Goal: Task Accomplishment & Management: Complete application form

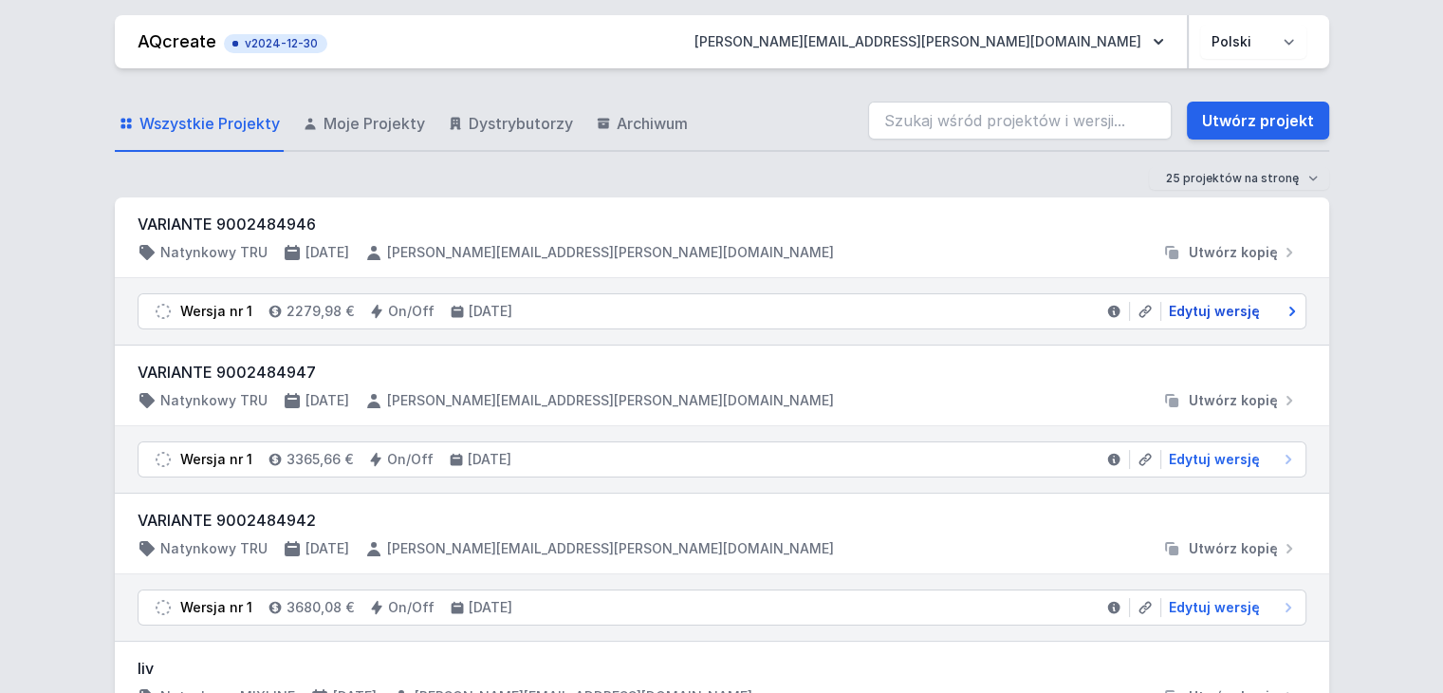
click at [1219, 317] on span "Edytuj wersję" at bounding box center [1214, 311] width 91 height 19
select select "M"
select select "3000"
select select "opal"
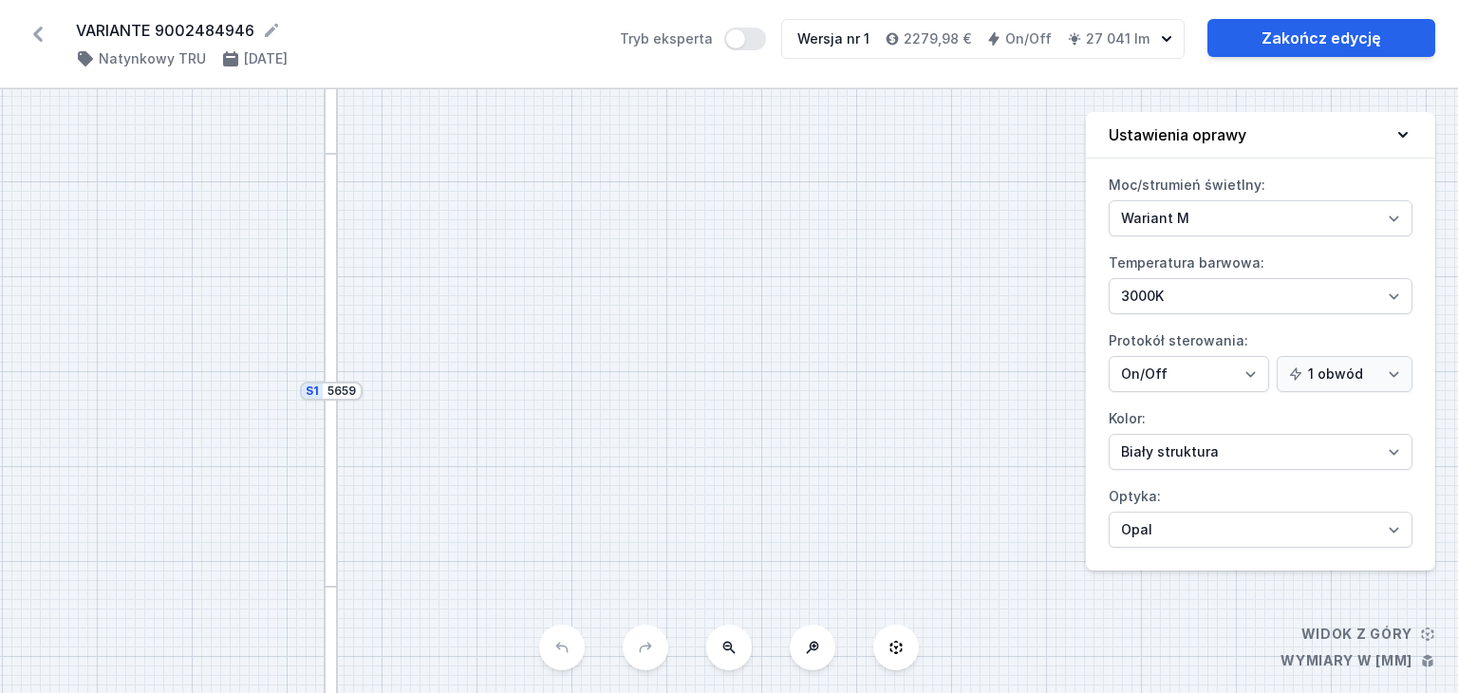
click at [790, 249] on div "S2 3417 S1 5659" at bounding box center [729, 391] width 1458 height 604
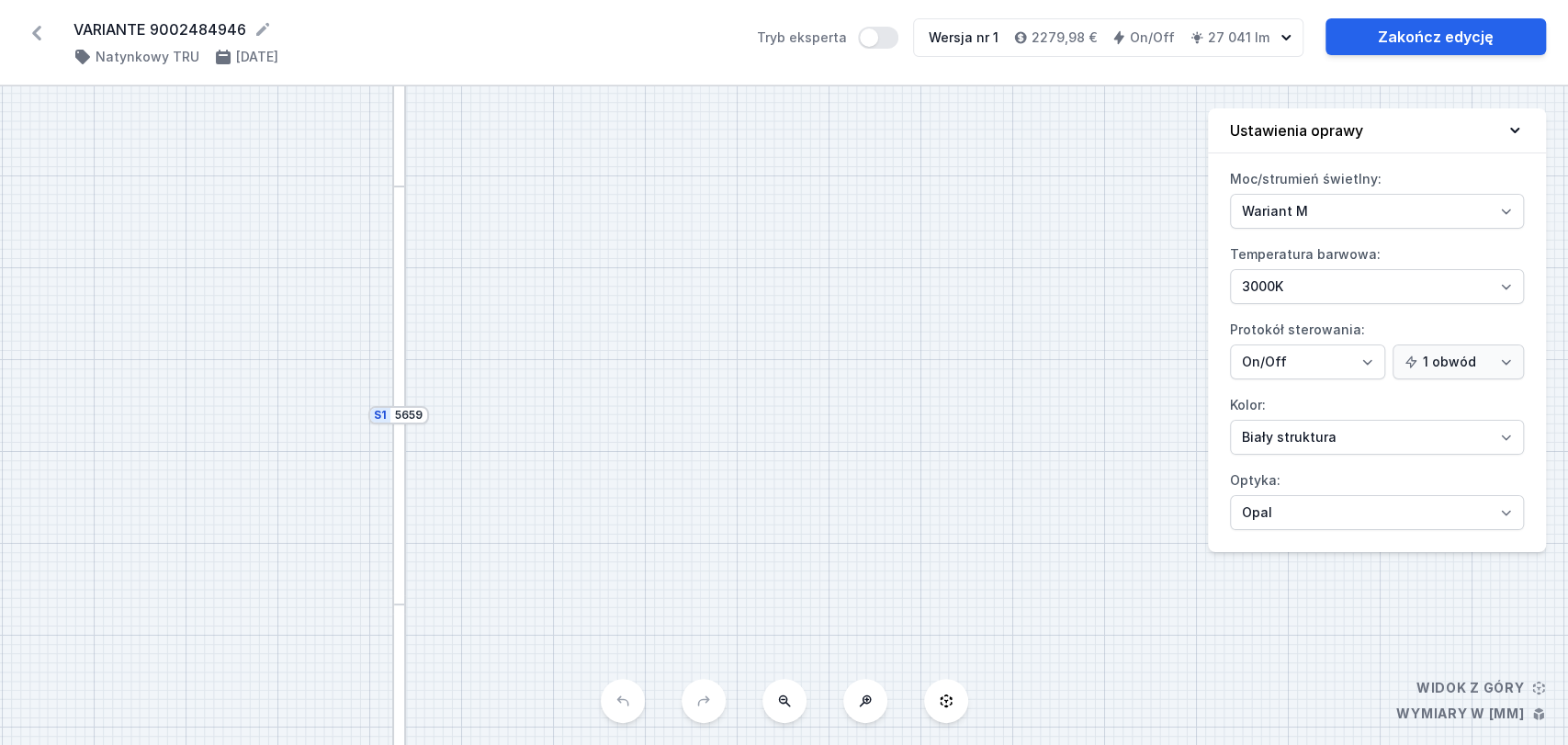
click at [32, 26] on icon at bounding box center [37, 33] width 29 height 29
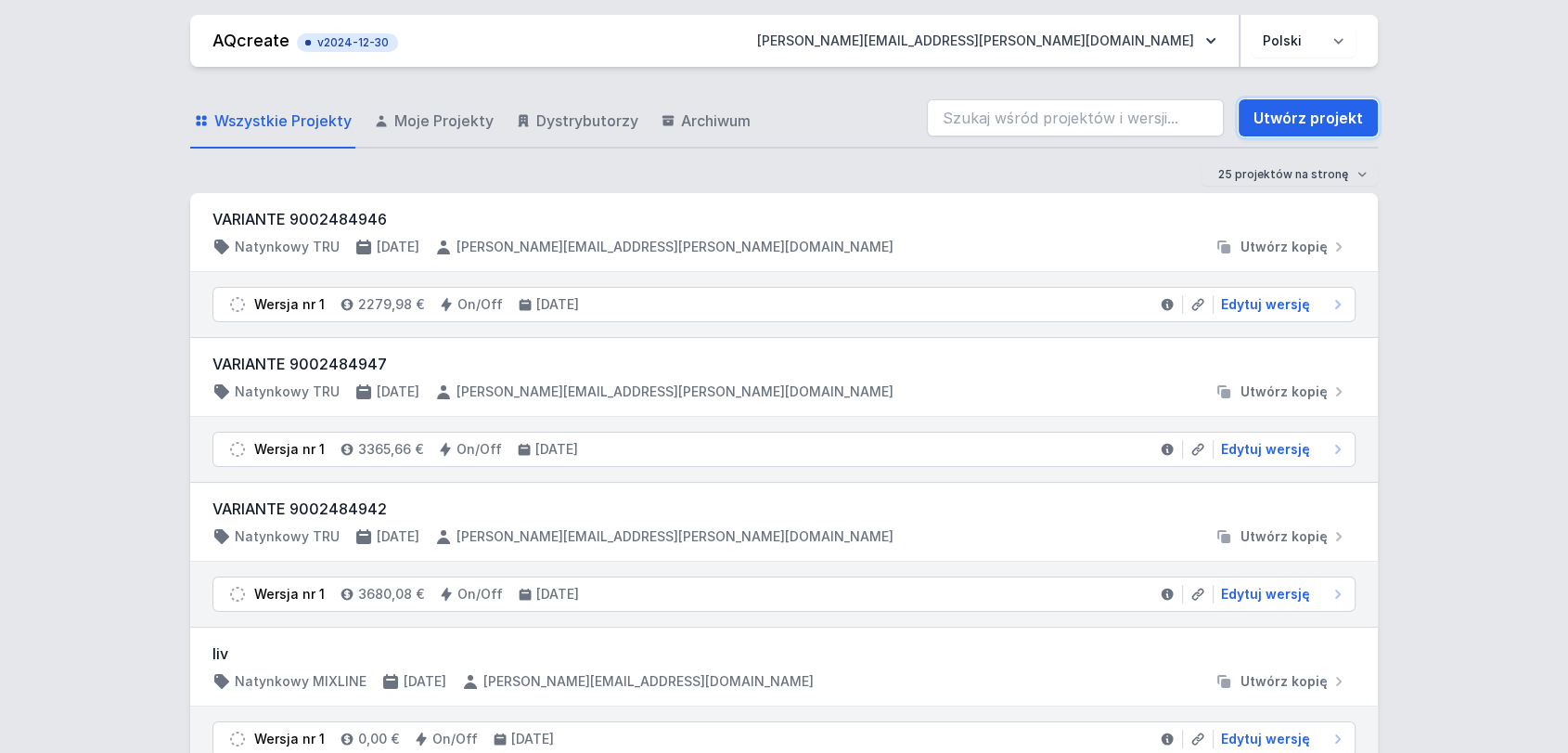
drag, startPoint x: 1328, startPoint y: 112, endPoint x: 436, endPoint y: 200, distance: 896.3
click at [1328, 112] on link "Utwórz projekt" at bounding box center [1308, 118] width 139 height 37
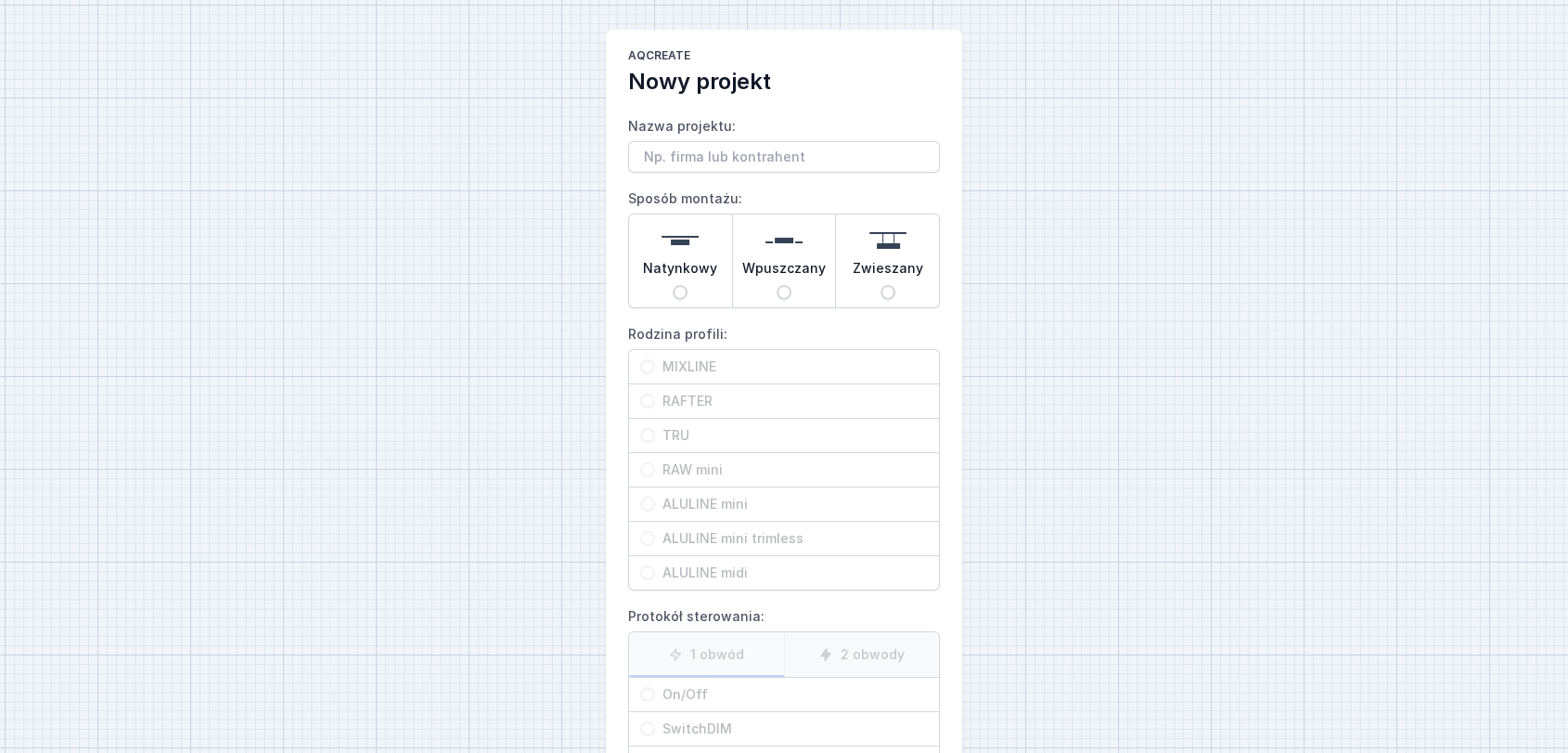
click at [679, 291] on input "Natynkowy" at bounding box center [679, 291] width 15 height 15
radio input "true"
click at [653, 429] on input "TRU" at bounding box center [647, 434] width 15 height 15
radio input "true"
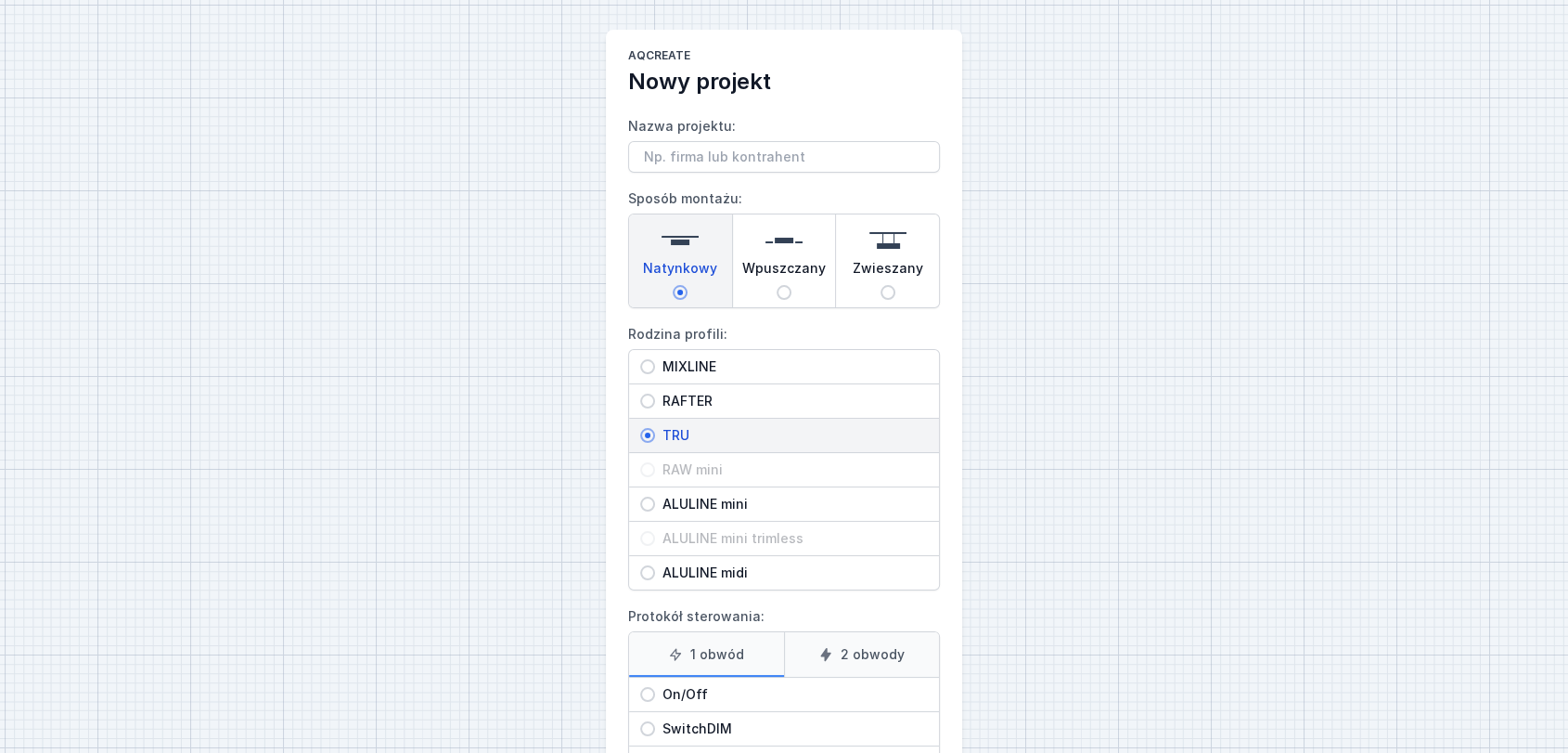
scroll to position [175, 0]
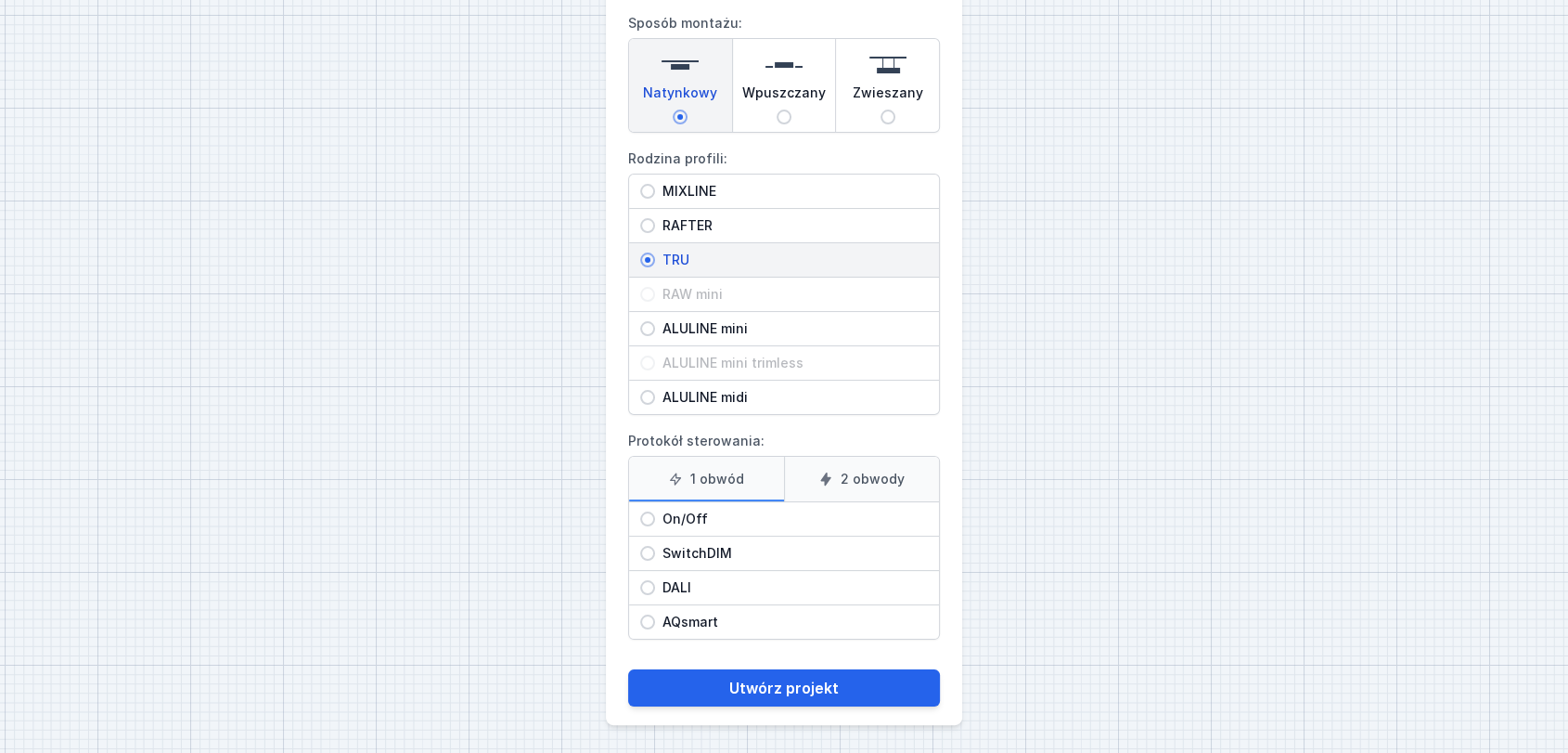
click at [646, 518] on input "On/Off" at bounding box center [647, 518] width 15 height 15
radio input "true"
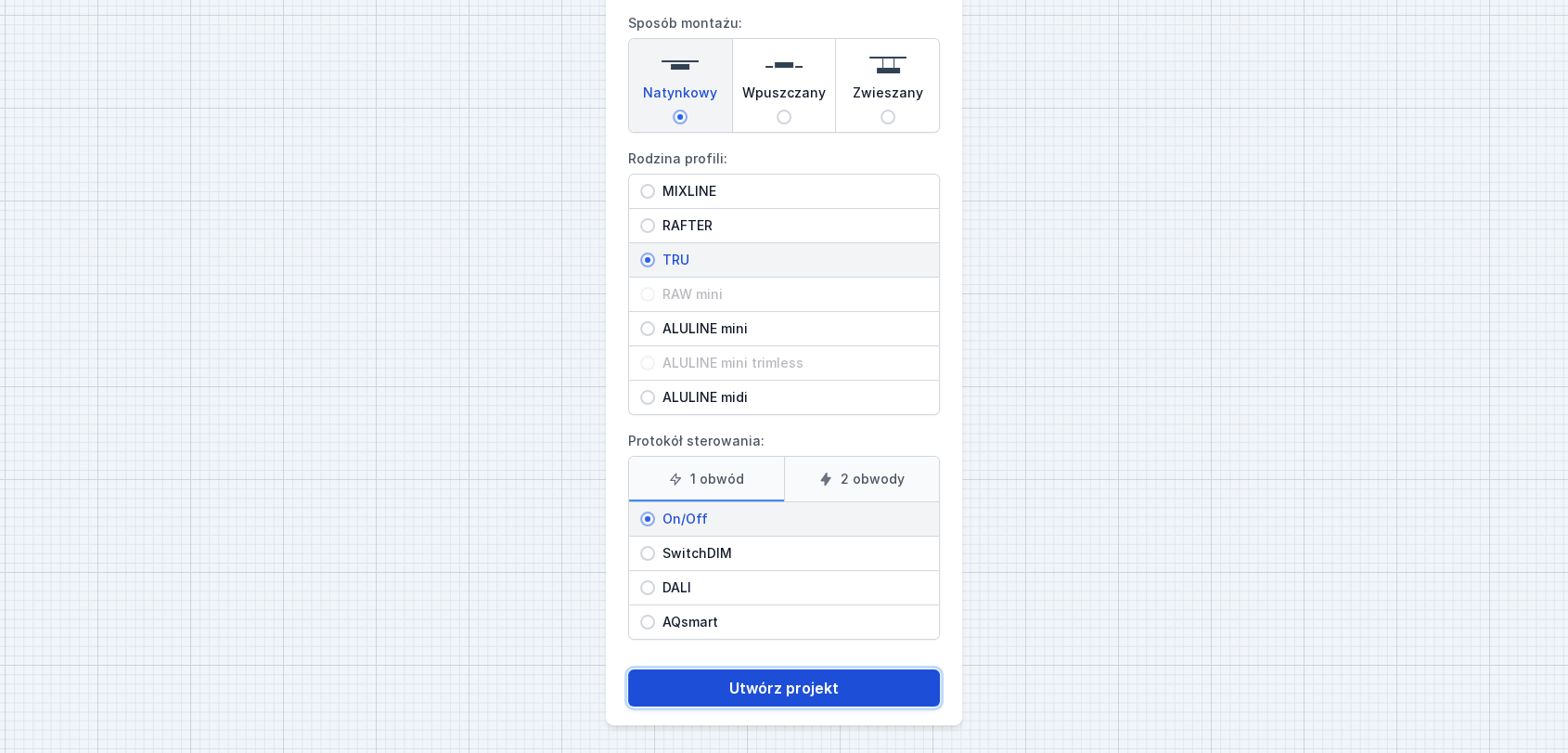
click at [786, 644] on button "Utwórz projekt" at bounding box center [783, 687] width 312 height 37
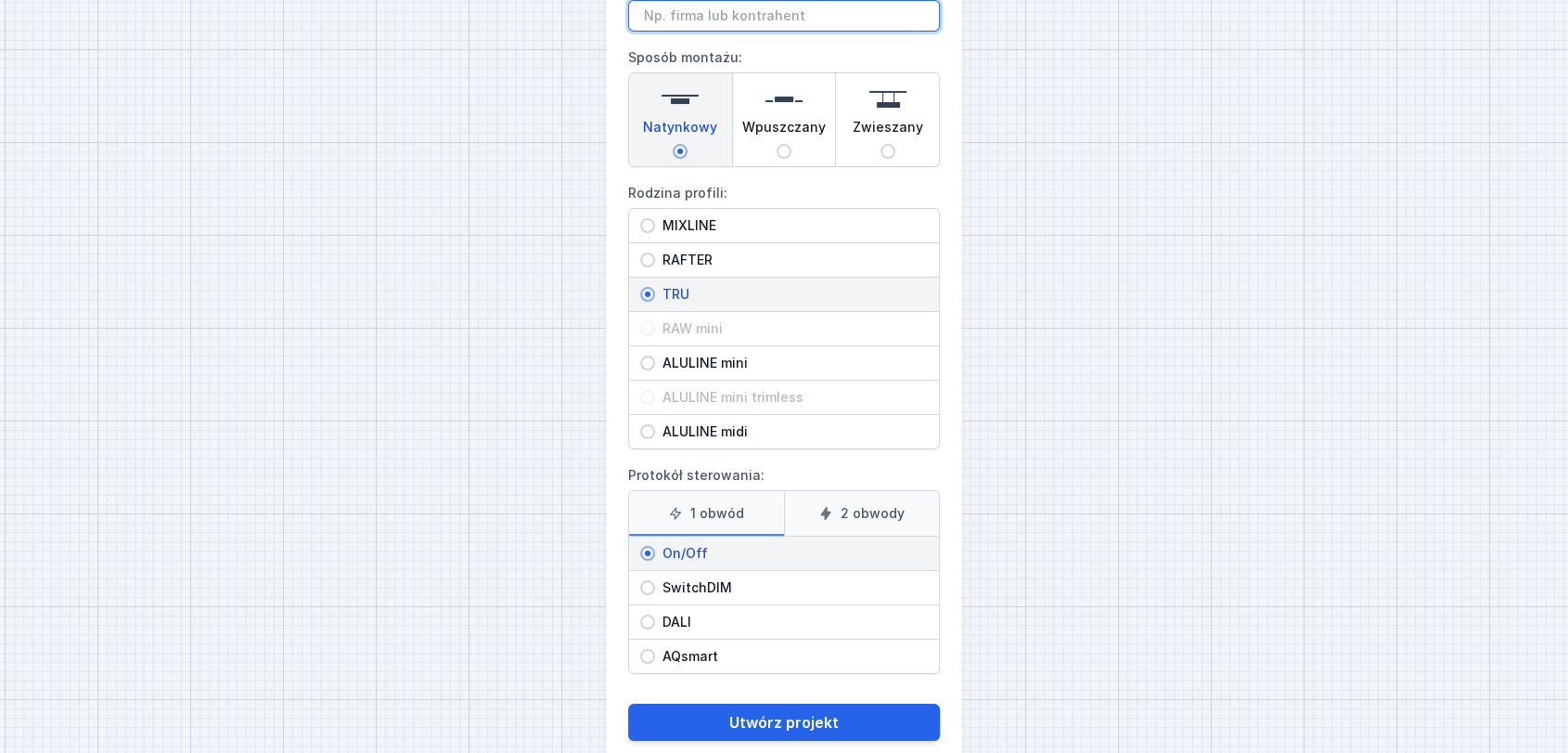
click at [675, 18] on input "Nazwa projektu:" at bounding box center [783, 16] width 312 height 31
click at [699, 16] on input "TRU" at bounding box center [783, 16] width 312 height 31
type input "TRU "U""
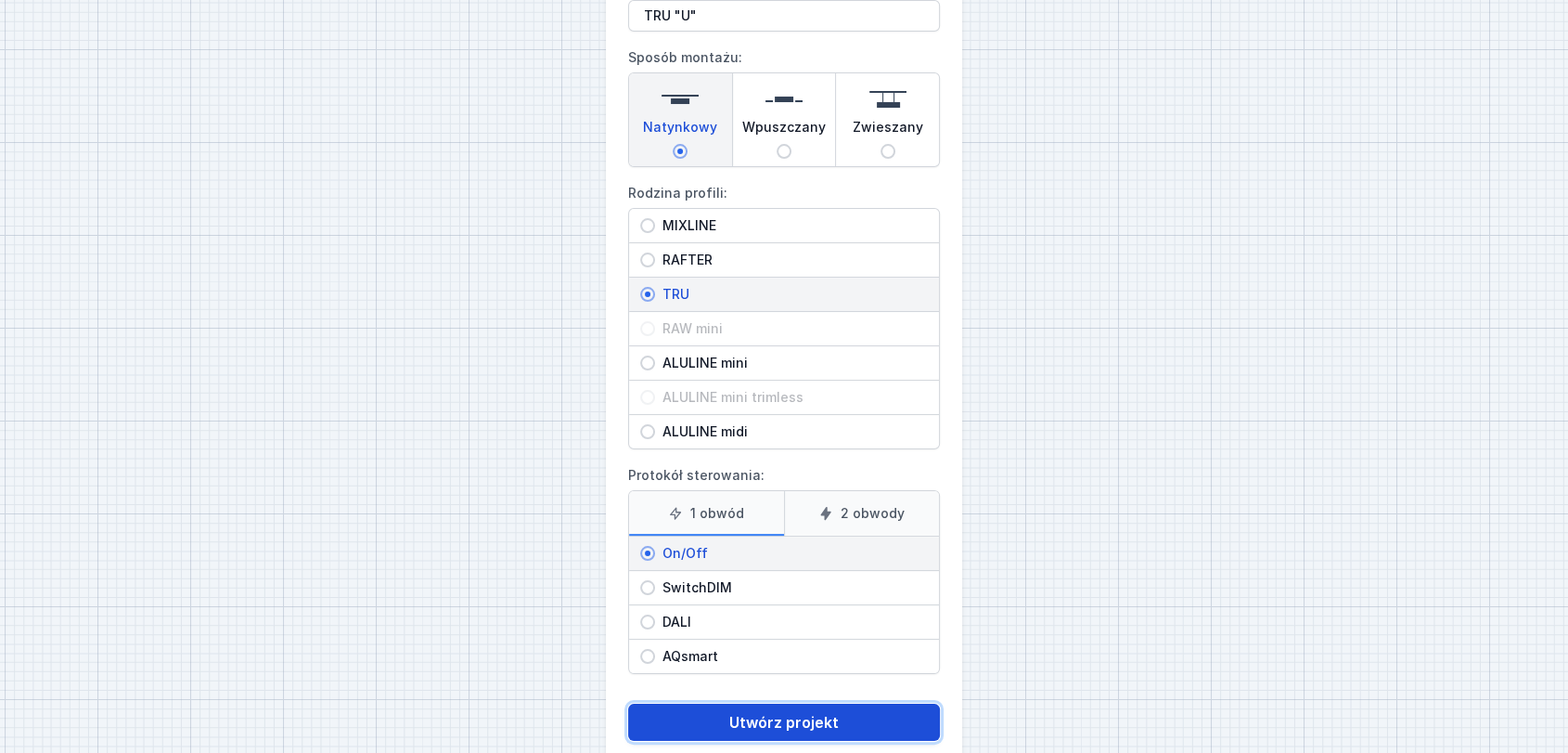
click at [757, 644] on button "Utwórz projekt" at bounding box center [783, 722] width 312 height 37
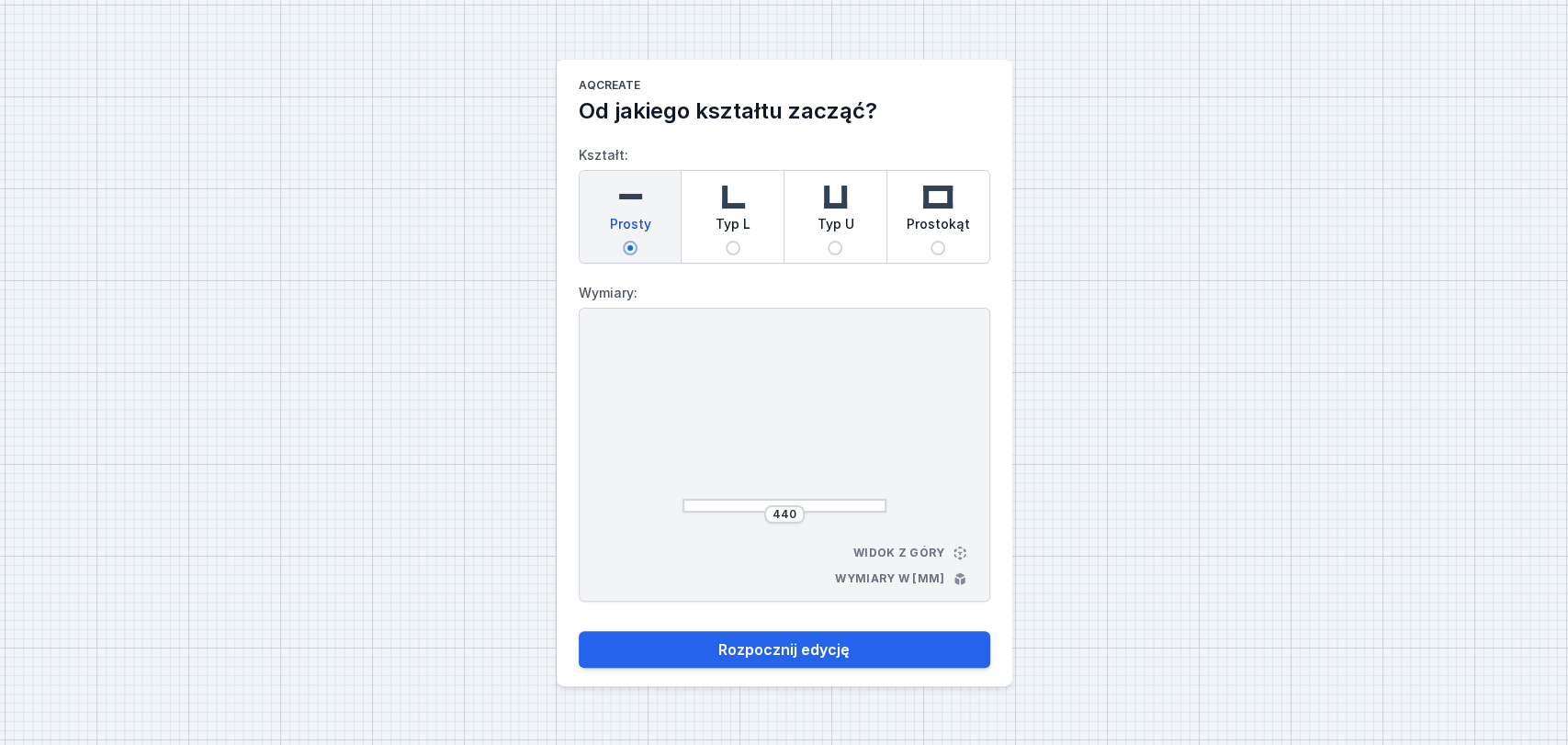
click at [840, 241] on div "Typ U" at bounding box center [834, 217] width 102 height 92
click at [840, 241] on input "Typ U" at bounding box center [834, 248] width 15 height 15
radio input "true"
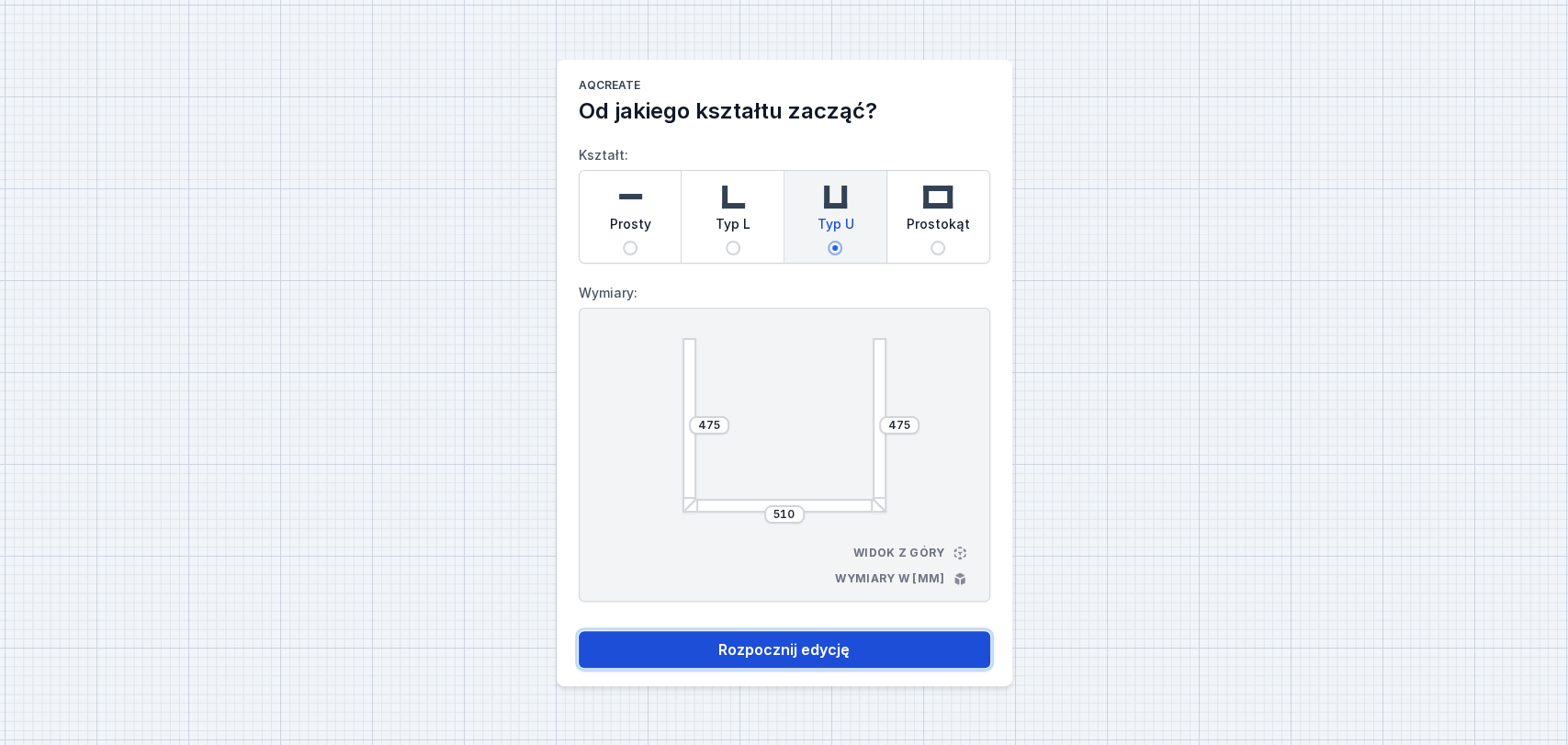
click at [760, 638] on button "Rozpocznij edycję" at bounding box center [784, 649] width 411 height 37
select select "M"
select select "3000"
select select "opal"
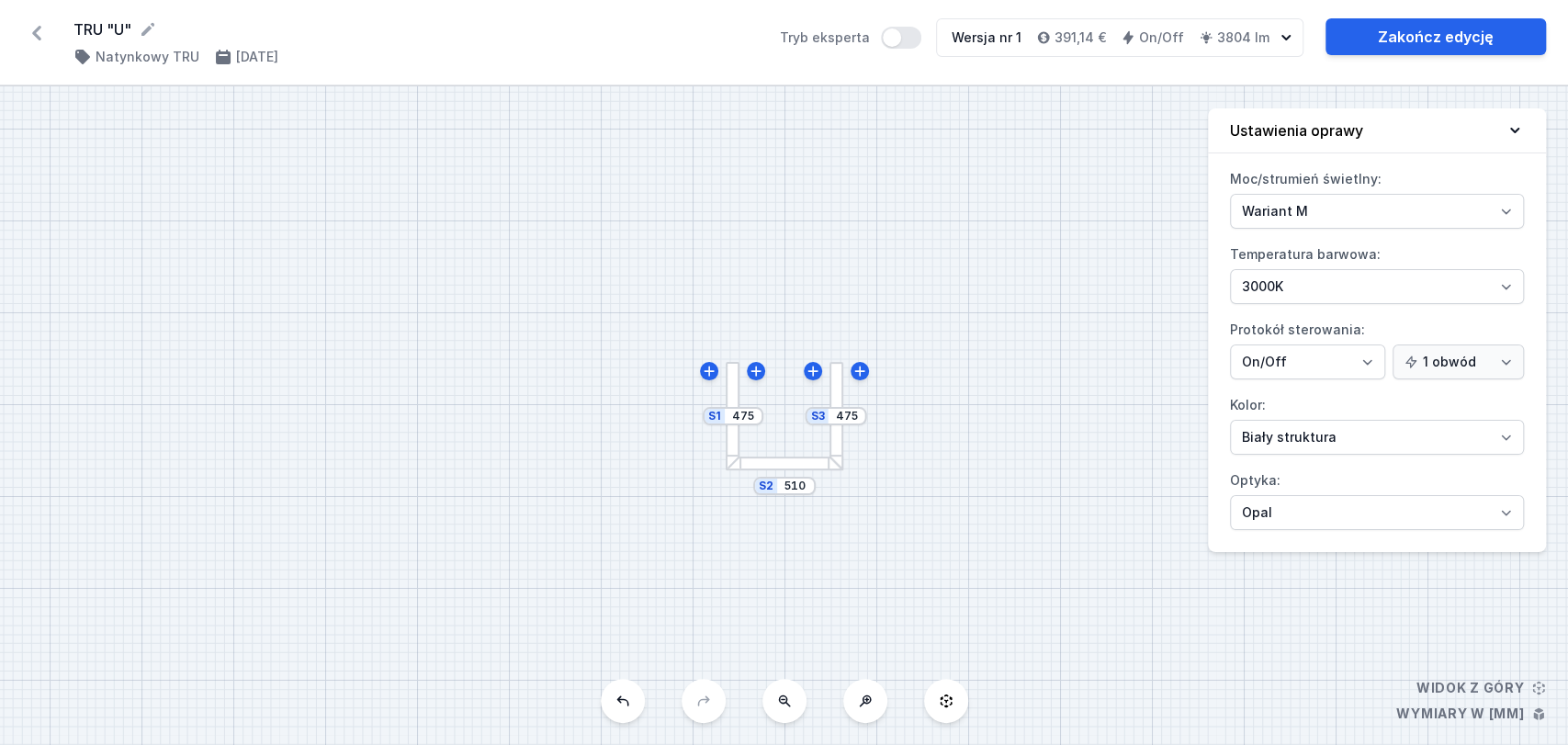
click at [805, 497] on div "S3 475 S2 510 S1 475" at bounding box center [784, 415] width 1568 height 658
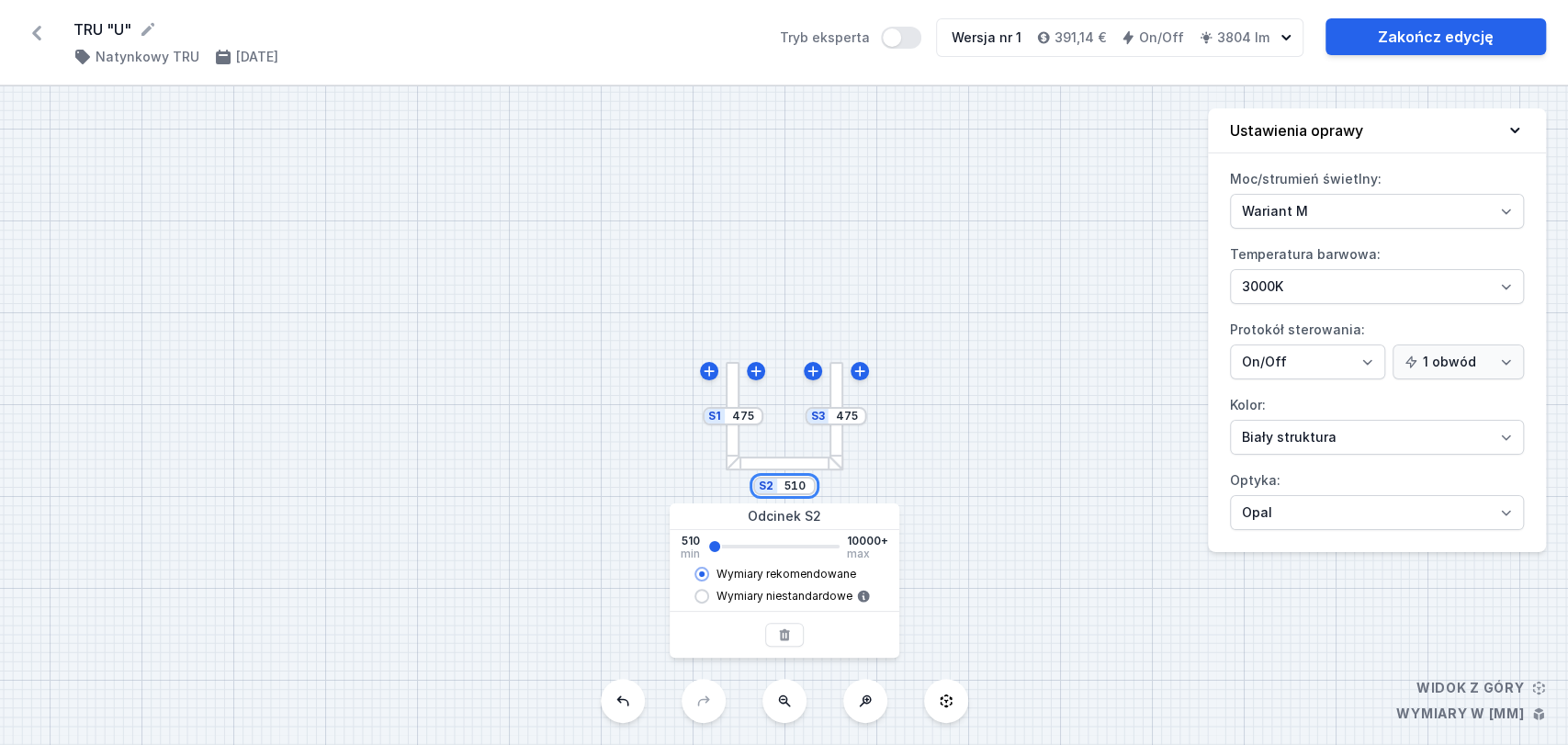
click at [801, 487] on input "510" at bounding box center [796, 485] width 29 height 15
click at [810, 487] on div "S2 510" at bounding box center [784, 486] width 63 height 18
click at [809, 490] on div "S2 510" at bounding box center [784, 486] width 63 height 18
click at [806, 489] on input "510" at bounding box center [796, 485] width 29 height 15
type input "5"
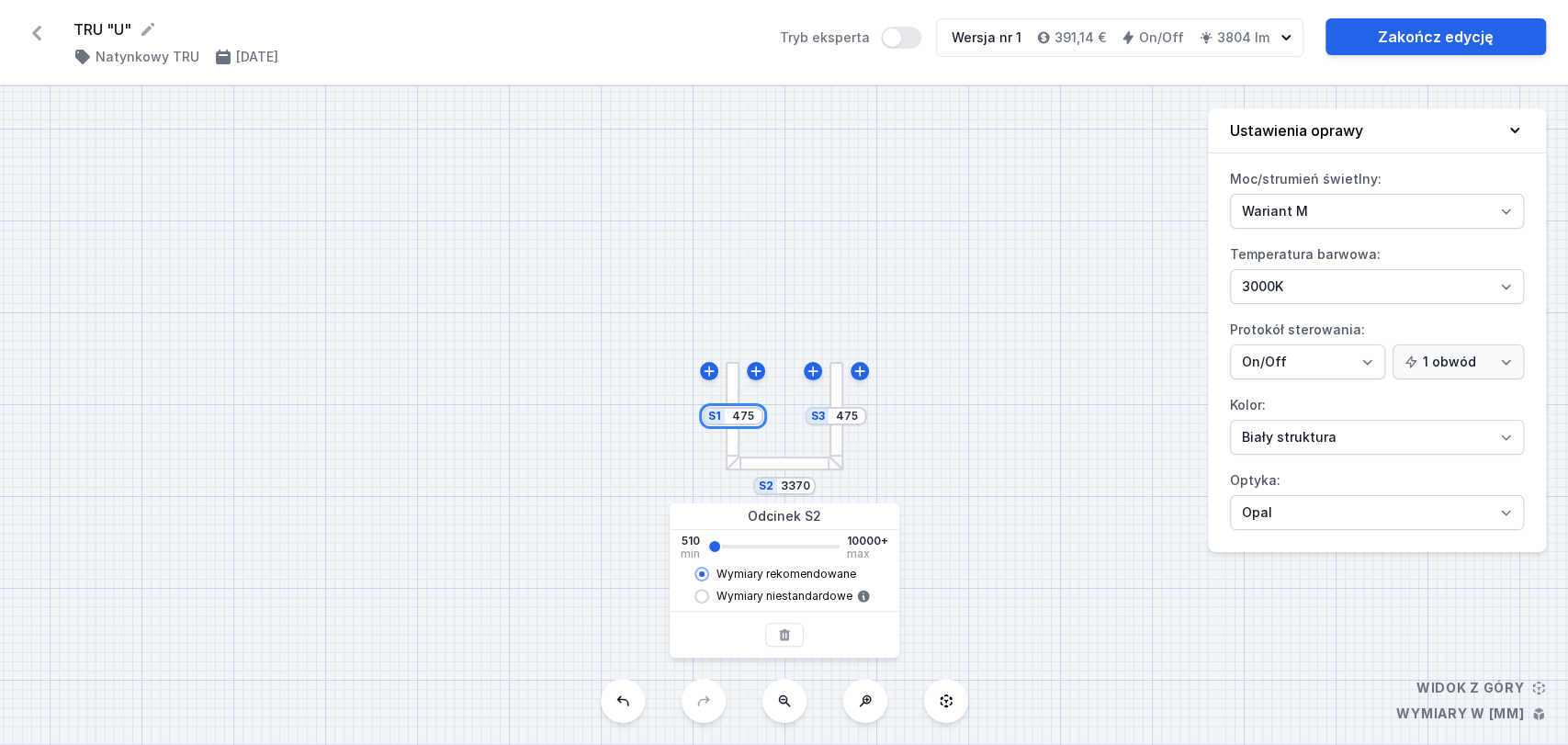
type input "3312"
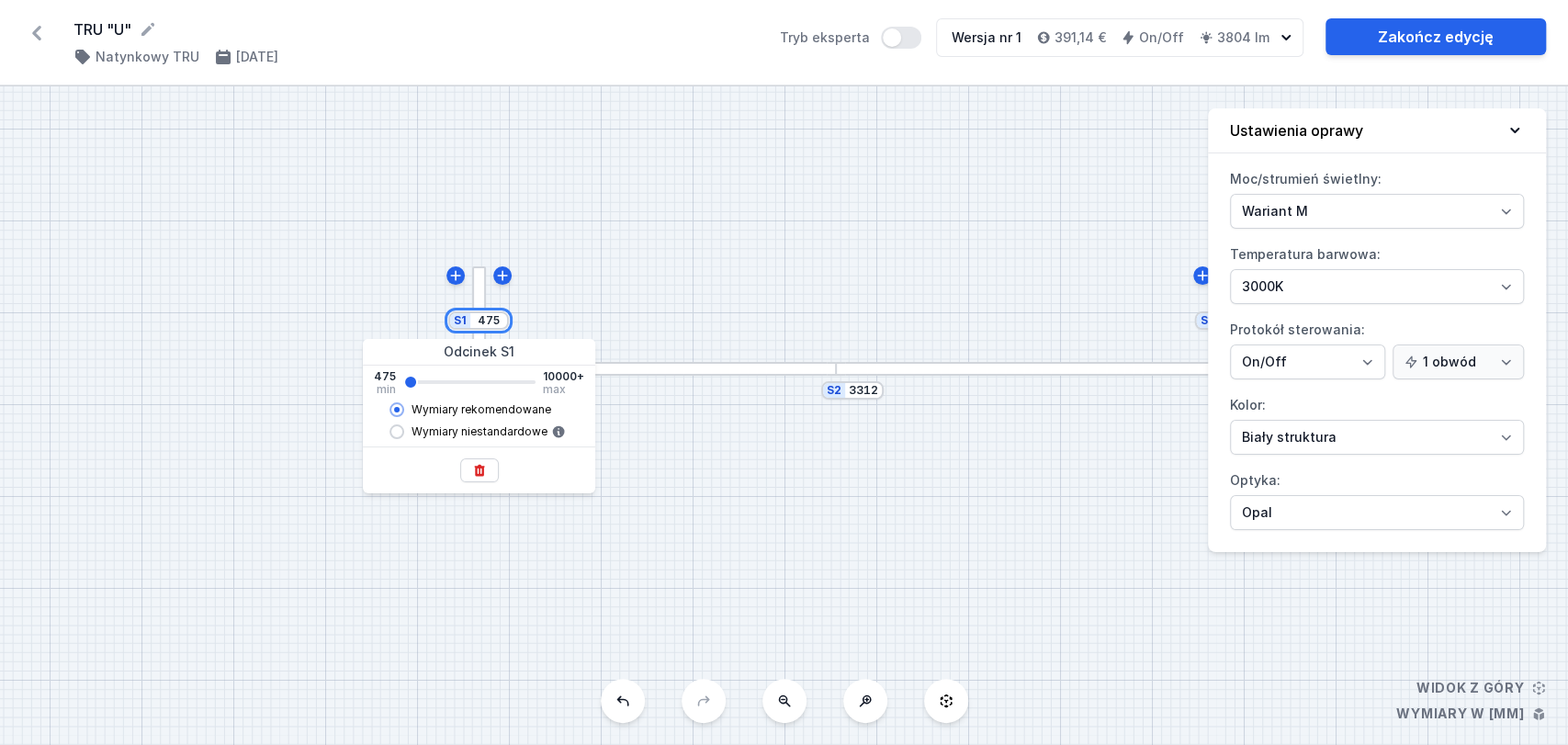
click at [749, 413] on div "S3 475 S2 3312 S1 475" at bounding box center [784, 415] width 1568 height 658
click at [501, 325] on input "475" at bounding box center [489, 320] width 29 height 15
type input "4"
type input "1455"
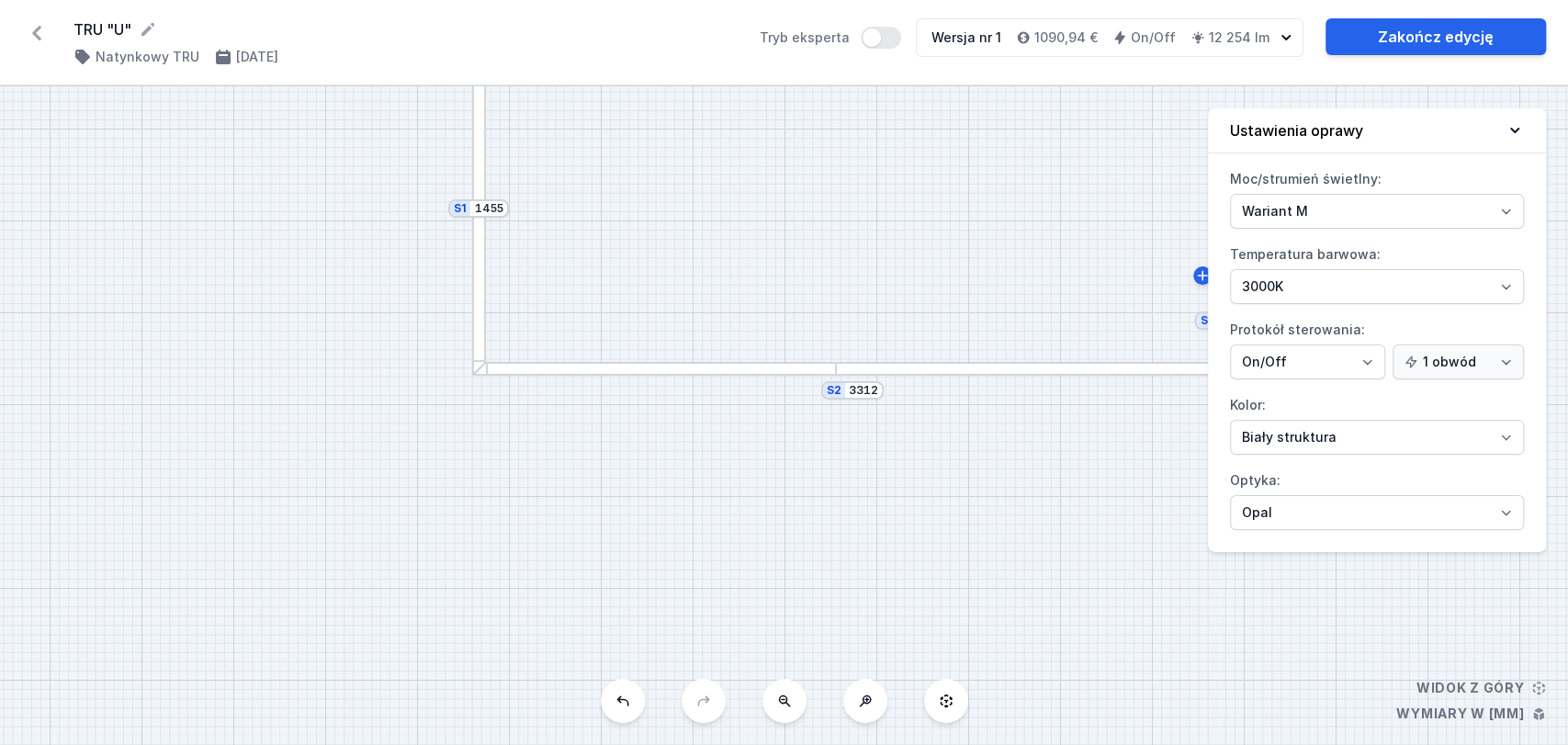
click at [562, 247] on div "S3 475 S2 3312 S1 1455" at bounding box center [784, 415] width 1568 height 658
click at [1348, 435] on select "Biały struktura Czarny struktura Złoty struktura Miedziany Szary Inny (z palety…" at bounding box center [1377, 437] width 294 height 35
select select "2"
click at [1230, 420] on select "Biały struktura Czarny struktura Złoty struktura Miedziany Szary Inny (z palety…" at bounding box center [1377, 437] width 294 height 35
click at [1335, 509] on select "Mikropryzma Opal" at bounding box center [1377, 513] width 294 height 35
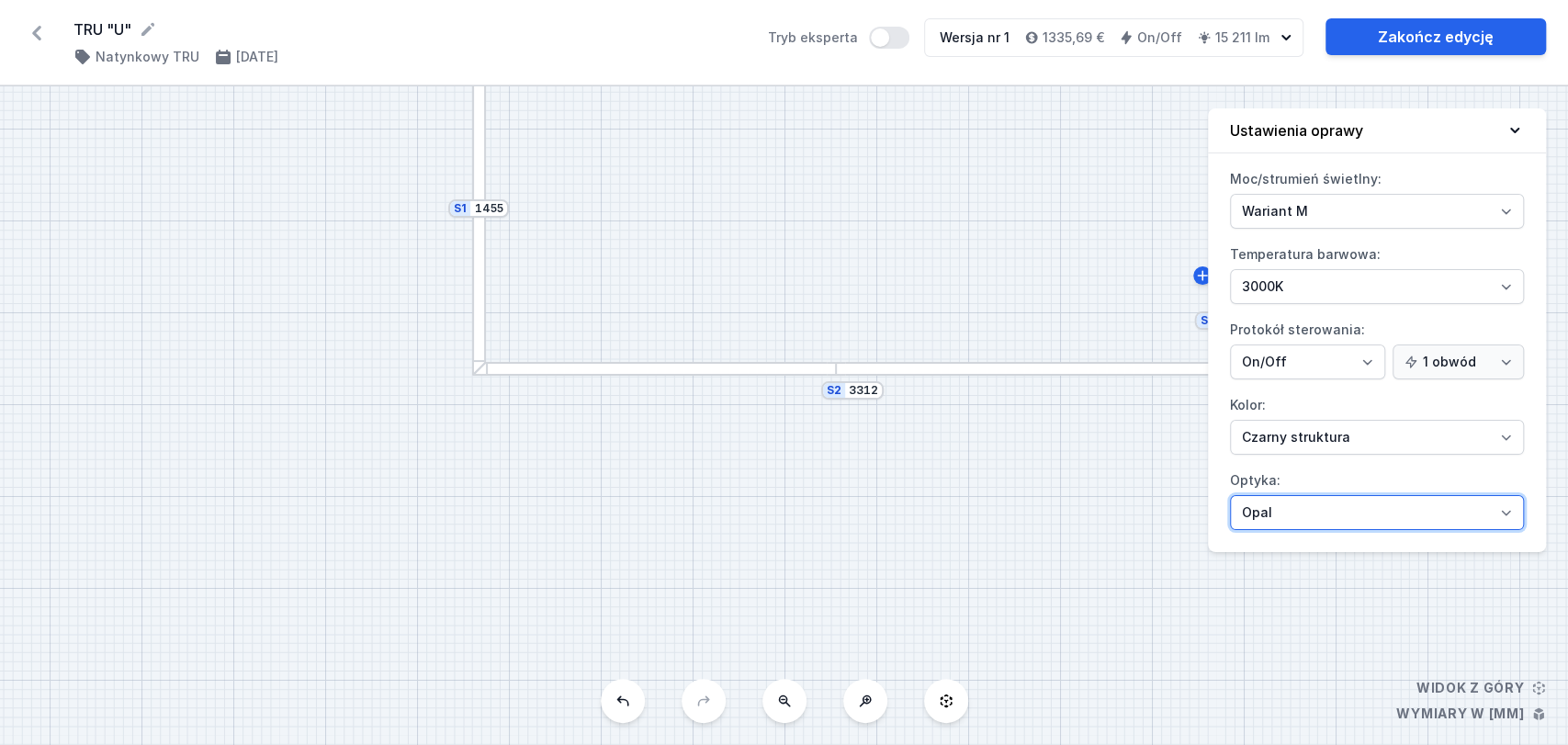
click at [1230, 495] on select "Mikropryzma Opal" at bounding box center [1377, 513] width 294 height 35
click at [1397, 121] on icon at bounding box center [1514, 130] width 18 height 18
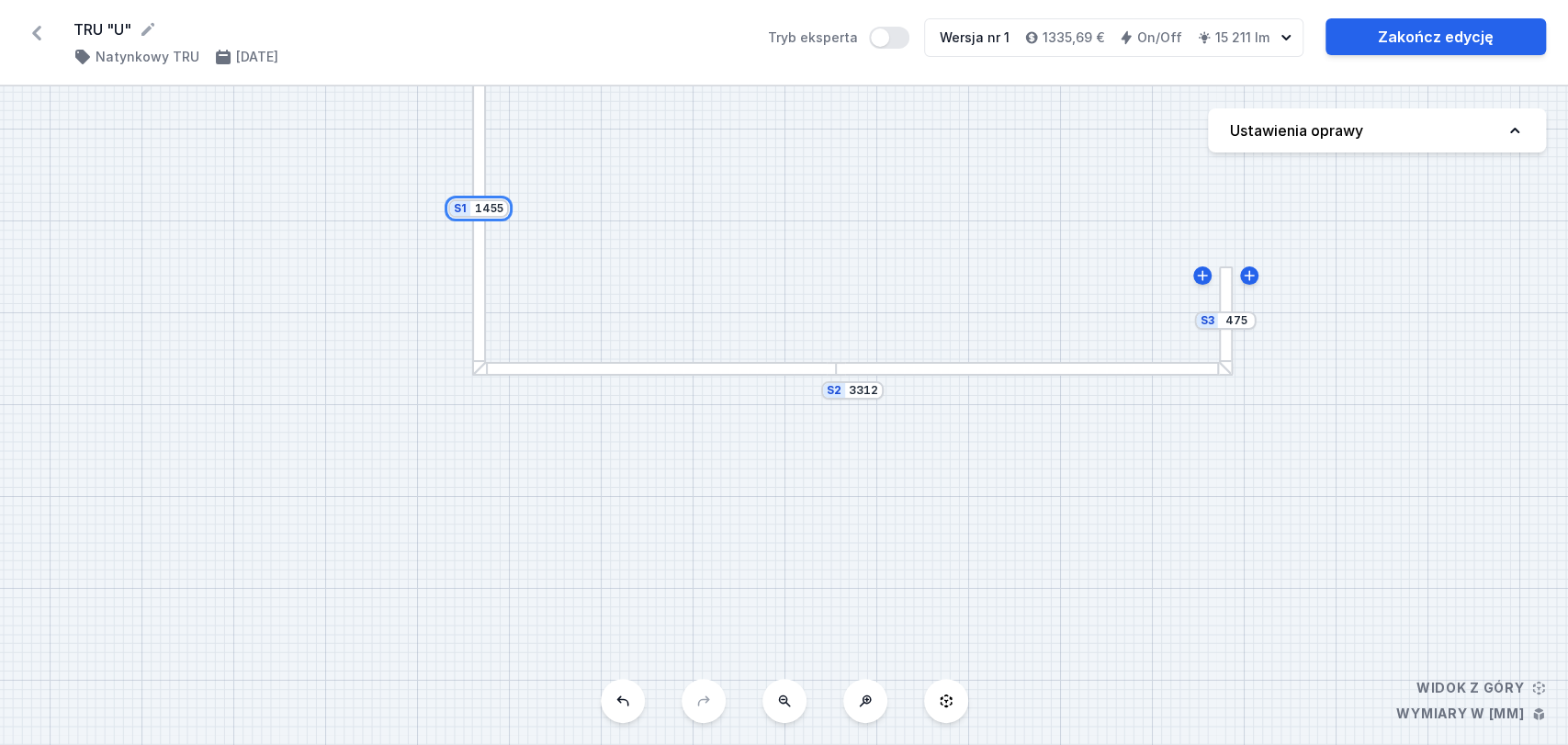
click at [495, 210] on input "1455" at bounding box center [489, 208] width 29 height 15
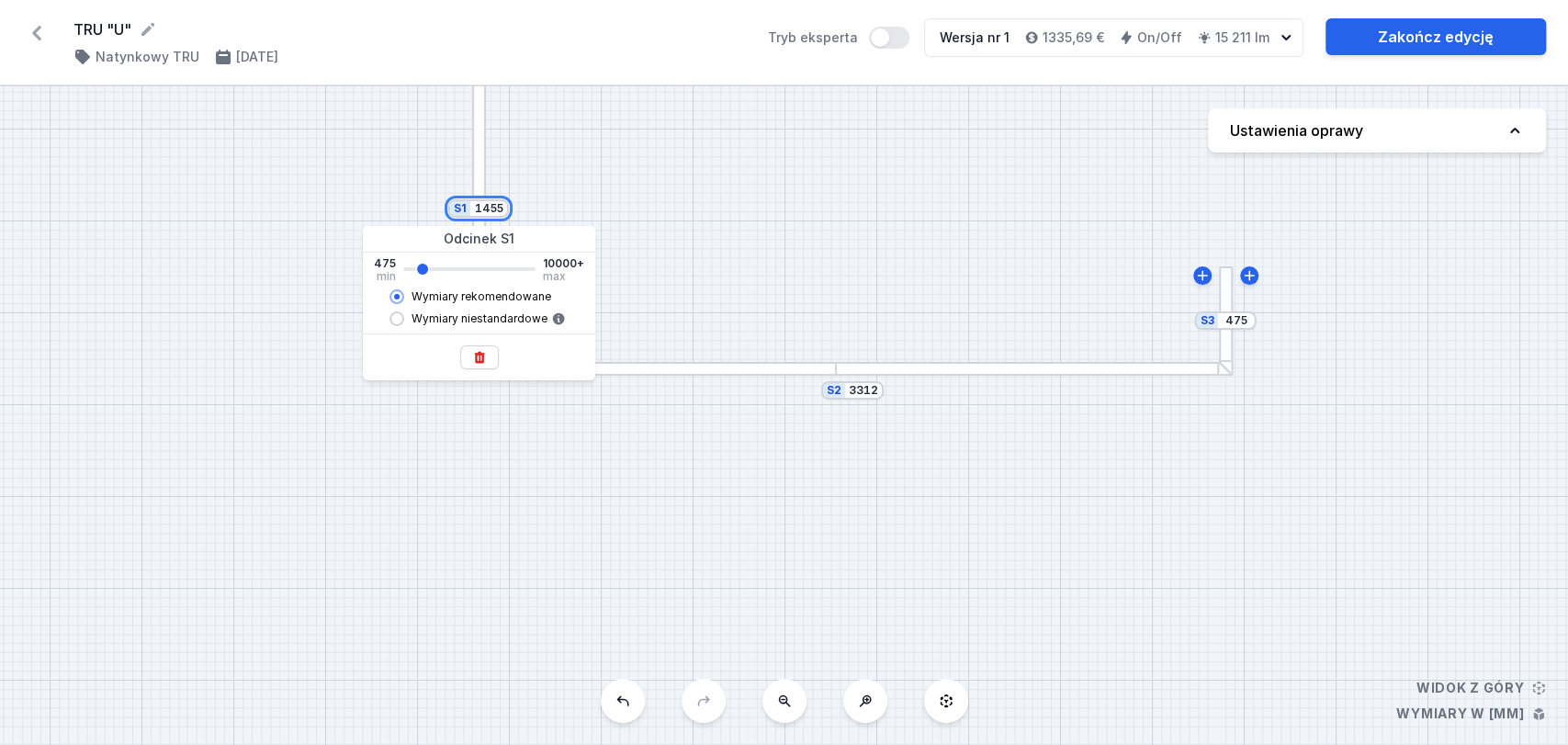
click at [501, 207] on input "1455" at bounding box center [489, 208] width 29 height 15
type input "1"
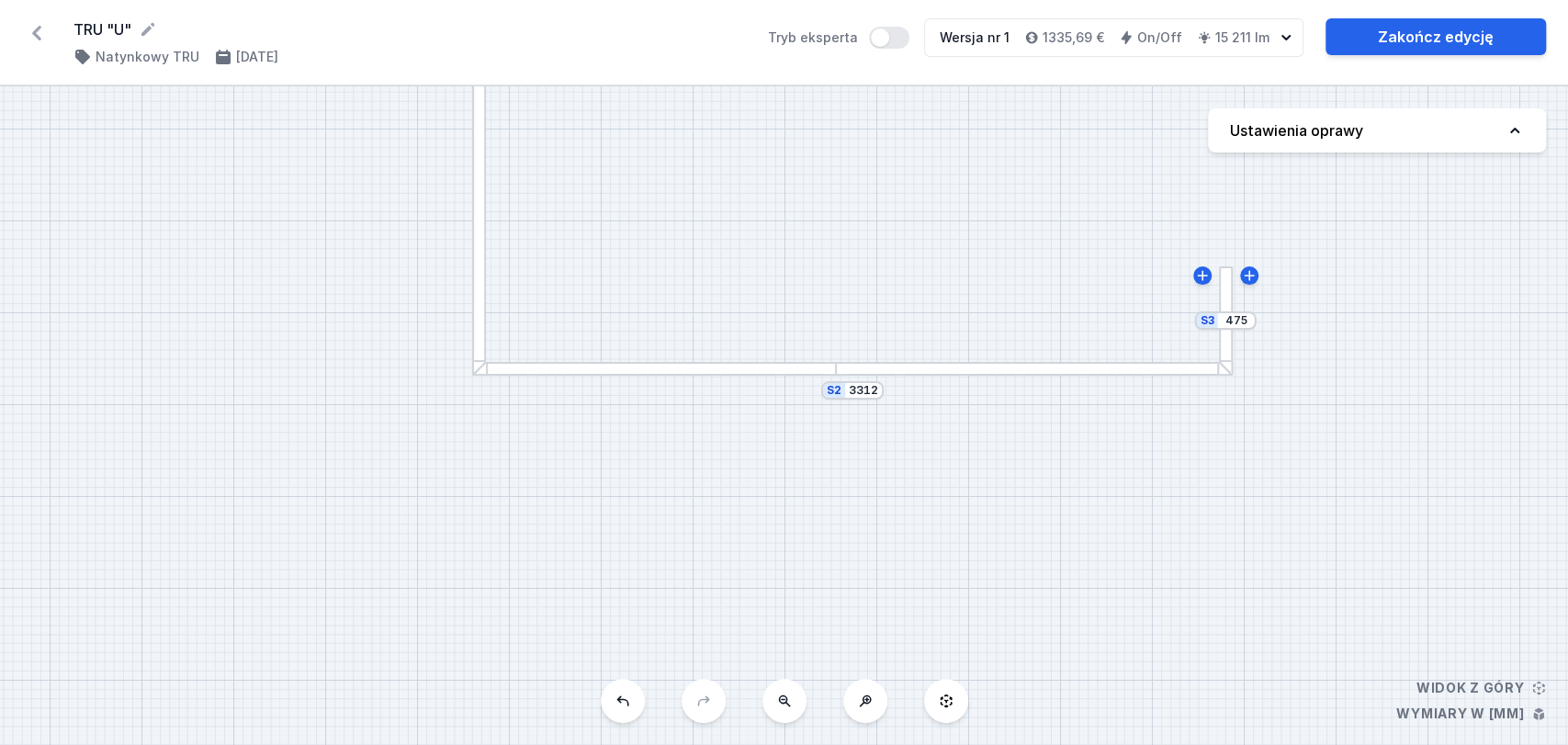
type input "3417"
click at [1008, 223] on div "S3 475 S2 3312 S1 3417" at bounding box center [784, 415] width 1568 height 658
click at [1248, 325] on input "475" at bounding box center [1236, 320] width 29 height 15
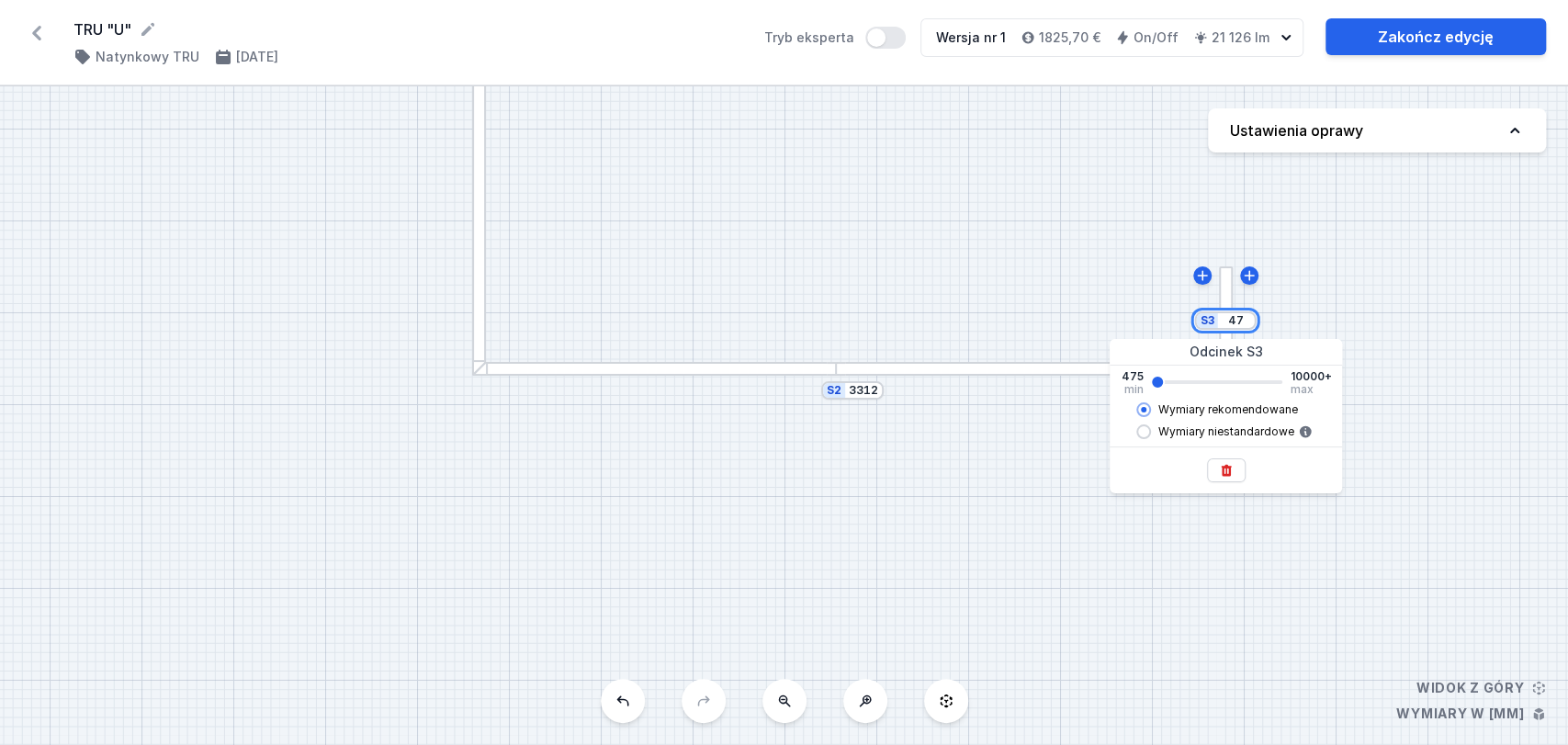
type input "4"
type input "3417"
click at [1325, 296] on div "S3 3417 S2 3312 S1 3417" at bounding box center [784, 415] width 1568 height 658
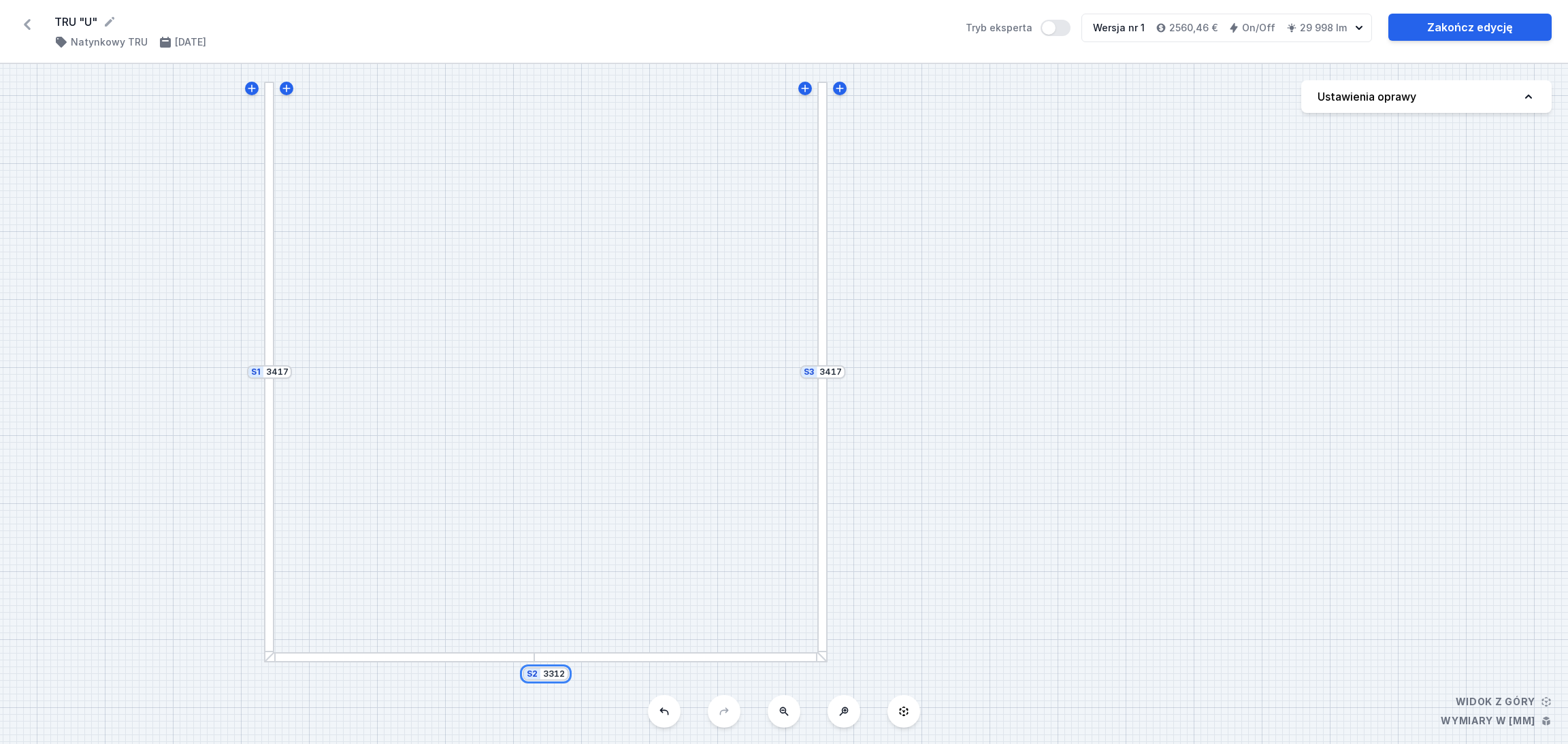
click at [553, 472] on input "3312" at bounding box center [553, 674] width 22 height 11
click at [566, 472] on div "S2 3312" at bounding box center [546, 674] width 47 height 14
type input "3310"
click at [554, 472] on div "S3 3417 S2 3312 S1 3417" at bounding box center [784, 404] width 1568 height 680
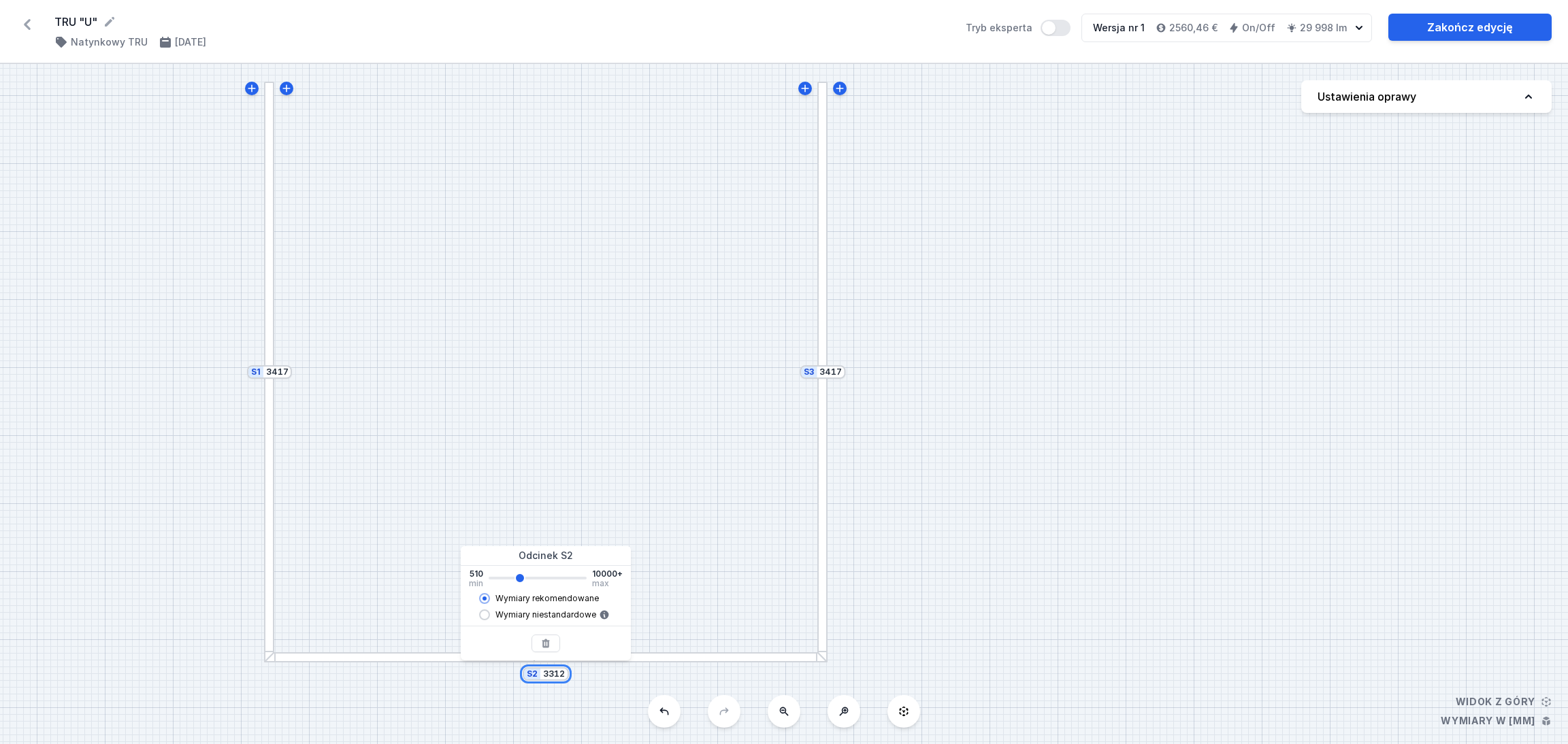
click at [556, 472] on input "3312" at bounding box center [553, 674] width 22 height 11
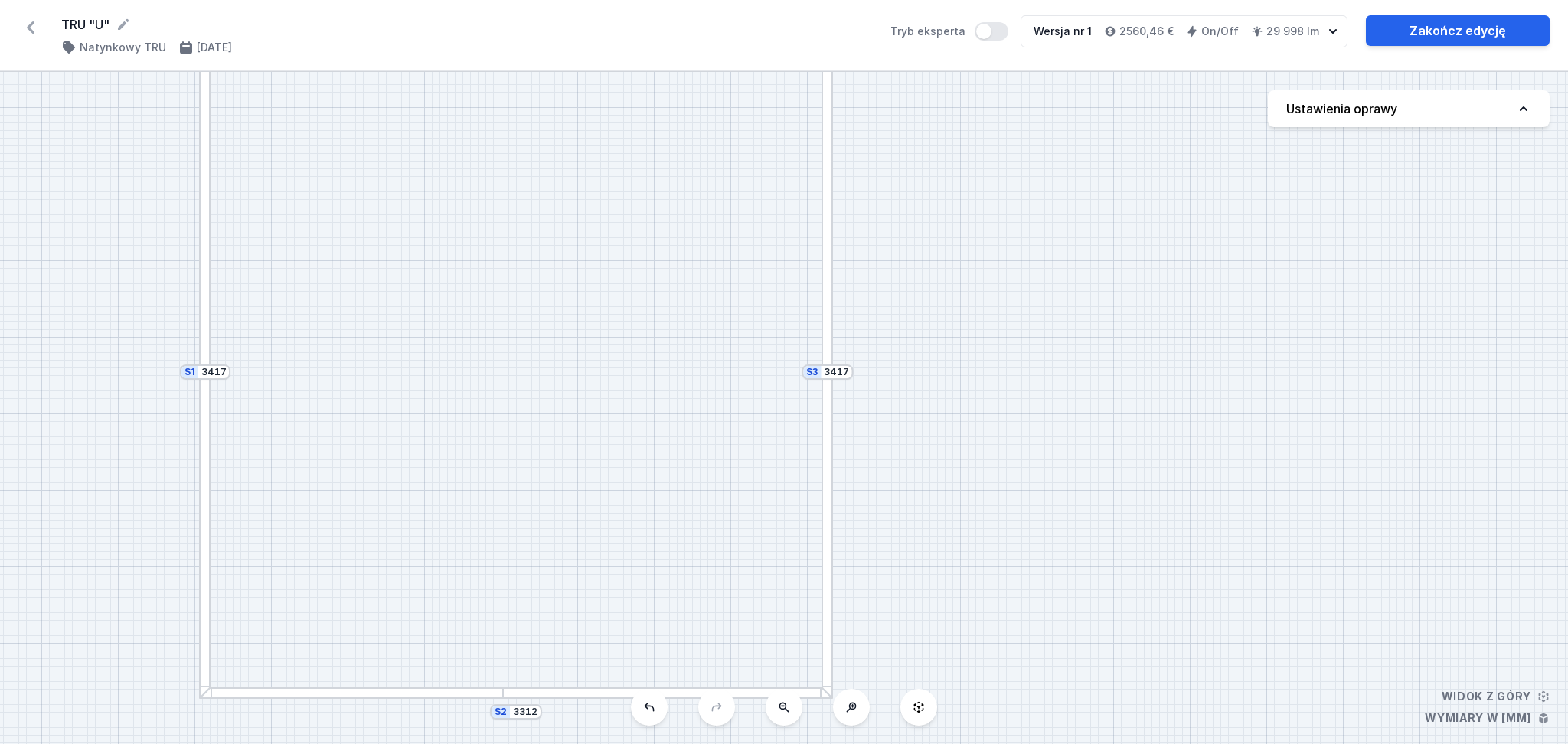
click at [1040, 328] on div "S3 3417 S2 3312 S1 3417" at bounding box center [784, 408] width 1568 height 672
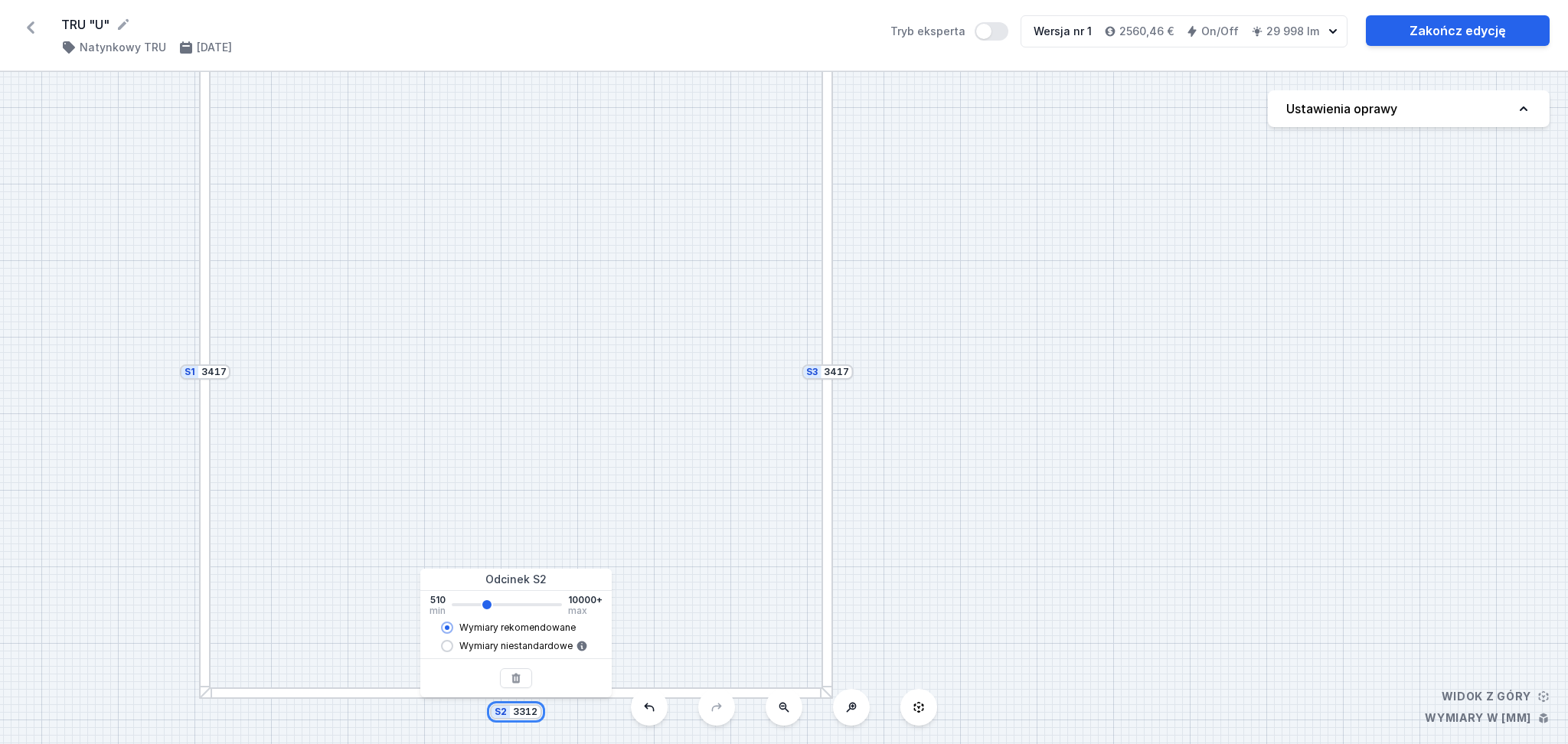
click at [534, 532] on input "3312" at bounding box center [525, 712] width 24 height 12
type input "331"
type input "3310"
type input "33"
type input "3310"
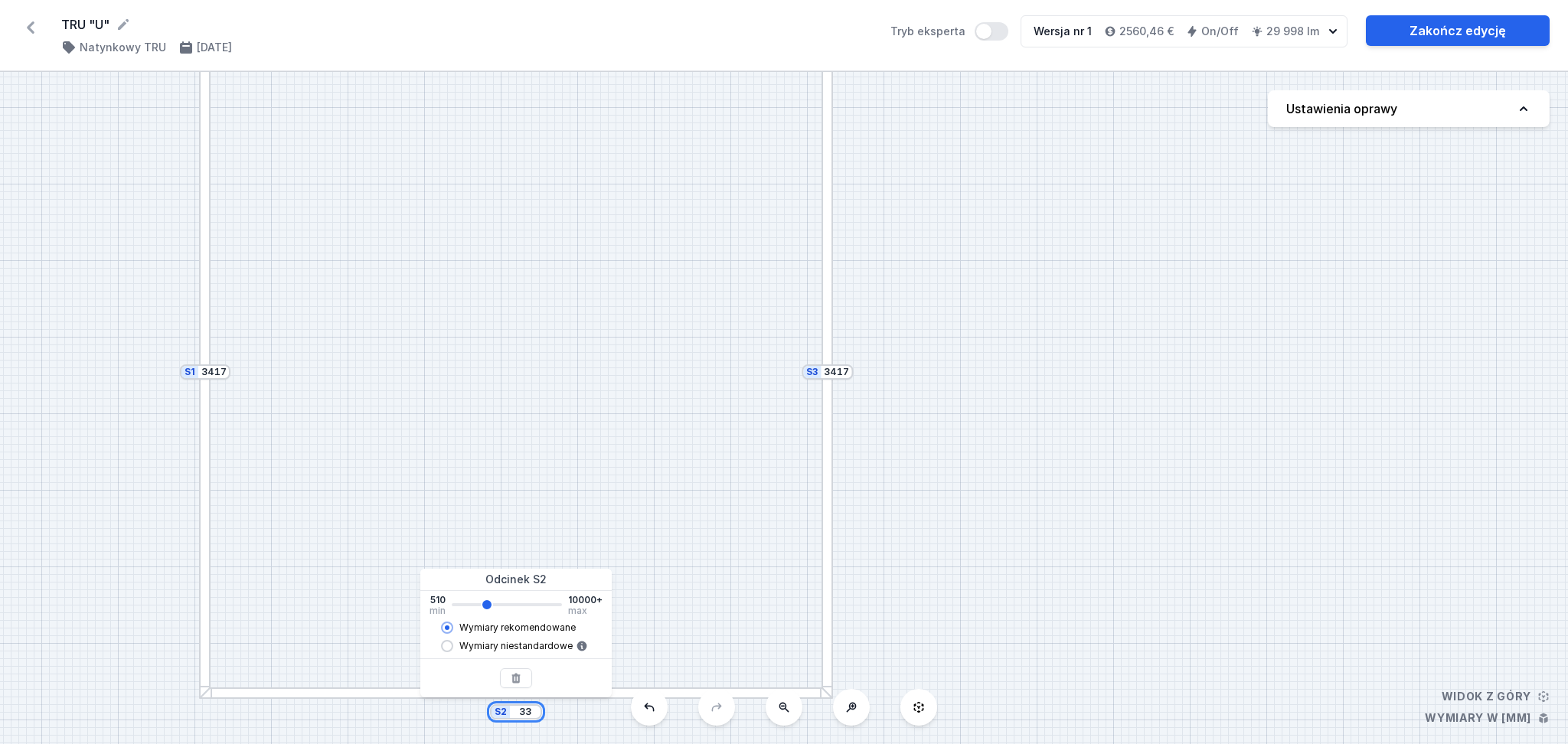
type input "3"
type input "3310"
type input "3"
type input "3310"
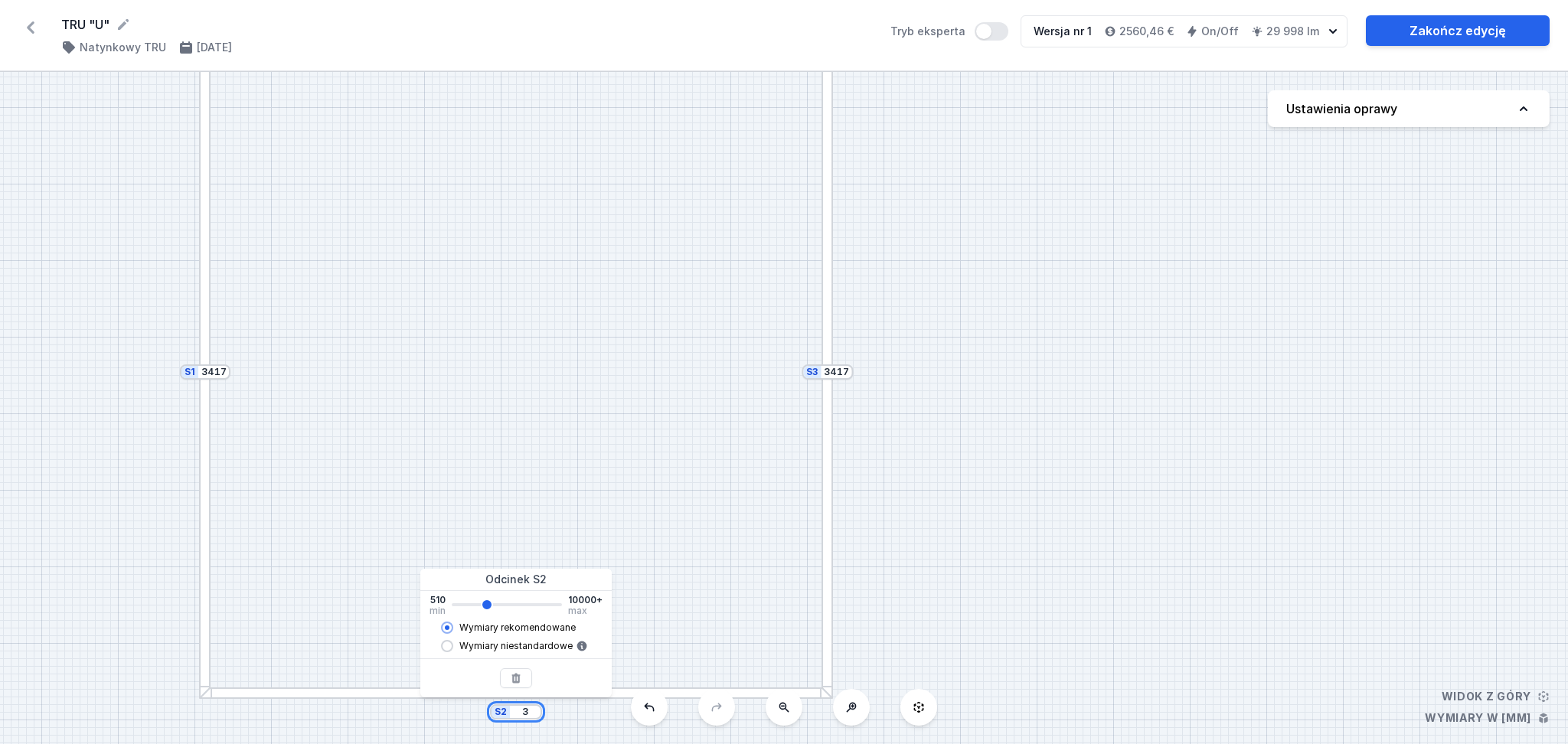
type input "33"
type input "3310"
type input "337"
type input "3310"
type input "3370"
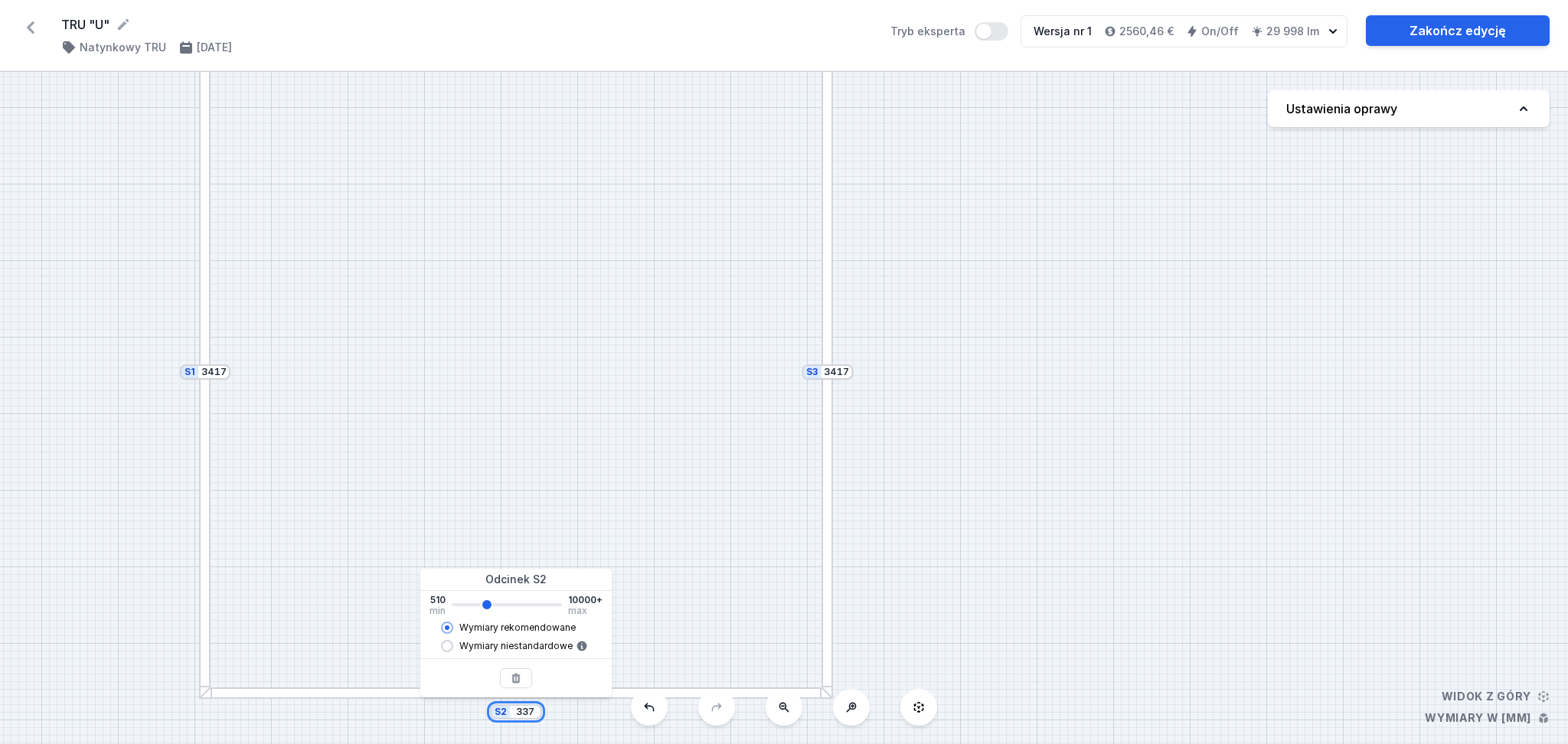
type input "3310"
type input "3370"
click at [220, 373] on input "3417" at bounding box center [214, 372] width 24 height 12
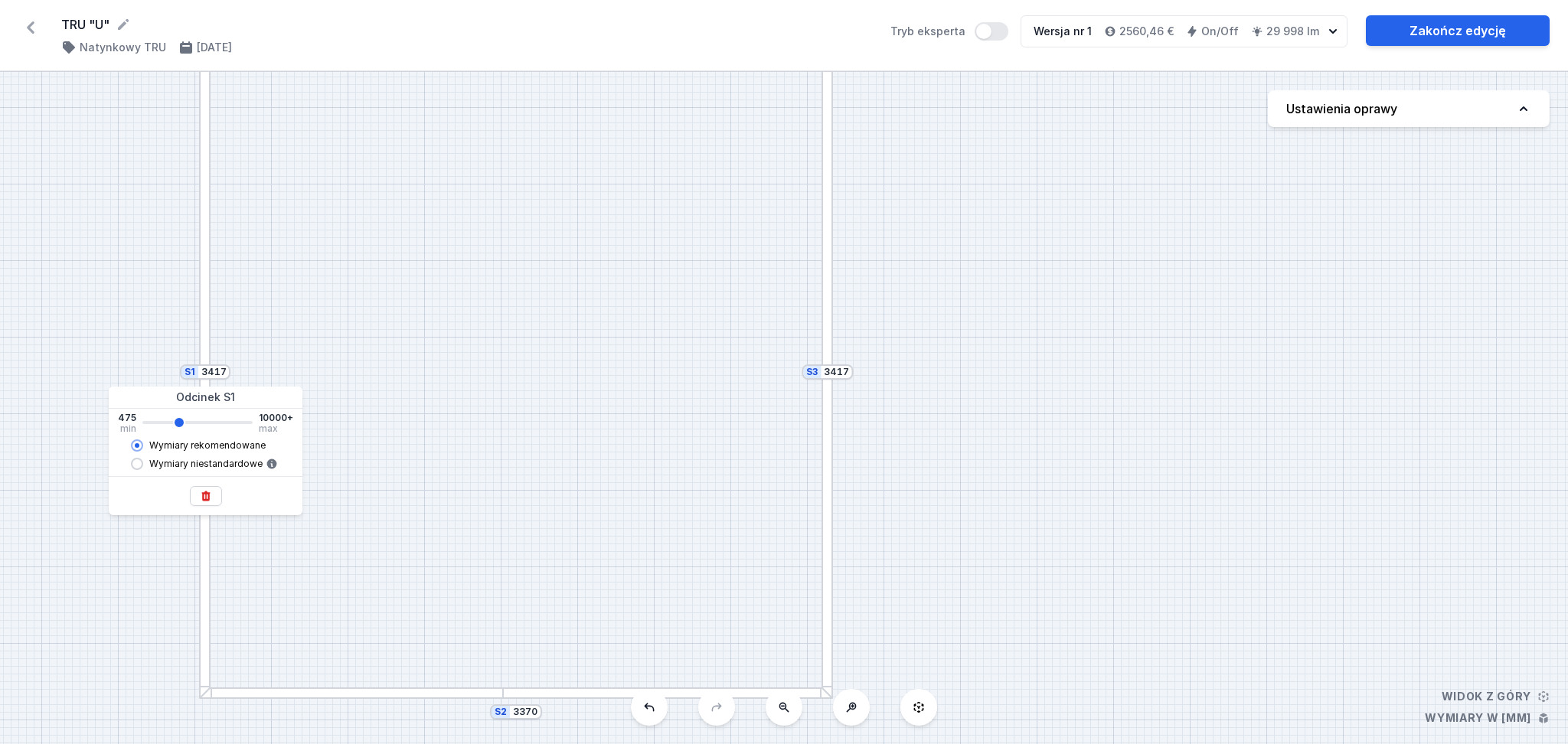
click at [227, 374] on div "S1 3417" at bounding box center [205, 372] width 51 height 15
click at [223, 377] on input "3417" at bounding box center [214, 372] width 24 height 12
type input "3415"
type input "341"
type input "3415"
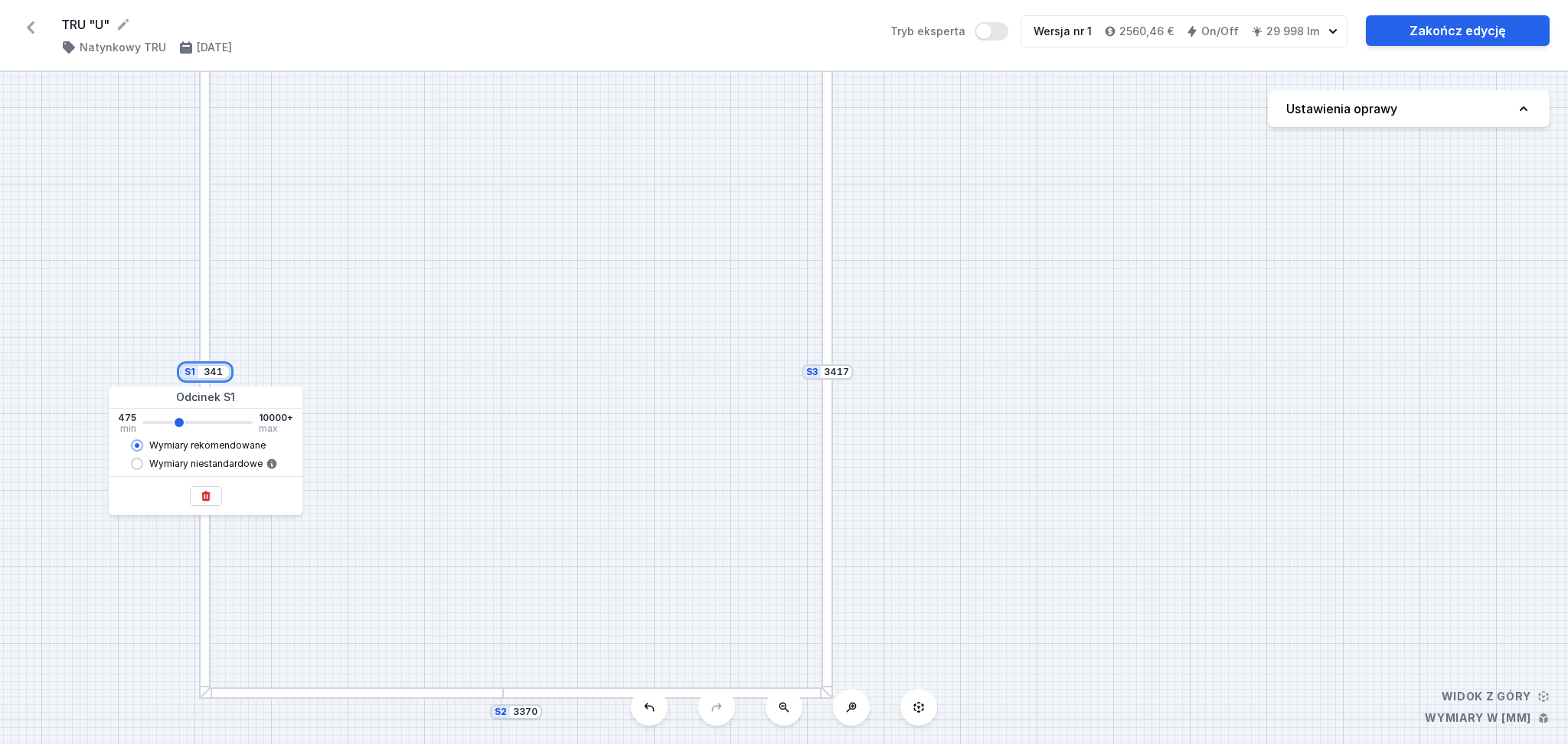
type input "34"
type input "3415"
type input "342"
type input "3415"
type input "3420"
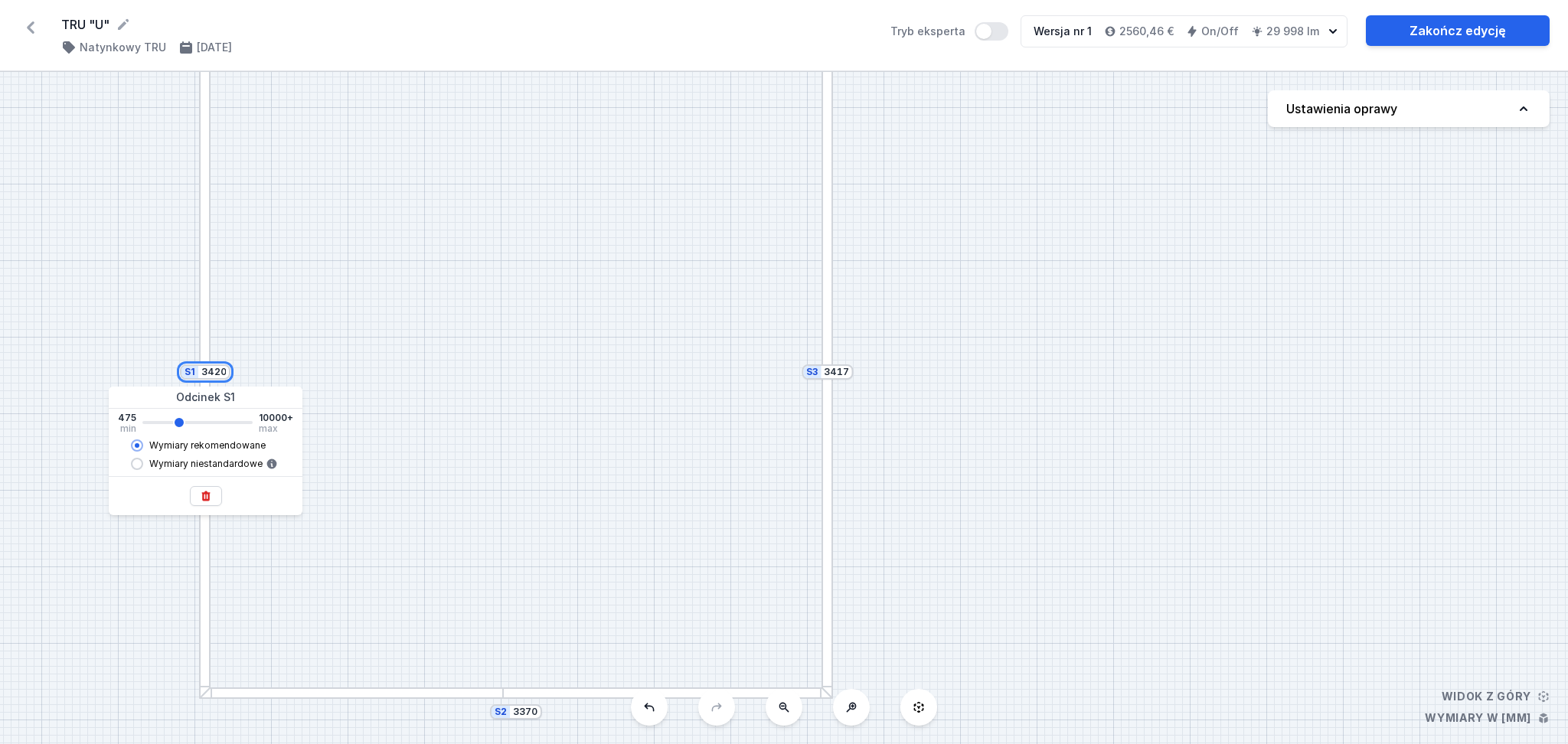
type input "3415"
type input "3420"
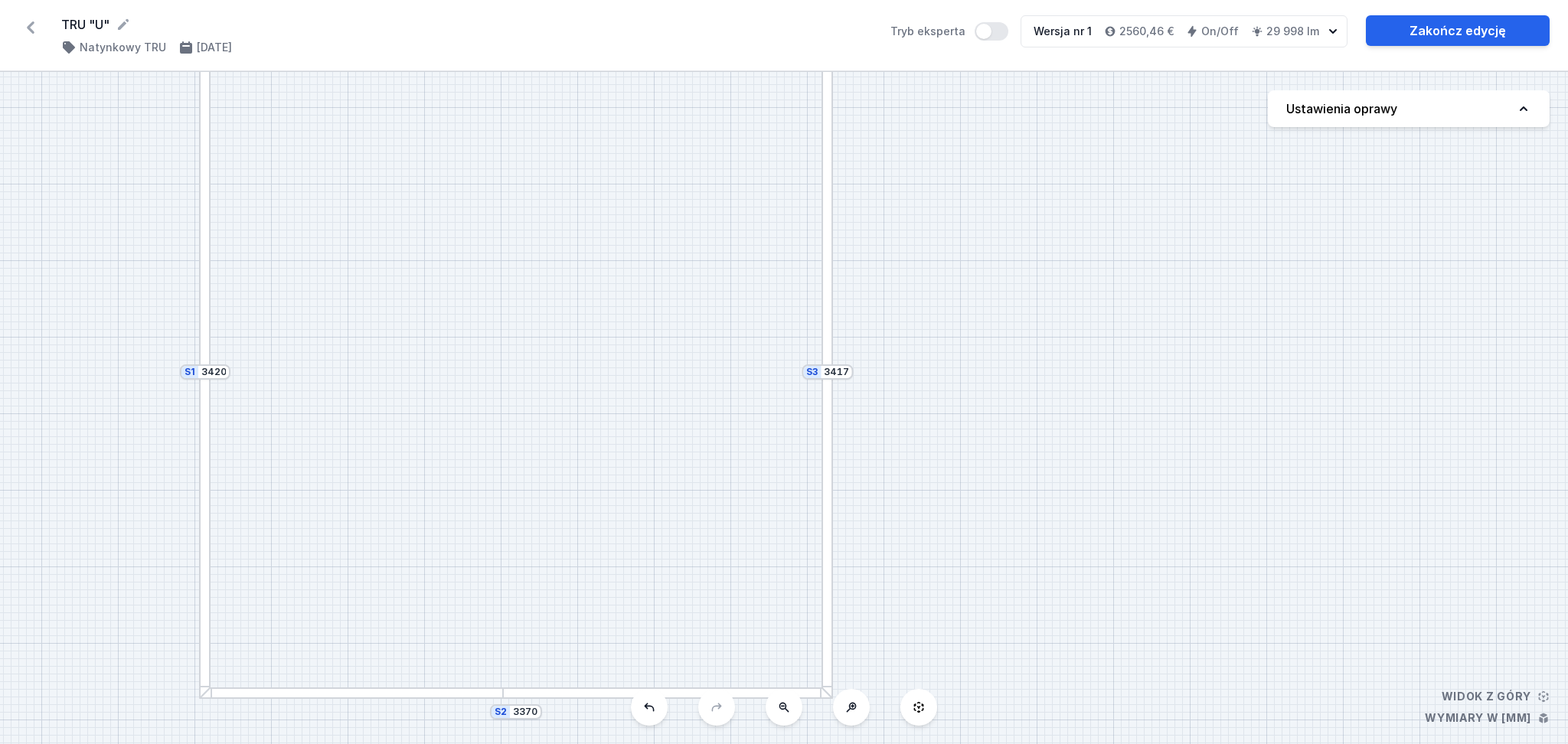
click at [948, 235] on div "S3 3417 S2 3370 S1 3420" at bounding box center [784, 408] width 1568 height 672
click at [844, 370] on input "3417" at bounding box center [836, 372] width 24 height 12
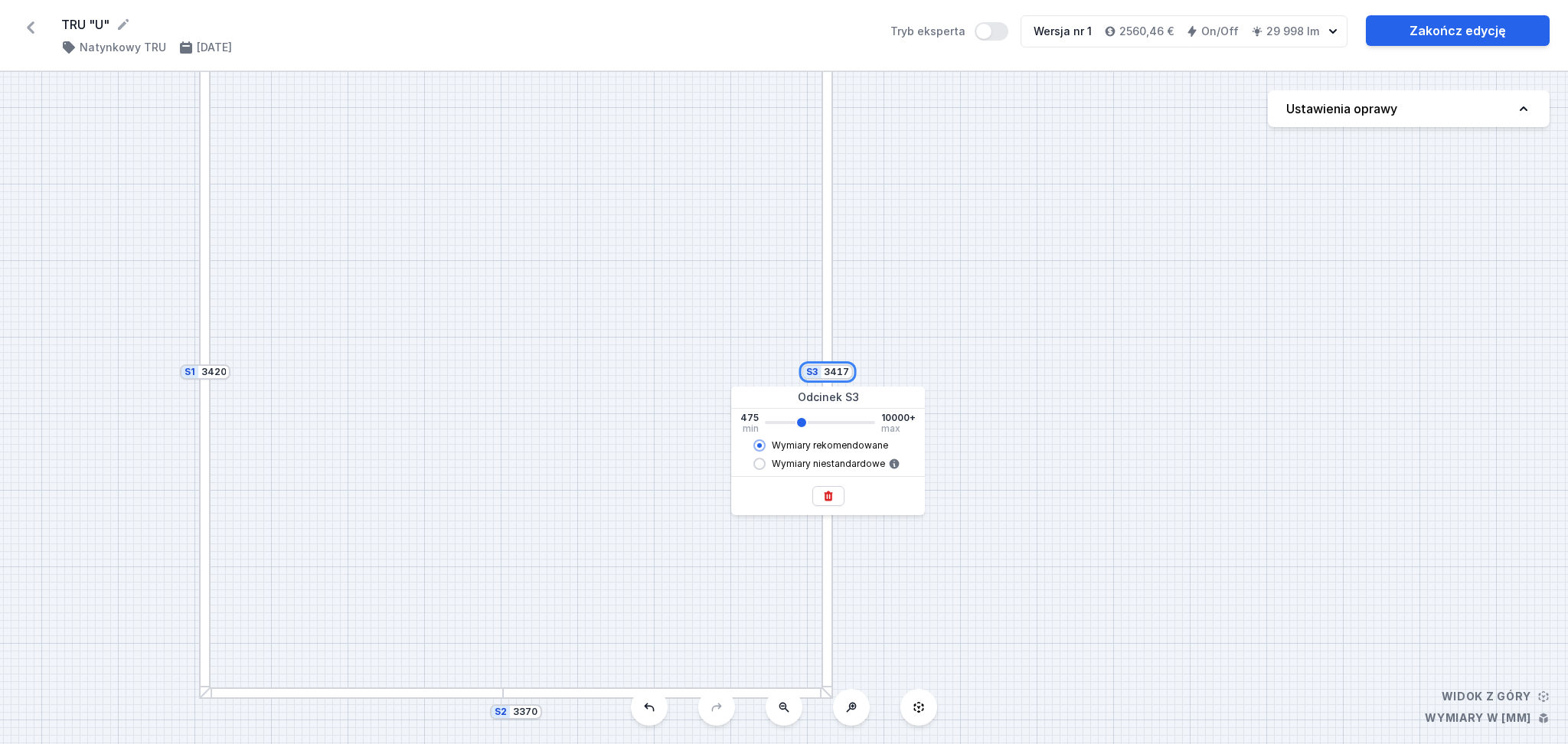
click at [849, 370] on div "S3 3417" at bounding box center [828, 372] width 52 height 15
click at [849, 375] on div "S3 3417" at bounding box center [828, 372] width 52 height 15
click at [850, 373] on div "S3 3417" at bounding box center [828, 372] width 52 height 15
click at [843, 373] on input "3417" at bounding box center [836, 372] width 24 height 12
click at [850, 373] on div "S3 3417" at bounding box center [828, 372] width 52 height 15
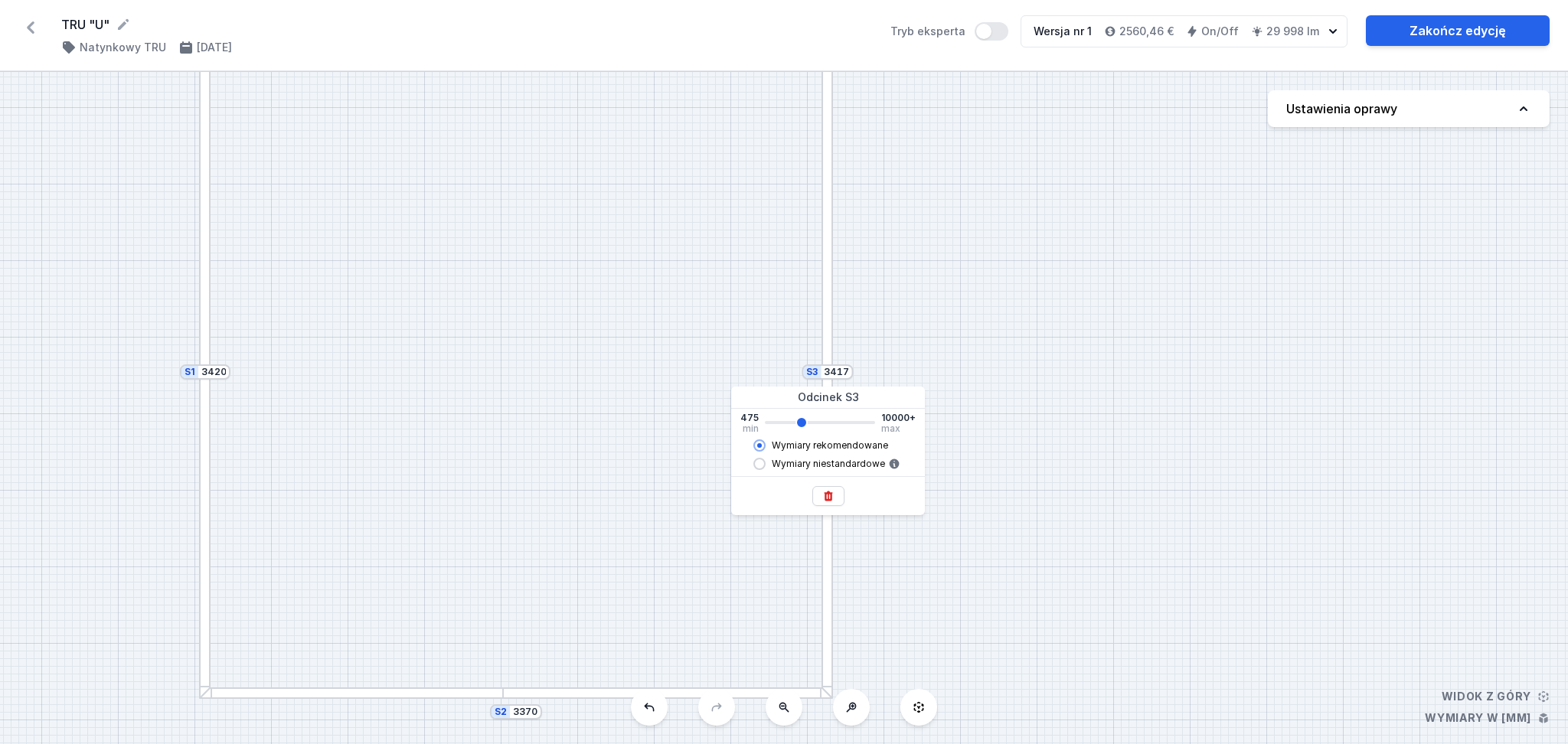
type input "3415"
click at [849, 377] on div "S3 3417" at bounding box center [828, 372] width 52 height 15
click at [834, 374] on input "3417" at bounding box center [836, 372] width 24 height 12
click at [845, 372] on input "3417" at bounding box center [836, 372] width 24 height 12
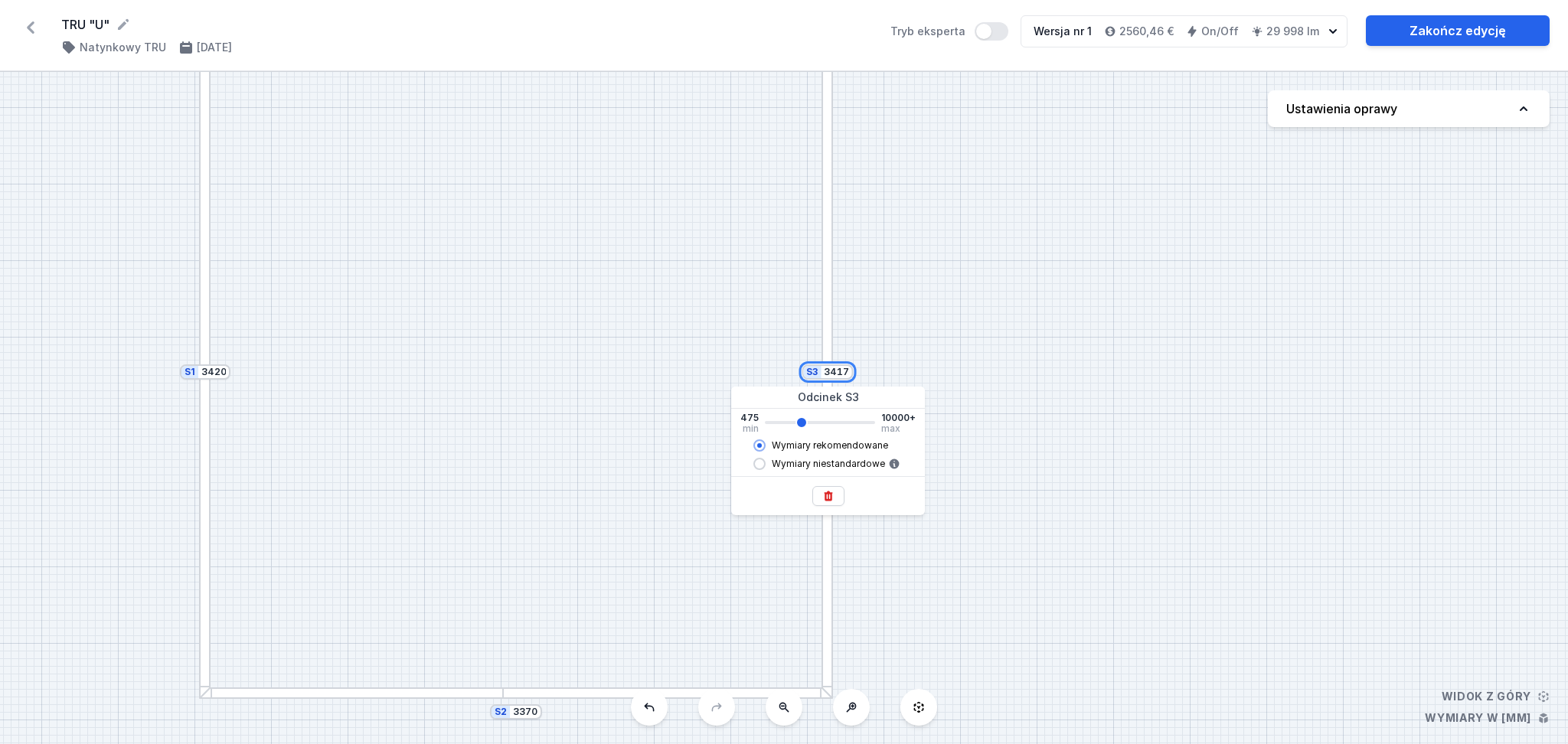
click at [847, 372] on input "3417" at bounding box center [836, 372] width 24 height 12
type input "3"
type input "3415"
type input "34"
type input "3415"
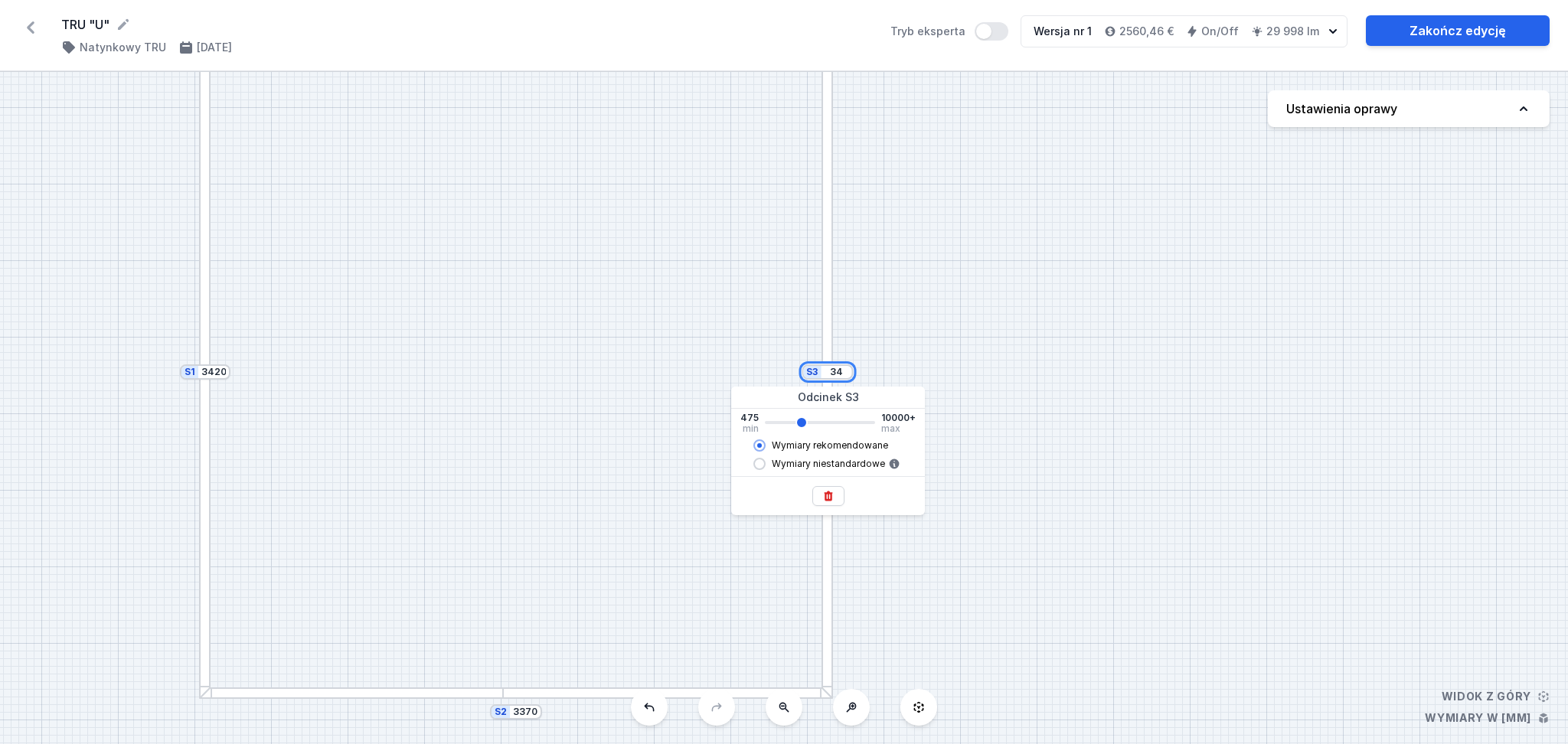
type input "342"
type input "3415"
type input "3420"
type input "3415"
type input "3420"
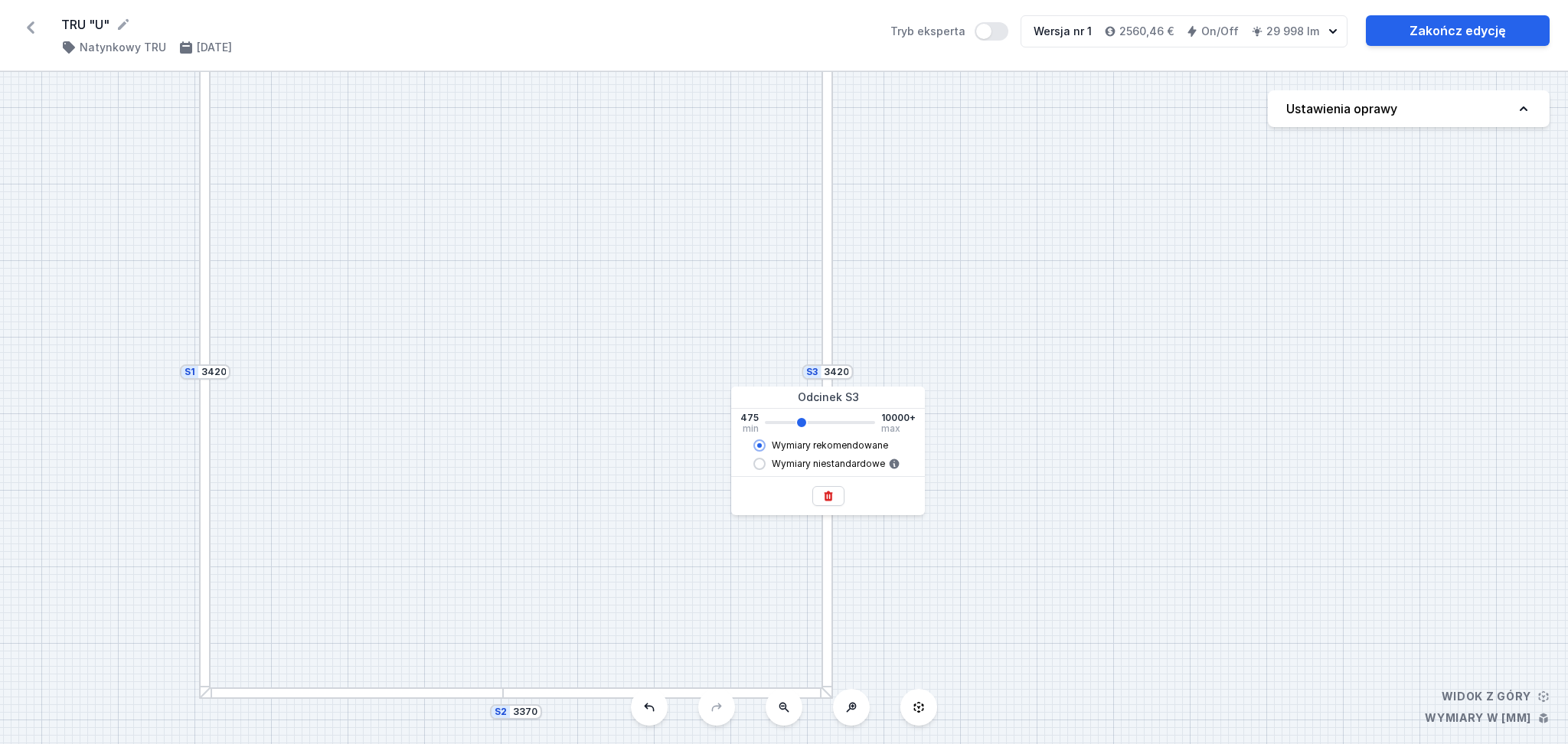
click at [890, 336] on div "S3 3420 S2 3370 S1 3420" at bounding box center [784, 408] width 1568 height 672
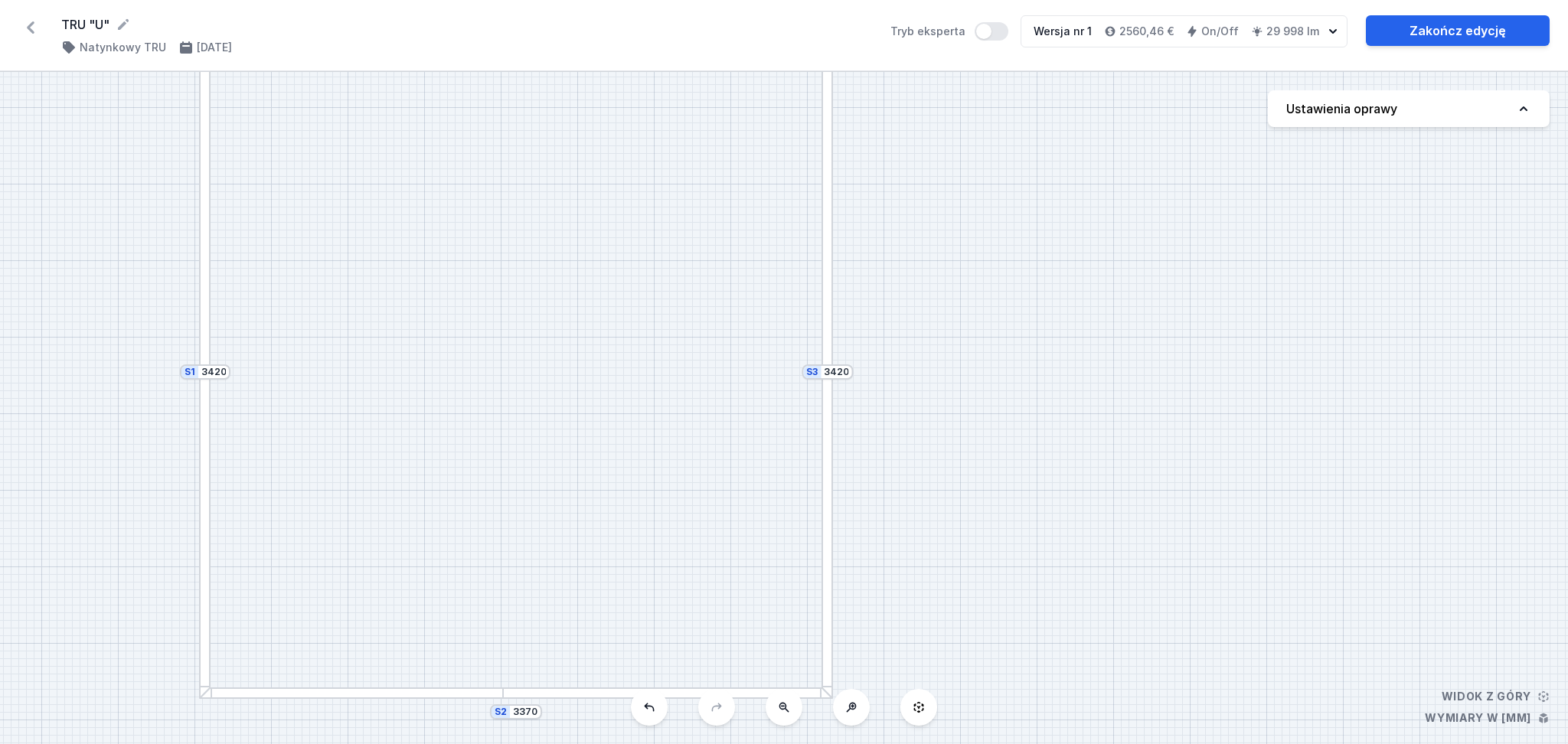
click at [491, 314] on div "S3 3420 S2 3370 S1 3420" at bounding box center [784, 408] width 1568 height 672
click at [215, 377] on input "3420" at bounding box center [214, 372] width 24 height 12
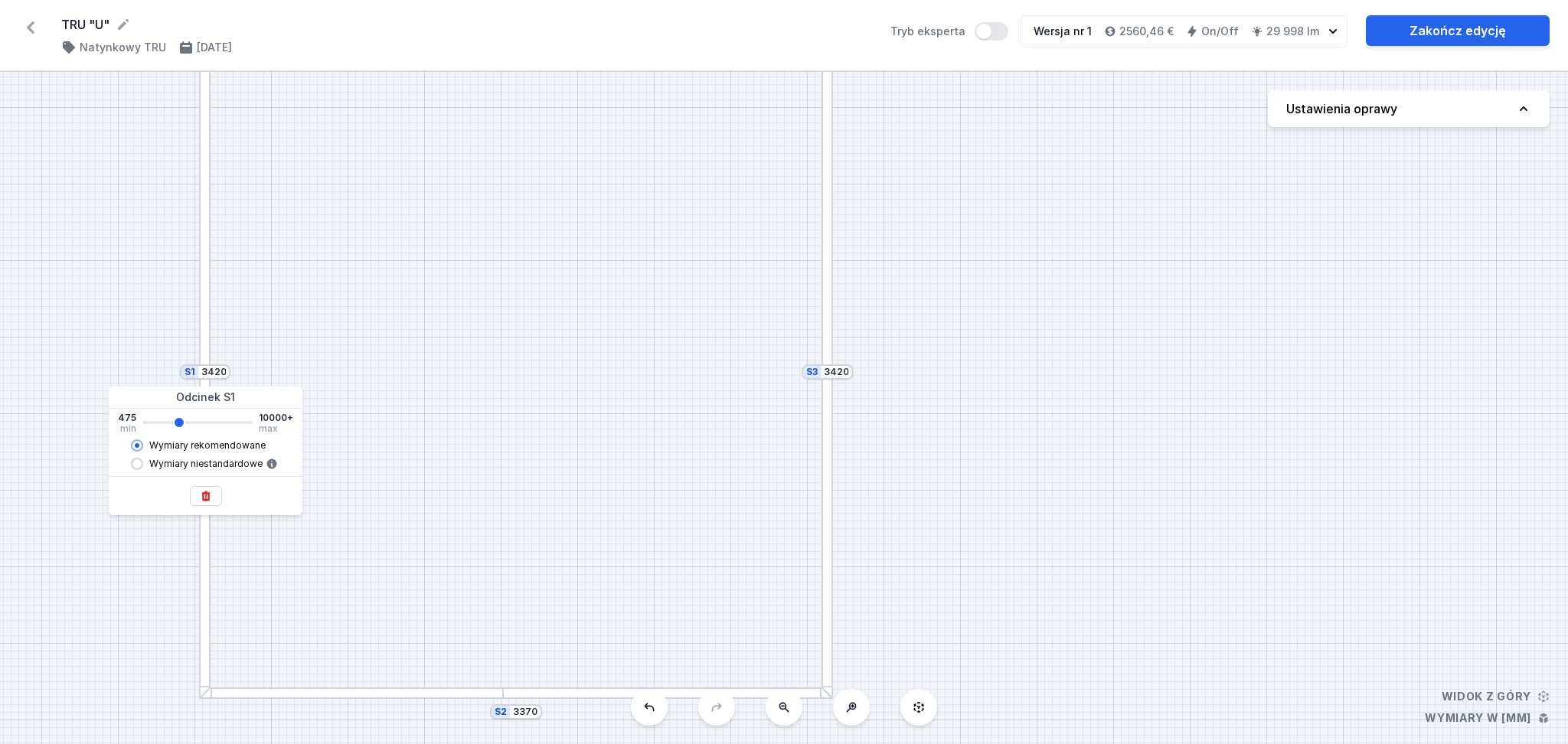
click at [267, 359] on div "S3 3420 S2 3370 S1 3420" at bounding box center [784, 408] width 1568 height 672
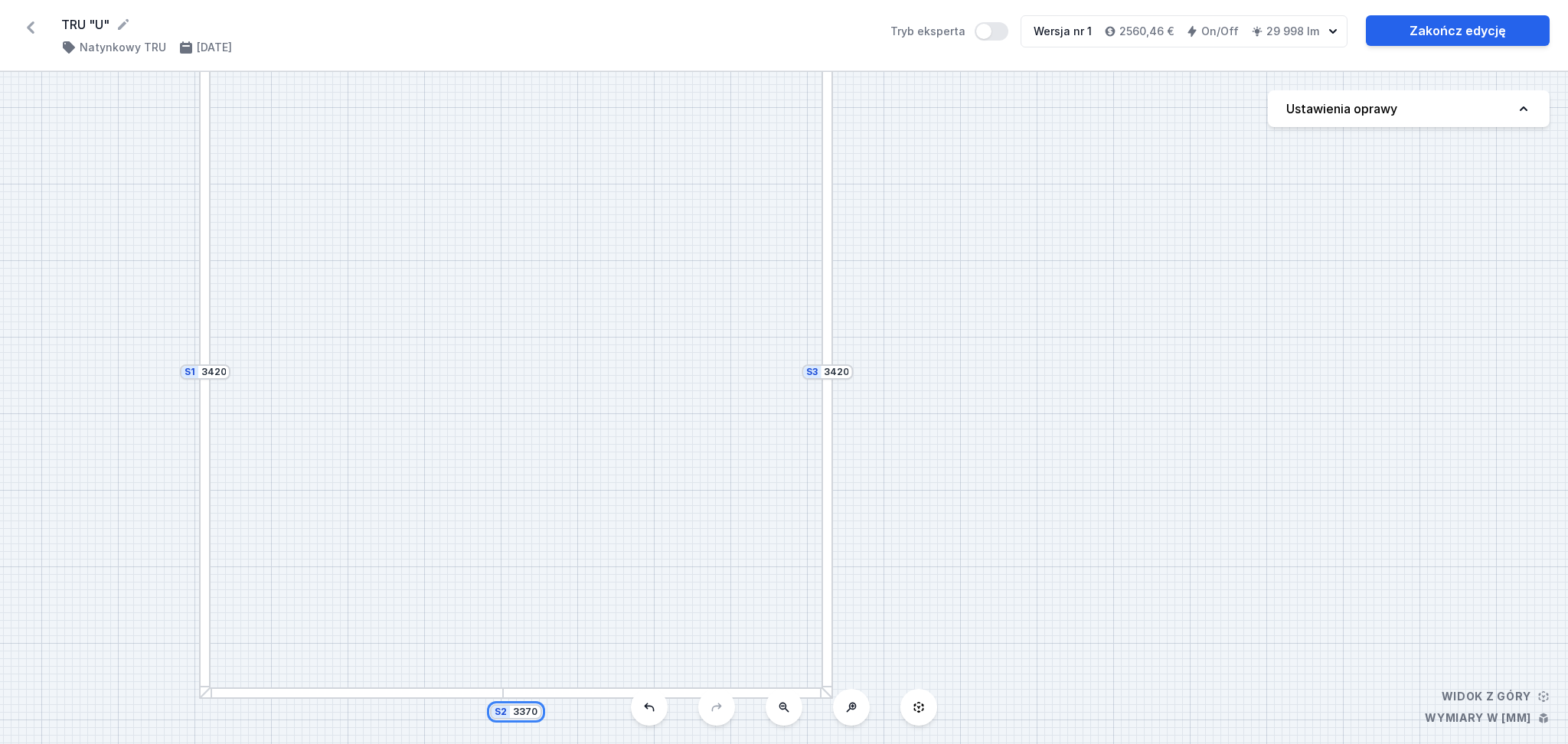
click at [533, 532] on input "3370" at bounding box center [525, 712] width 24 height 12
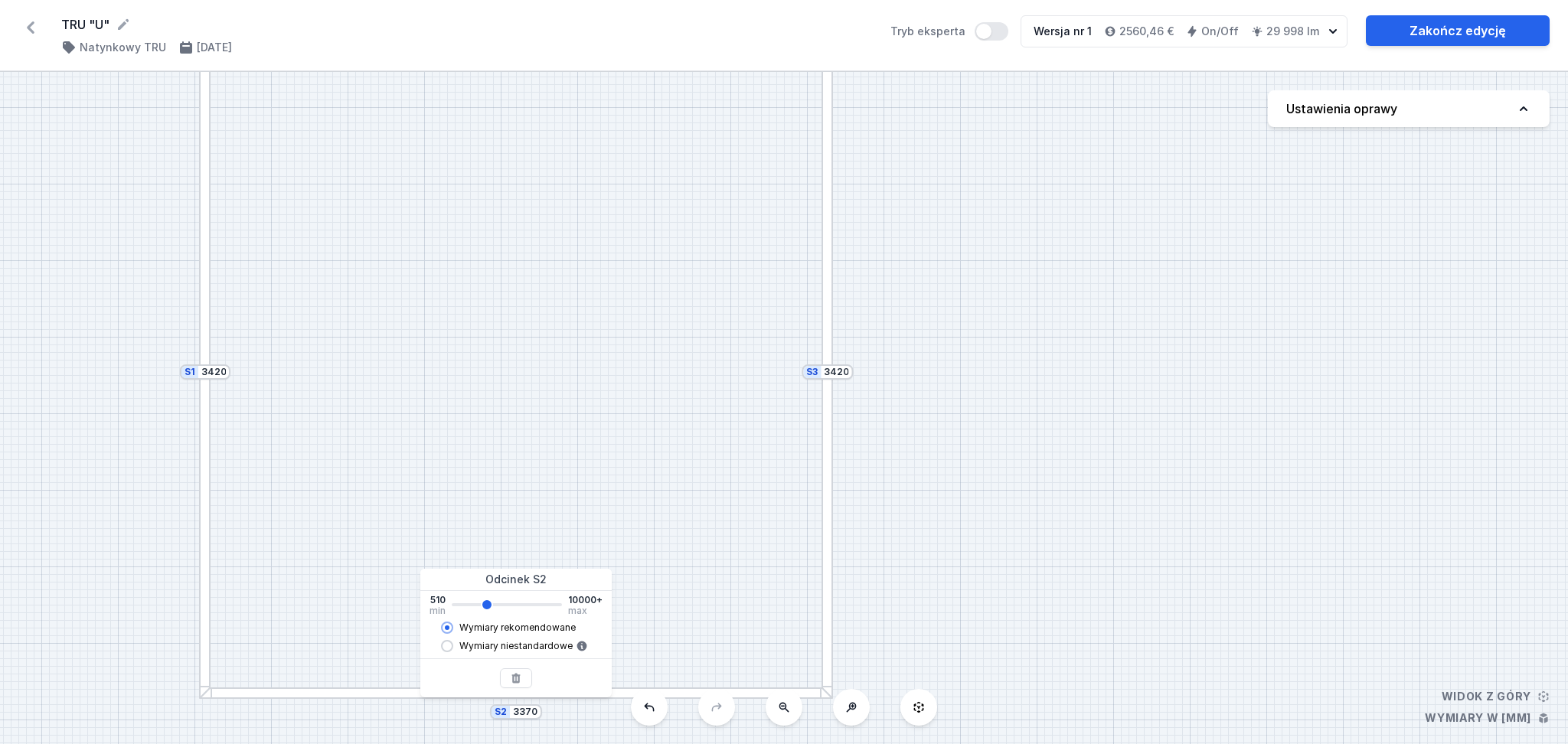
click at [539, 532] on div "S2 3370" at bounding box center [515, 712] width 52 height 15
click at [536, 532] on div "S2 3370" at bounding box center [515, 712] width 52 height 15
click at [533, 532] on input "3370" at bounding box center [525, 712] width 24 height 12
click at [523, 532] on input "3370" at bounding box center [525, 712] width 24 height 12
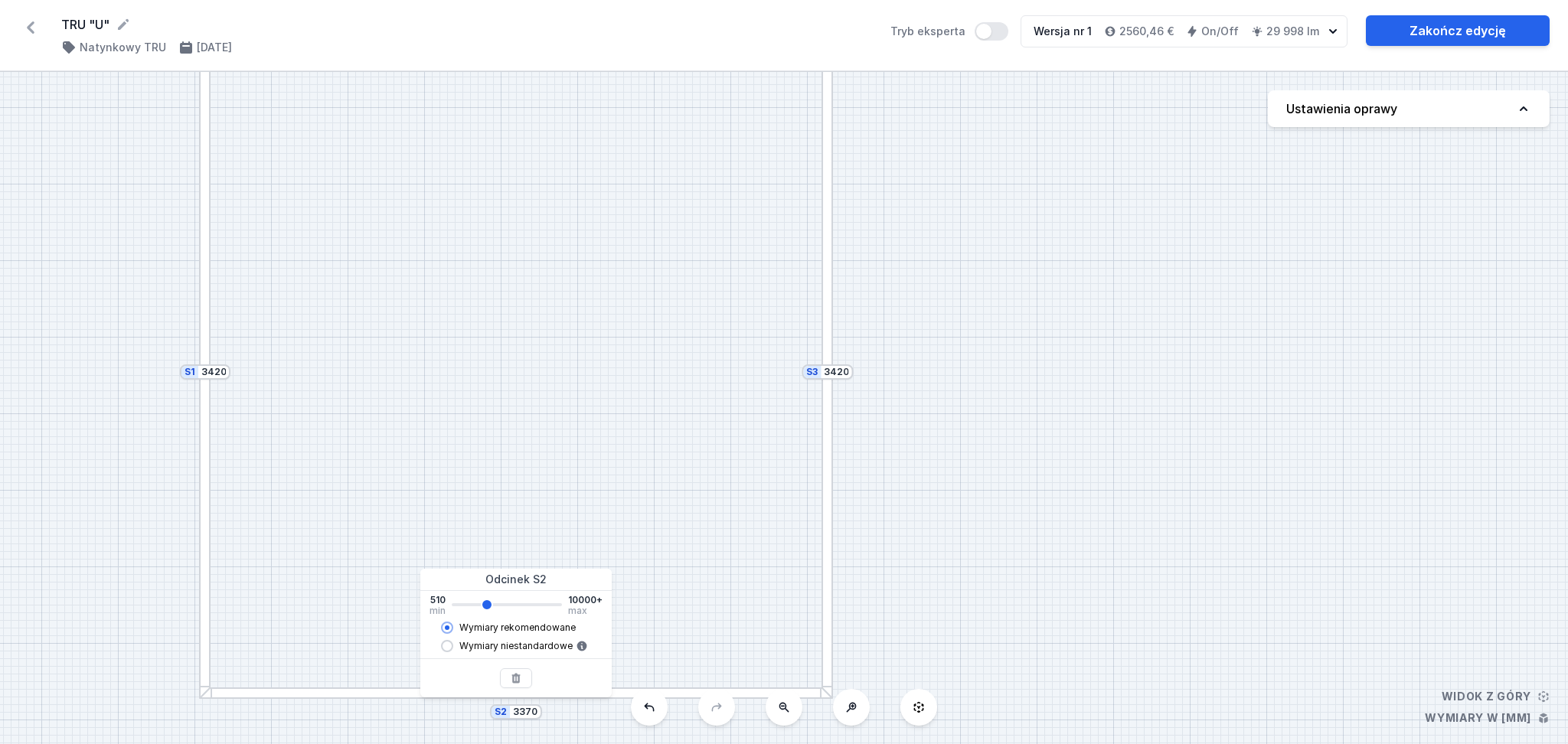
type input "3310"
click at [1164, 115] on button "Ustawienia oprawy" at bounding box center [1408, 109] width 281 height 37
select select "M"
select select "3000"
select select "2"
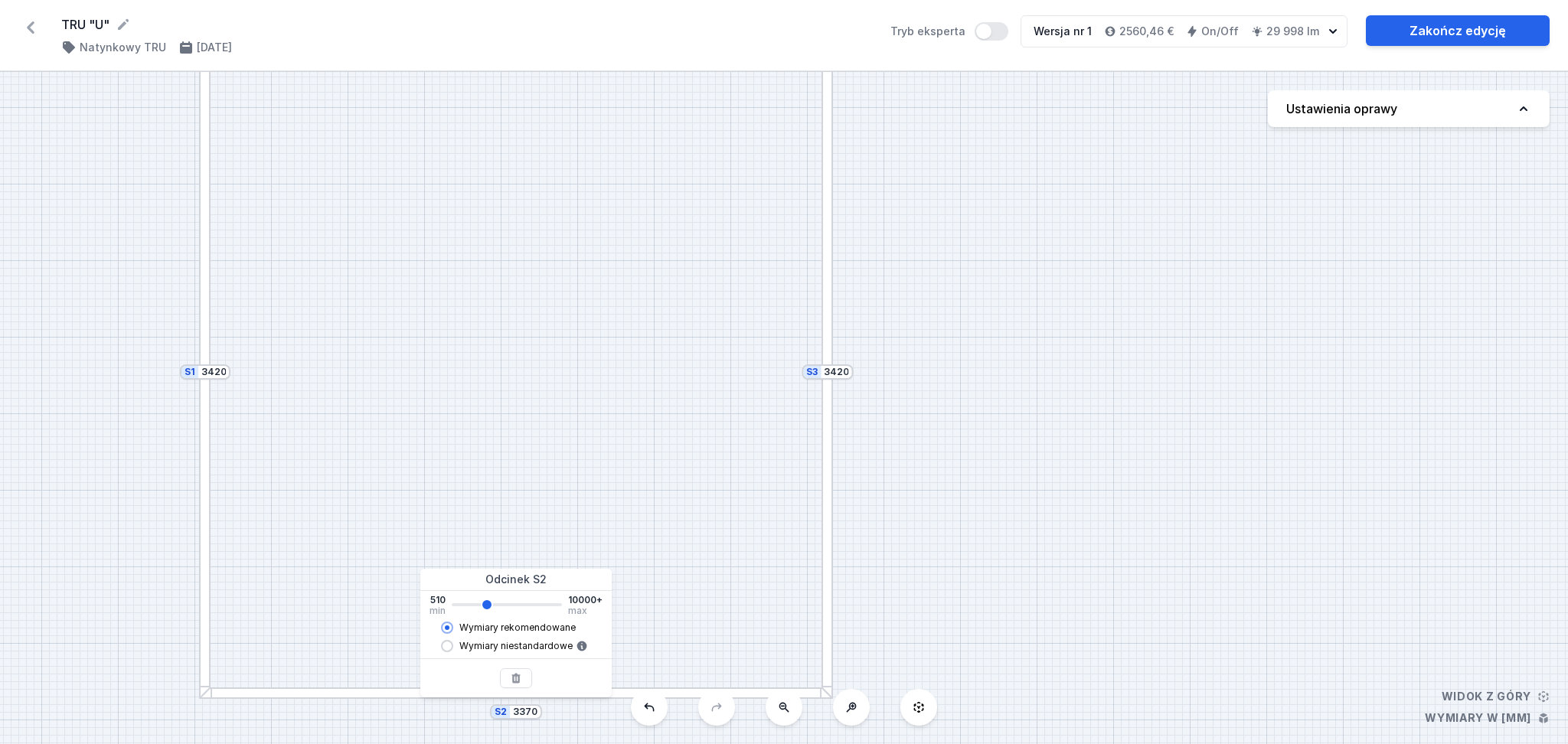
select select "opal"
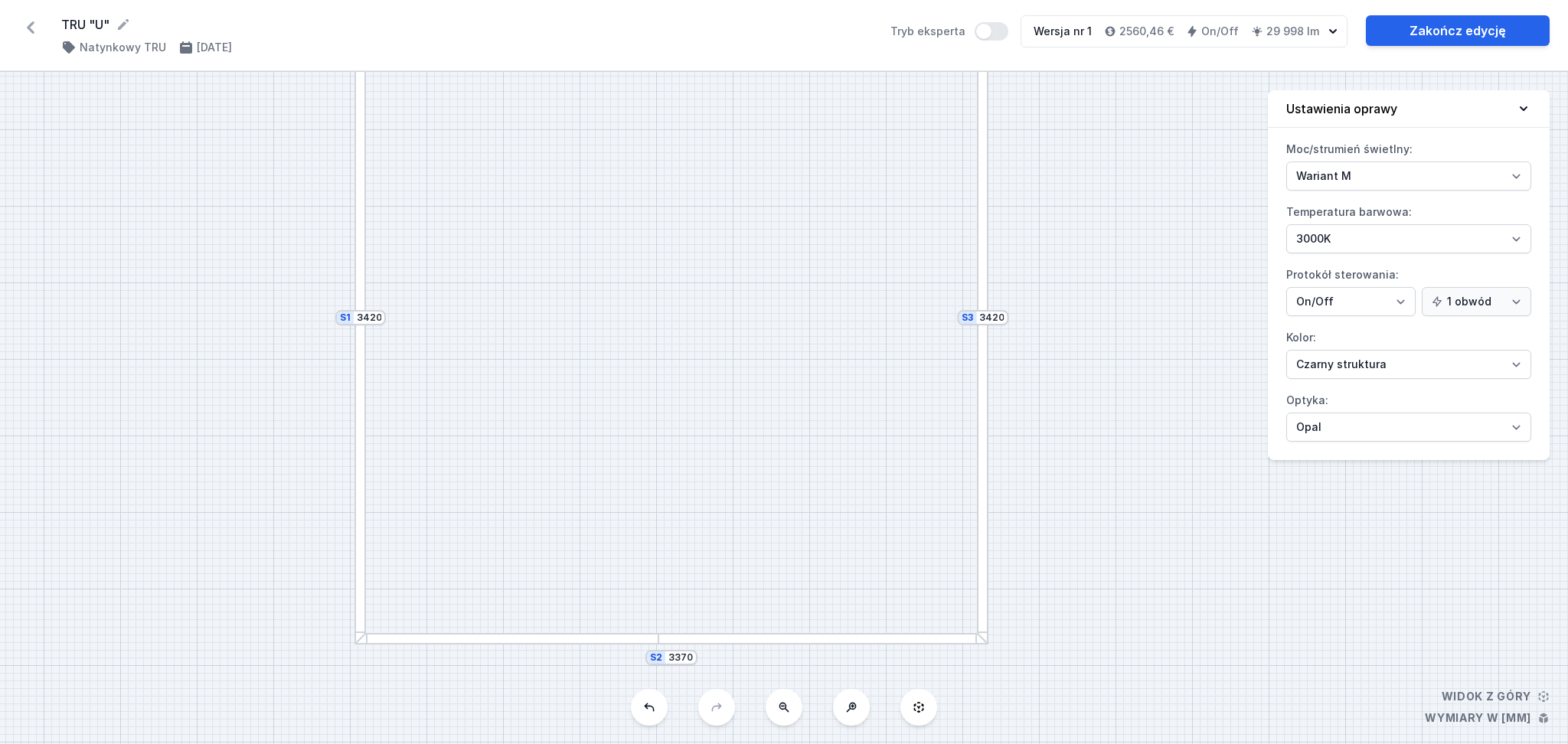
drag, startPoint x: 1031, startPoint y: 558, endPoint x: 1169, endPoint y: 517, distance: 144.0
click at [1164, 508] on div "S3 3420 S2 3370 S1 3420" at bounding box center [784, 408] width 1568 height 672
click at [919, 532] on icon at bounding box center [919, 707] width 10 height 10
drag, startPoint x: 901, startPoint y: 567, endPoint x: 973, endPoint y: 458, distance: 130.6
click at [973, 458] on div "S3 3420 S2 3370 S1 3420" at bounding box center [784, 408] width 1568 height 672
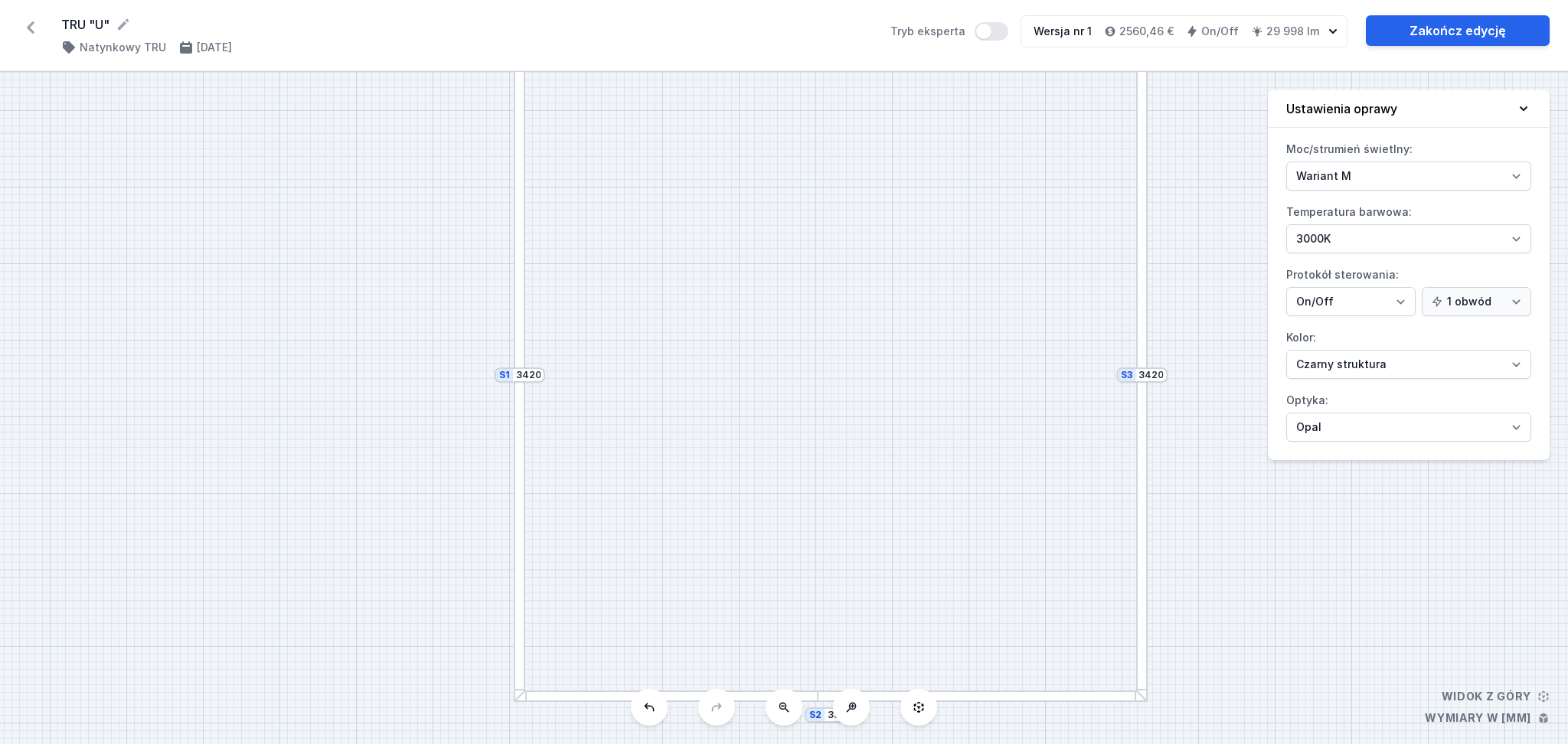
drag, startPoint x: 965, startPoint y: 477, endPoint x: 939, endPoint y: 554, distance: 81.3
click at [939, 532] on div "S3 3420 S2 3370 S1 3420" at bounding box center [784, 408] width 1568 height 672
click at [947, 36] on label "Tryb eksperta" at bounding box center [949, 31] width 118 height 19
click at [924, 34] on label "Tryb eksperta" at bounding box center [949, 31] width 118 height 19
click at [974, 34] on button "Tryb eksperta" at bounding box center [991, 31] width 34 height 19
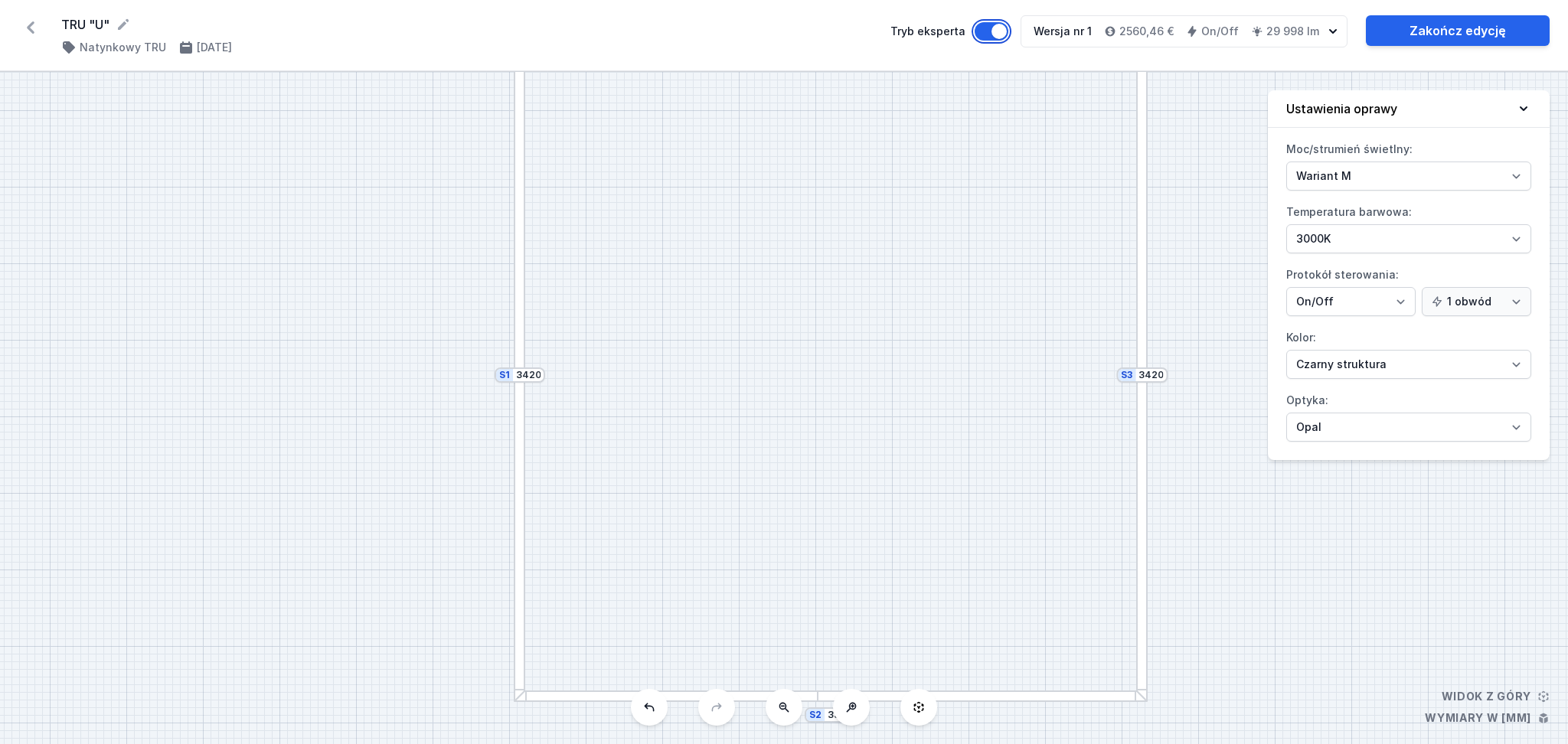
click at [998, 34] on button "Tryb eksperta" at bounding box center [991, 31] width 34 height 19
drag, startPoint x: 603, startPoint y: 363, endPoint x: 624, endPoint y: 326, distance: 42.5
click at [624, 326] on div "S3 3420 S2 3370 S1 3420" at bounding box center [784, 408] width 1568 height 672
click at [31, 28] on icon at bounding box center [31, 27] width 24 height 24
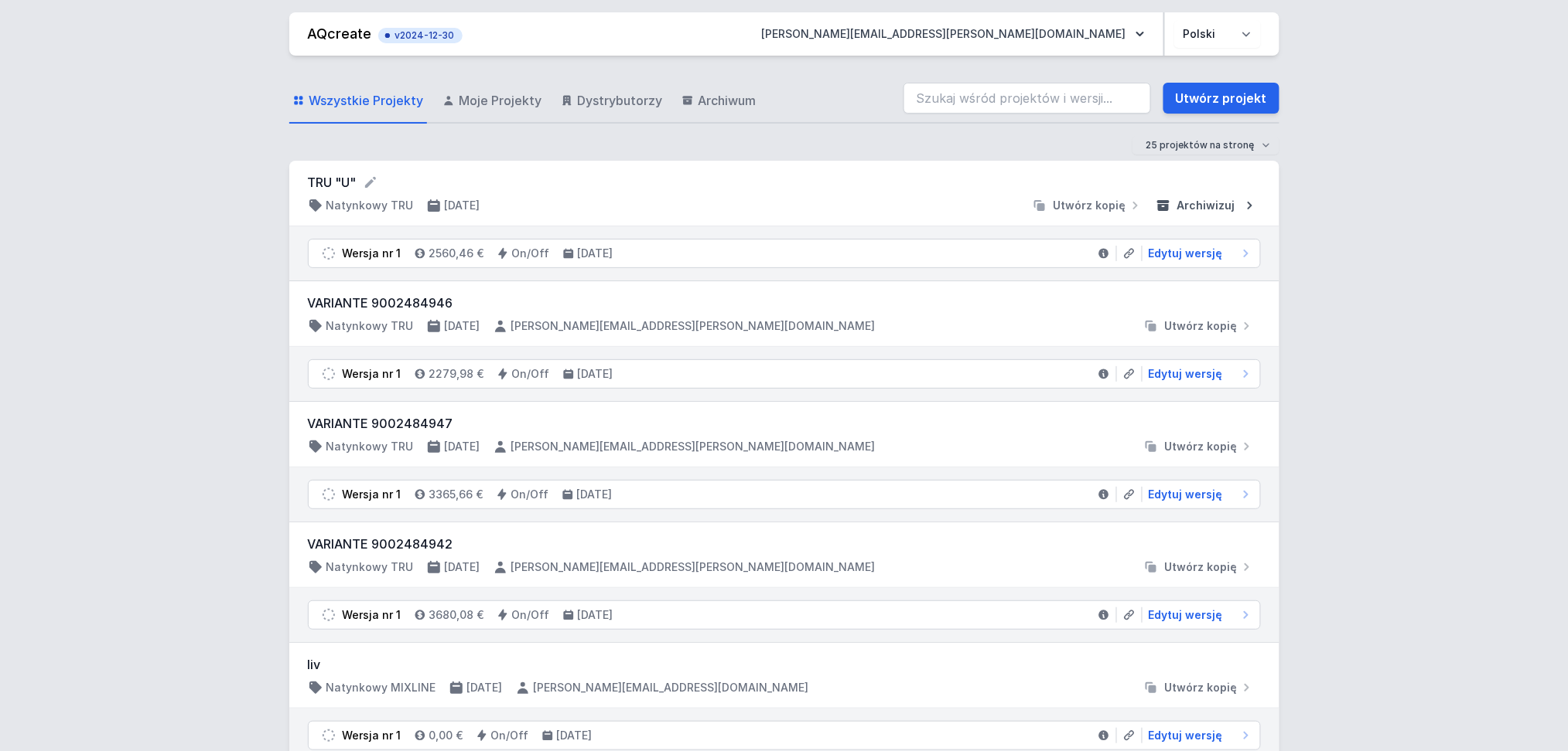
click at [1176, 203] on span "Archiwizuj" at bounding box center [1205, 205] width 58 height 15
drag, startPoint x: 1236, startPoint y: 100, endPoint x: 1186, endPoint y: 86, distance: 51.9
click at [1176, 100] on link "Utwórz projekt" at bounding box center [1221, 99] width 116 height 31
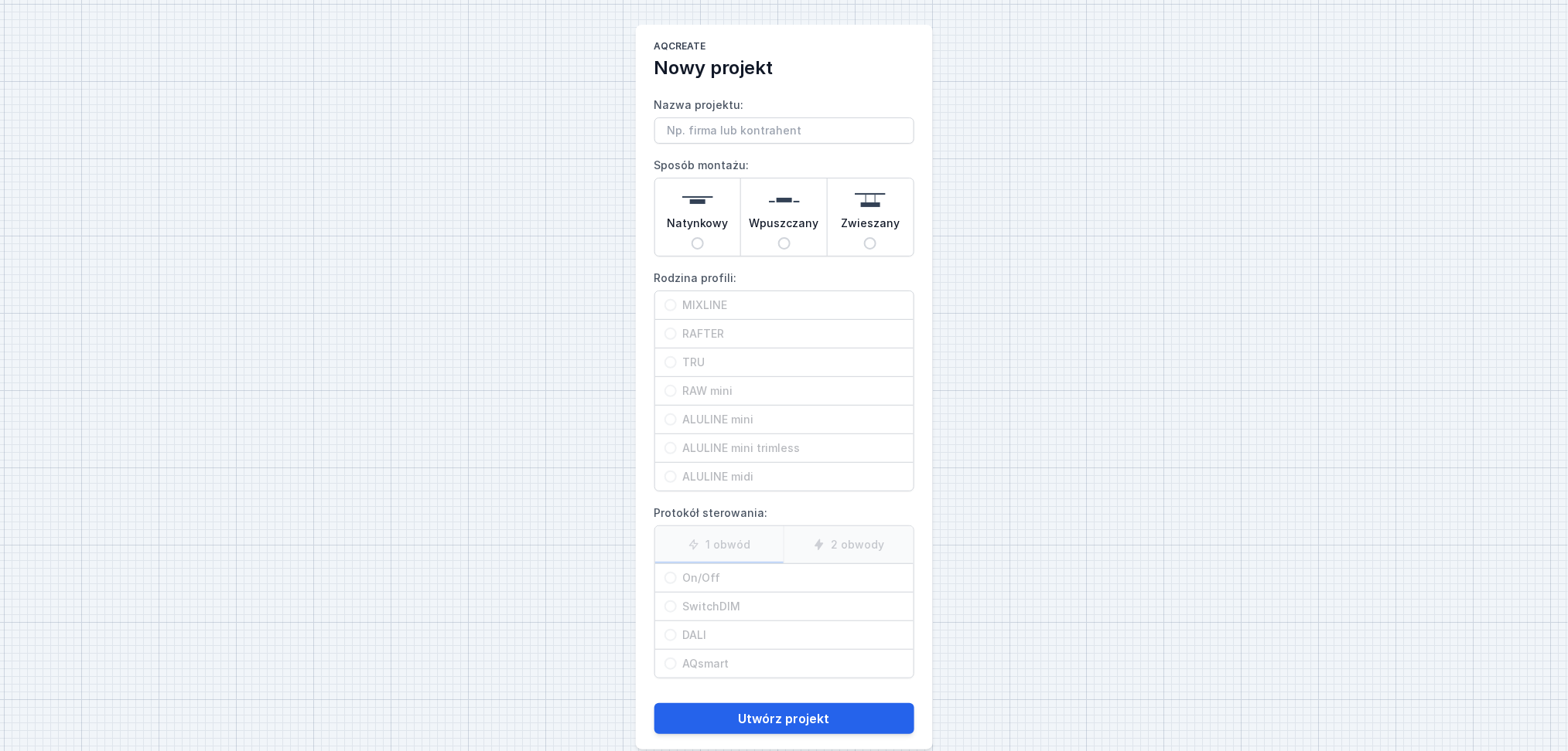
click at [716, 217] on span "Natynkowy" at bounding box center [698, 226] width 62 height 22
click at [704, 237] on input "Natynkowy" at bounding box center [697, 243] width 12 height 12
radio input "true"
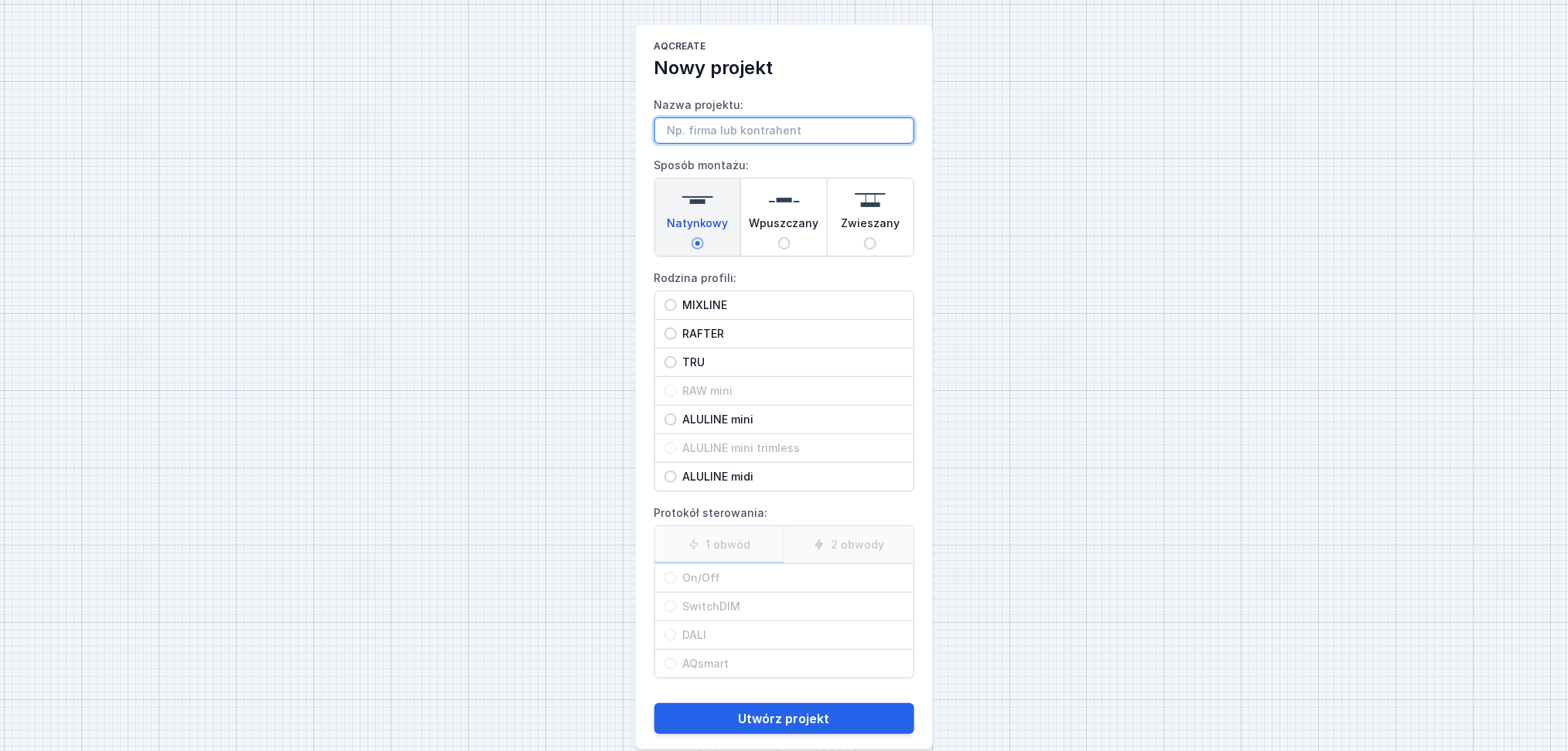
click at [723, 127] on input "Nazwa projektu:" at bounding box center [784, 130] width 260 height 26
click at [707, 134] on input "TRU" at bounding box center [784, 130] width 260 height 26
click at [730, 130] on input "TRU BELIGHED" at bounding box center [784, 130] width 260 height 26
click at [733, 129] on input "TRU BELIGHED" at bounding box center [784, 130] width 260 height 26
drag, startPoint x: 689, startPoint y: 131, endPoint x: 651, endPoint y: 124, distance: 38.6
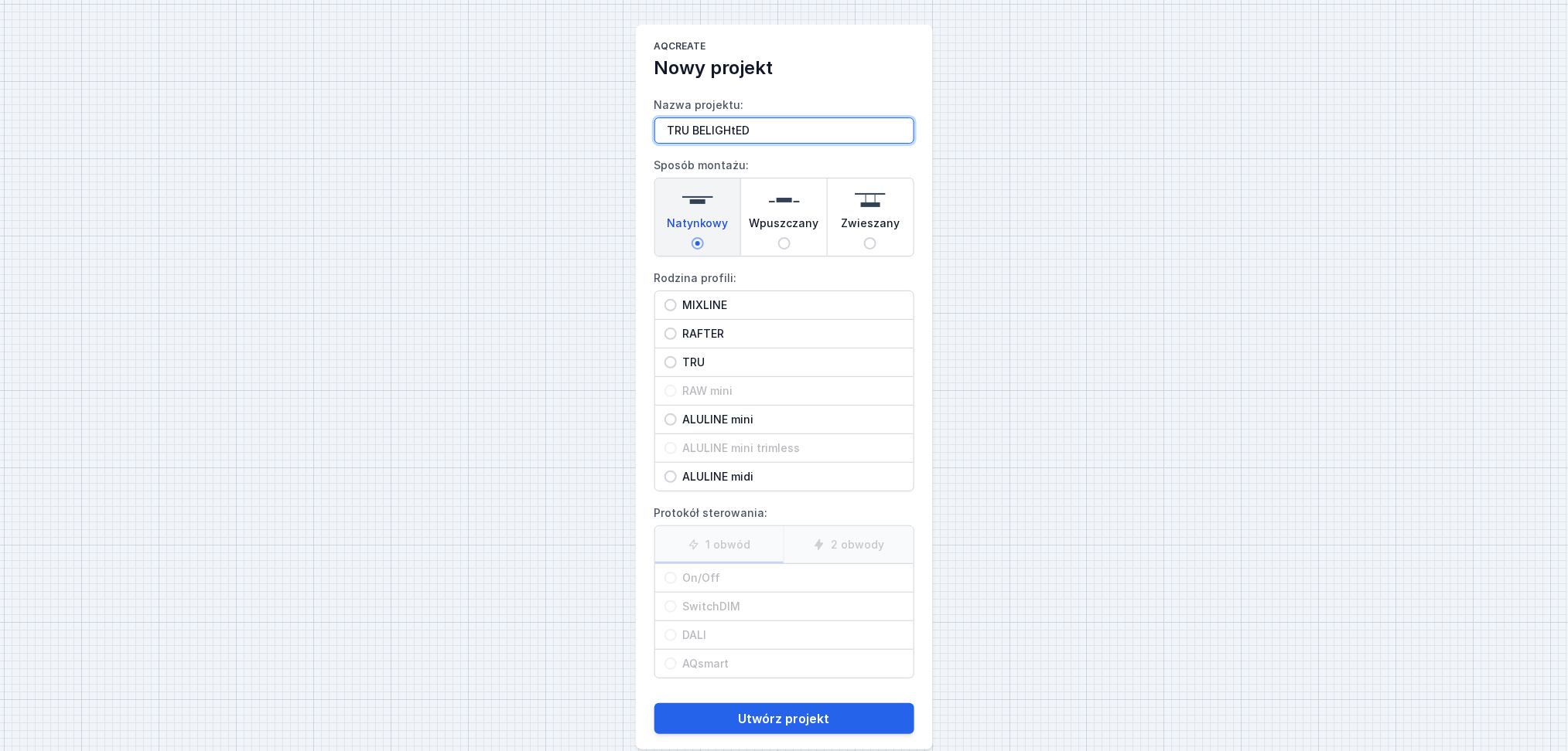
click at [651, 125] on main "AQcreate Nowy projekt Nazwa projektu: TRU BELIGHtED Sposób montażu: Natynkowy W…" at bounding box center [784, 387] width 297 height 725
click at [750, 129] on input "BELIGHtED" at bounding box center [784, 130] width 260 height 26
click at [712, 130] on input "BELIGHtED" at bounding box center [784, 130] width 260 height 26
click at [712, 128] on input "BELIGHtED" at bounding box center [784, 130] width 260 height 26
click at [740, 130] on input "BELIGHTED" at bounding box center [784, 130] width 260 height 26
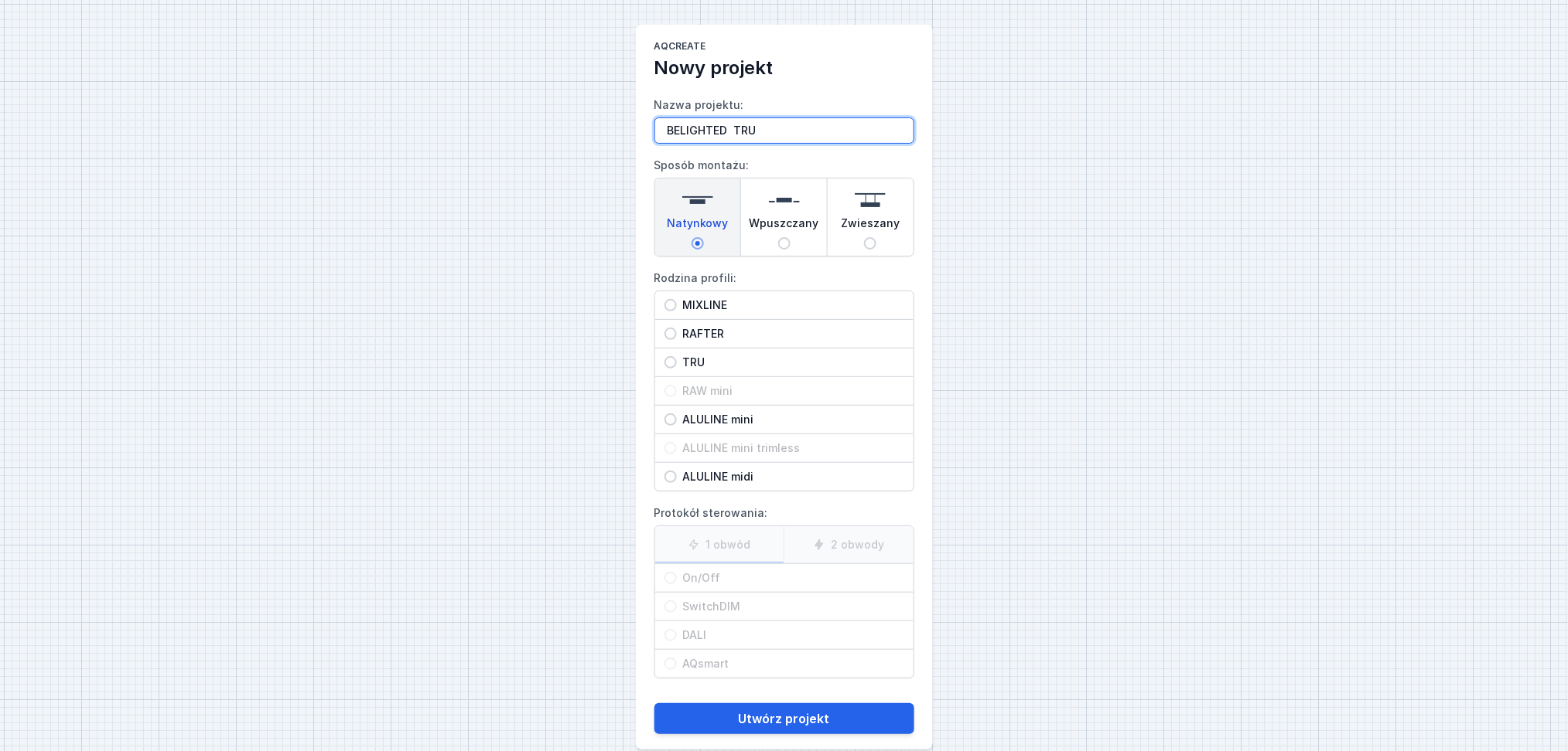
click at [733, 134] on input "BELIGHTED TRU" at bounding box center [784, 130] width 260 height 26
click at [776, 129] on input "BELIGHTED - TRU" at bounding box center [784, 130] width 260 height 26
click at [785, 130] on input "BELIGHTED - TRU" at bounding box center [784, 130] width 260 height 26
click at [765, 130] on input "BELIGHTED - TRU -342/" at bounding box center [784, 130] width 260 height 26
click at [803, 129] on input "BELIGHTED - TRU -342/" at bounding box center [784, 130] width 260 height 26
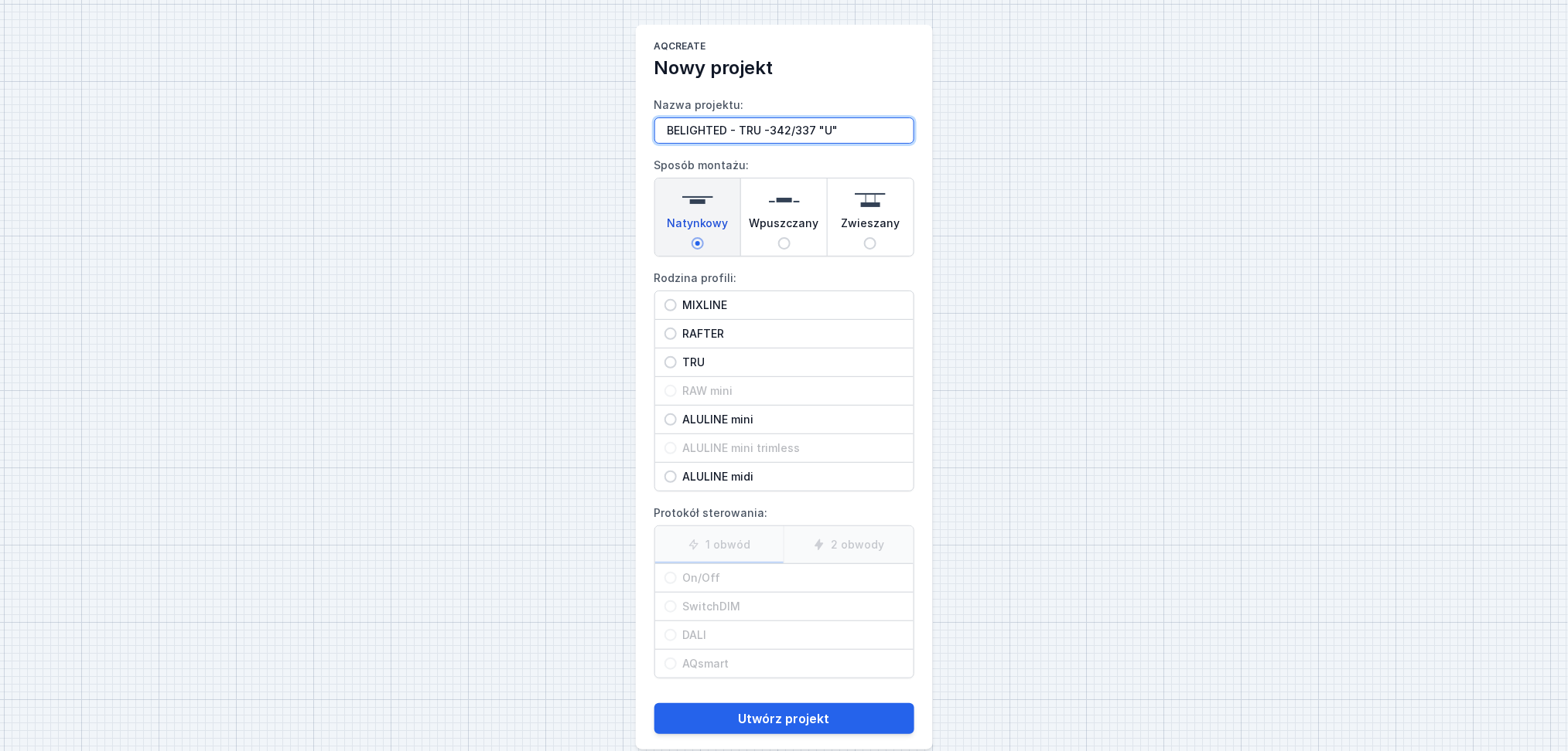
type input "BELIGHTED - TRU -342/337 "U""
click at [889, 45] on h1 "AQcreate" at bounding box center [784, 47] width 260 height 15
click at [672, 360] on input "TRU" at bounding box center [670, 362] width 12 height 12
radio input "true"
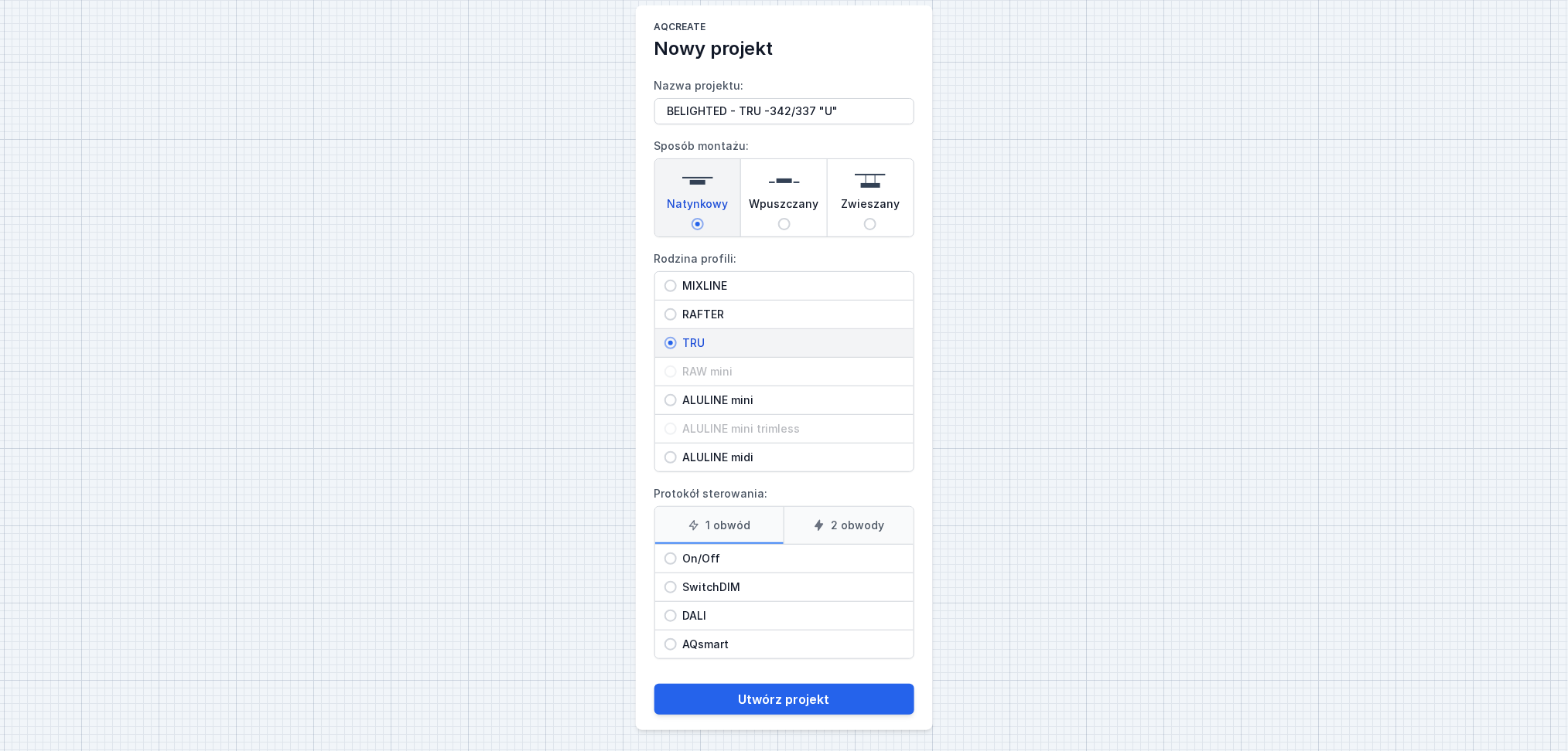
scroll to position [23, 0]
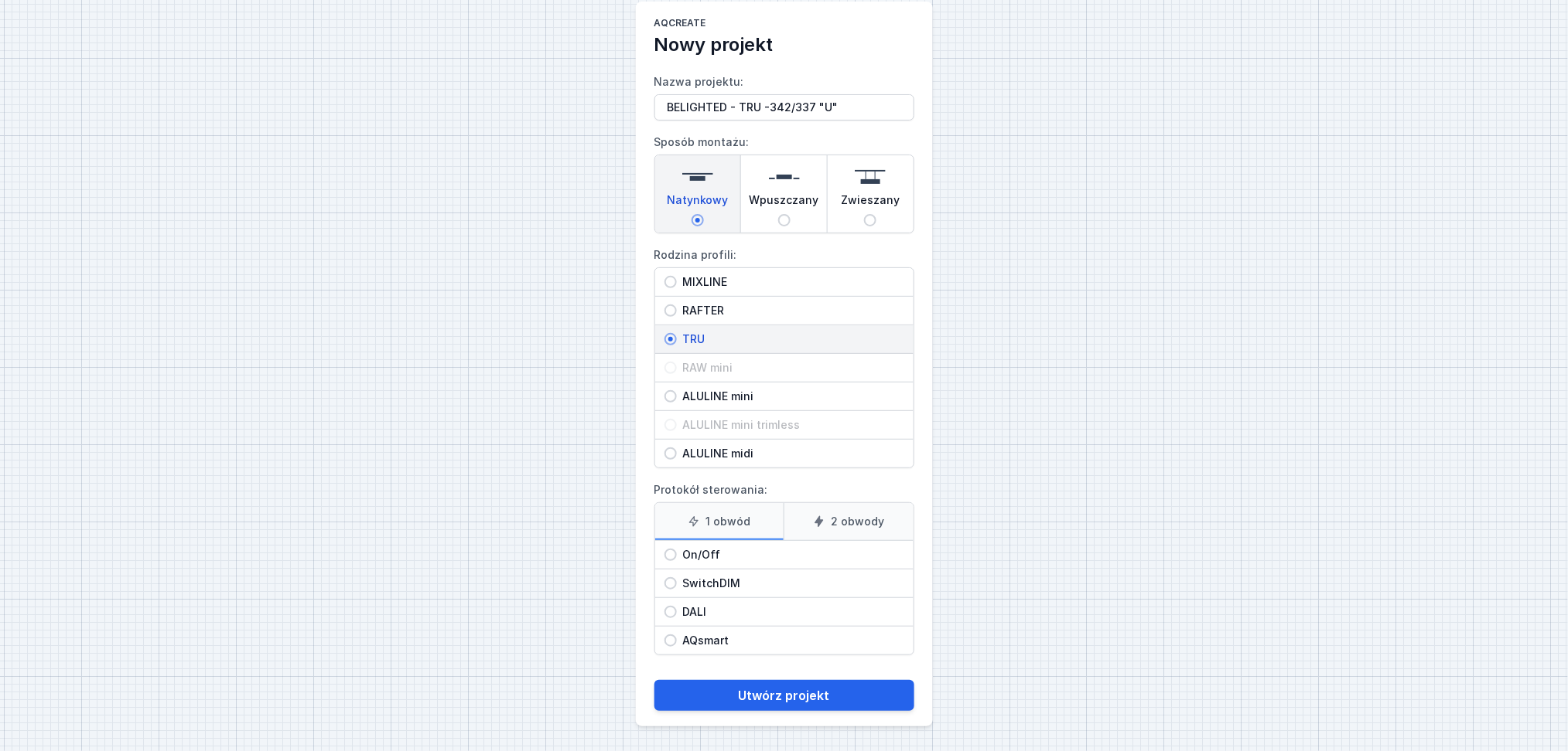
click at [669, 537] on input "On/Off" at bounding box center [670, 555] width 12 height 12
radio input "true"
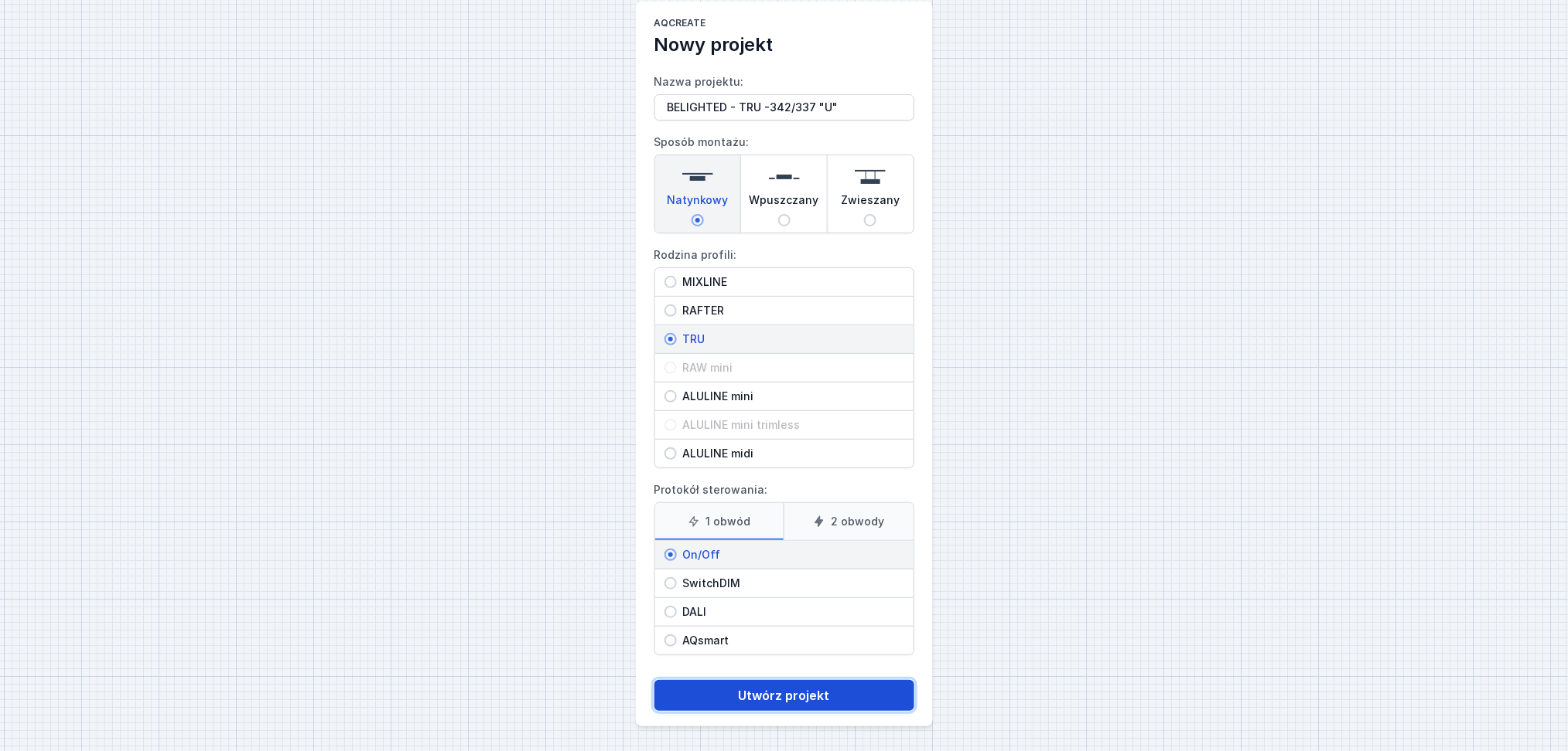
click at [788, 537] on button "Utwórz projekt" at bounding box center [784, 696] width 260 height 31
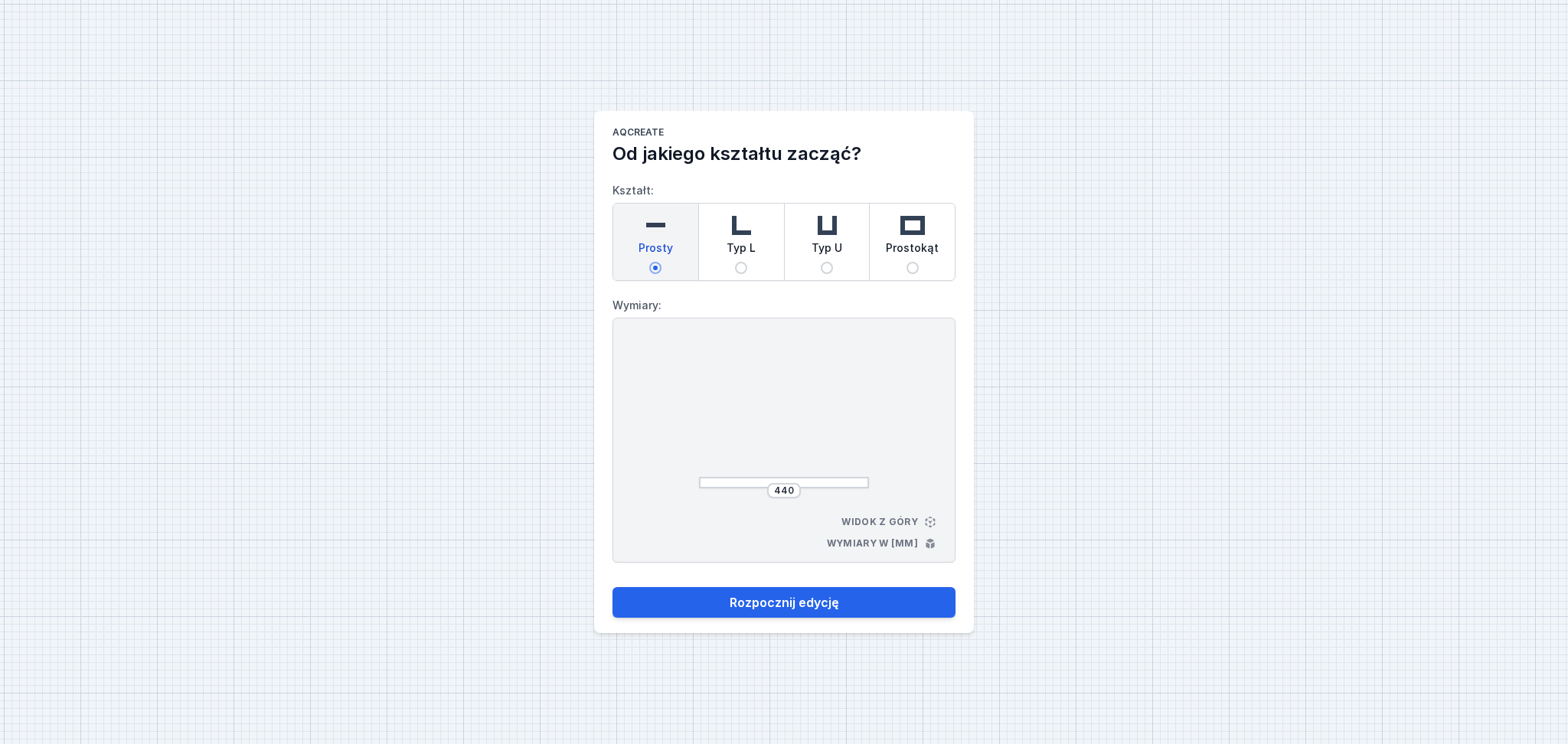
click at [823, 245] on span "Typ U" at bounding box center [827, 251] width 31 height 22
click at [823, 262] on input "Typ U" at bounding box center [826, 268] width 12 height 12
radio input "true"
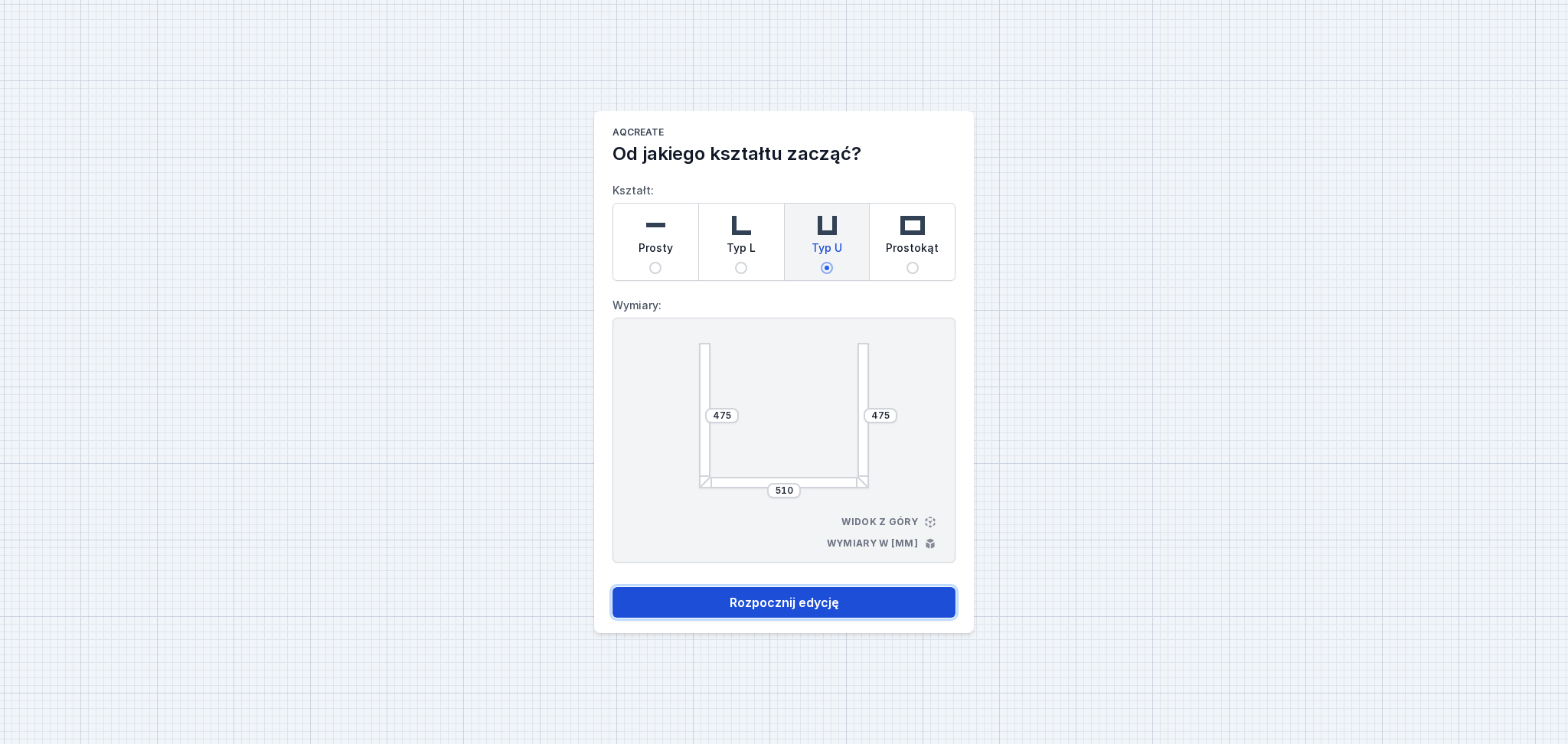
click at [755, 532] on button "Rozpocznij edycję" at bounding box center [783, 603] width 343 height 31
select select "M"
select select "3000"
select select "opal"
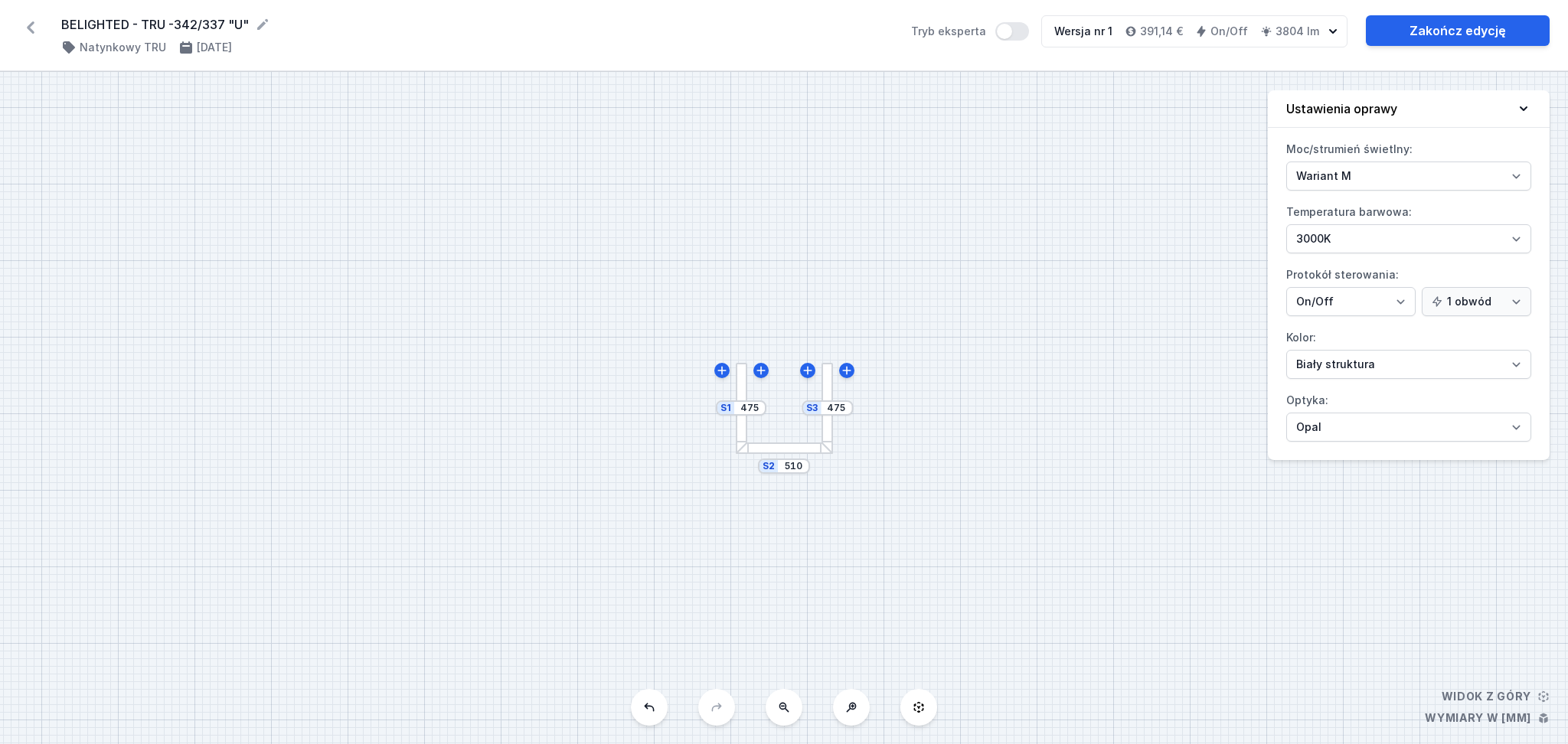
click at [27, 29] on icon at bounding box center [31, 27] width 24 height 24
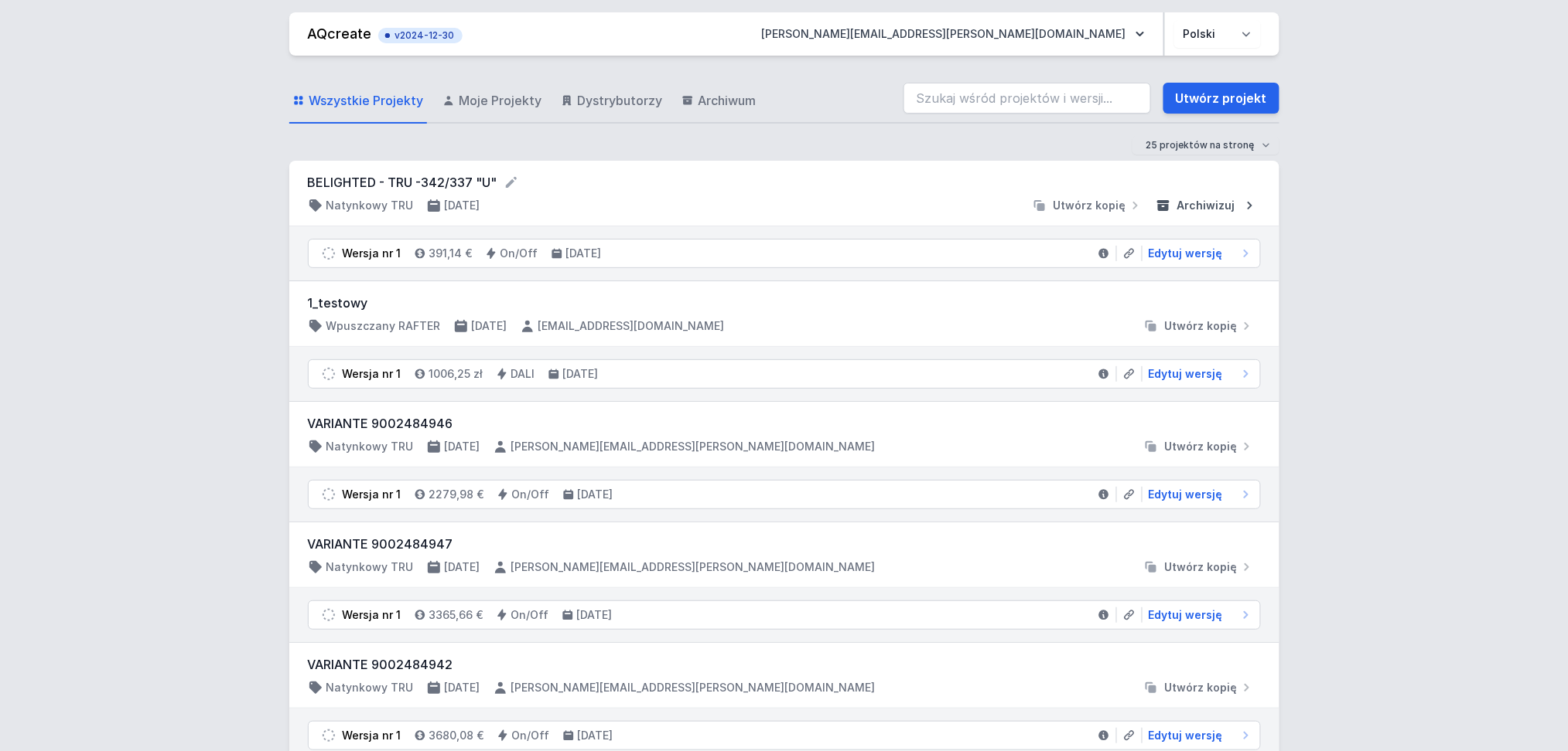
click at [1176, 202] on span "Archiwizuj" at bounding box center [1205, 205] width 58 height 15
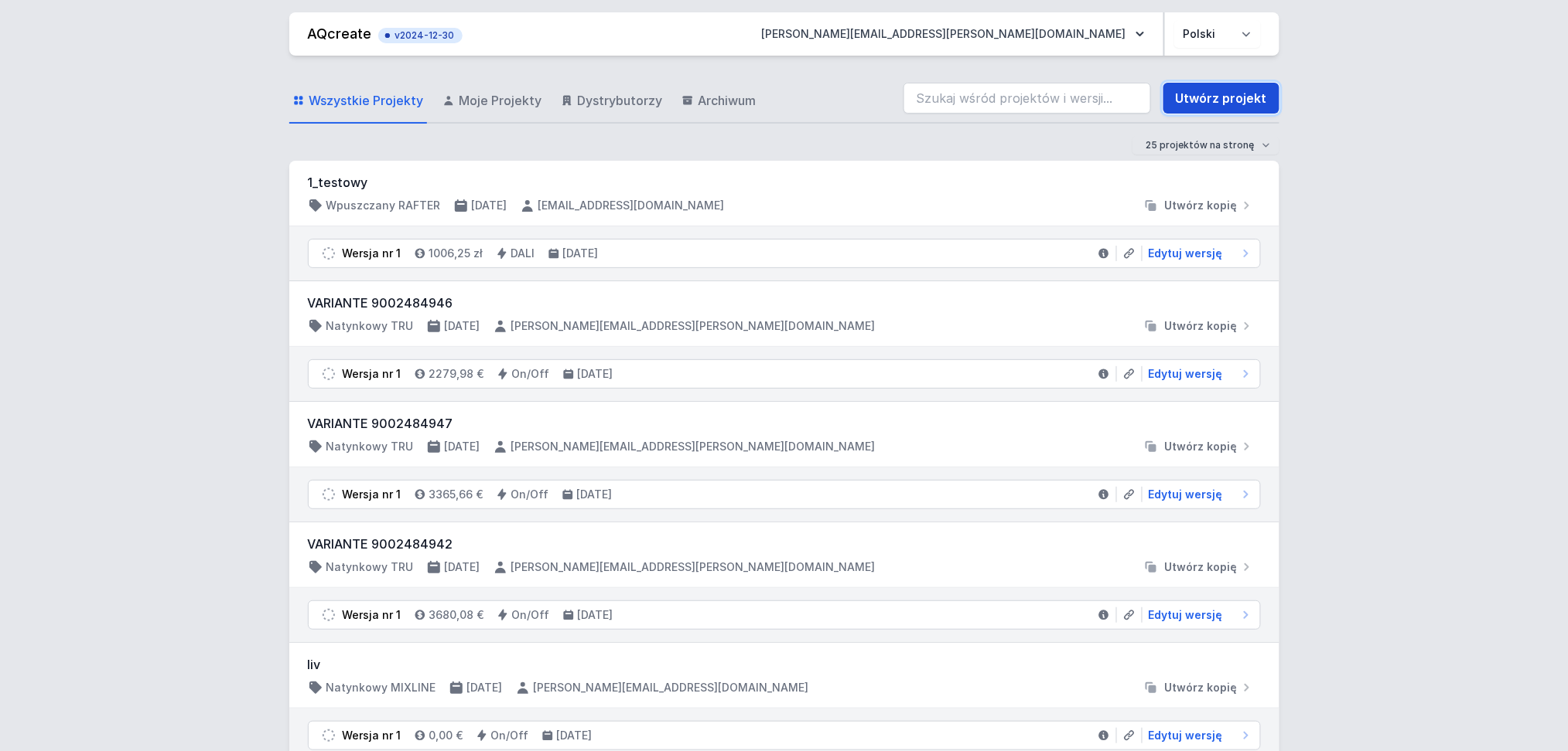
click at [1176, 99] on link "Utwórz projekt" at bounding box center [1221, 99] width 116 height 31
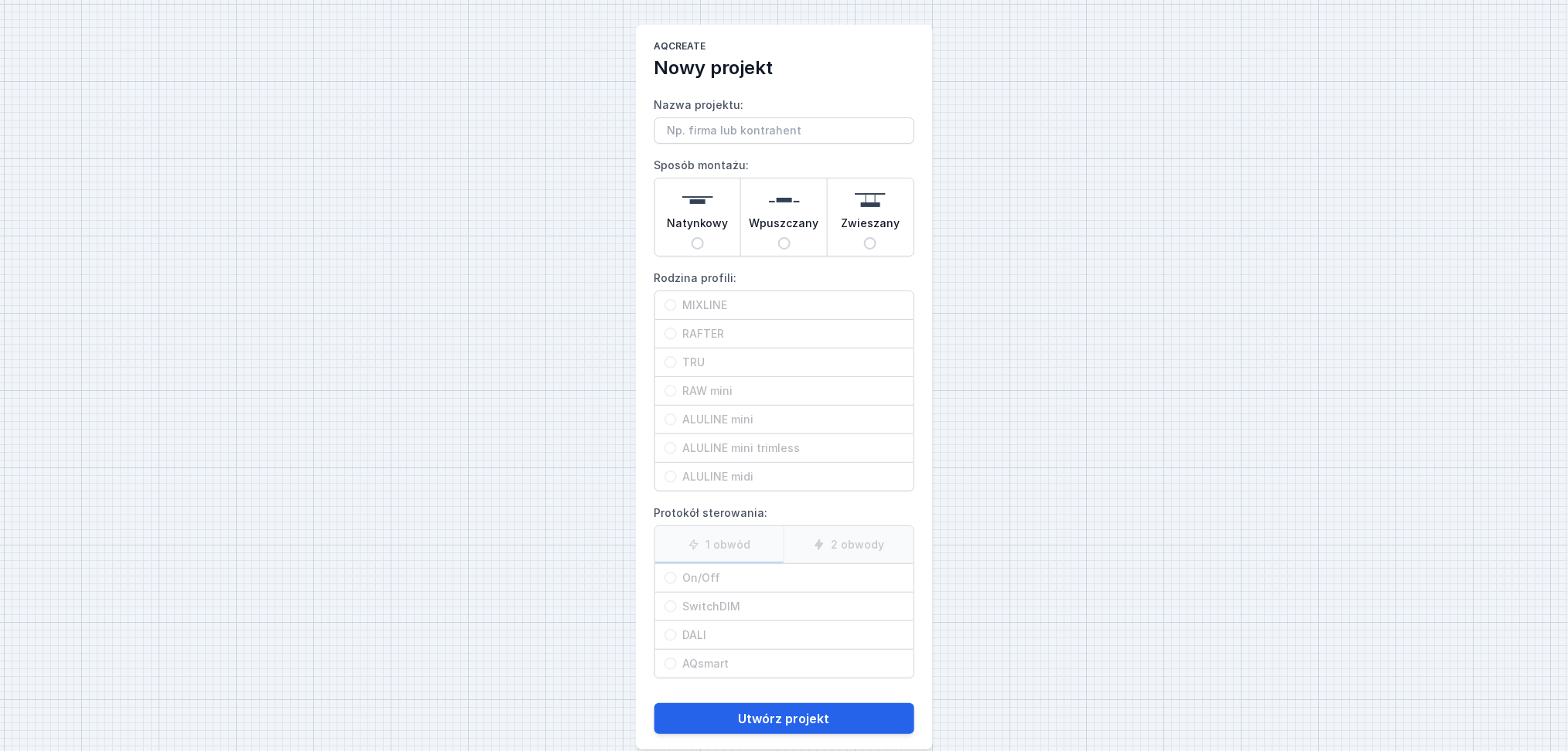
click at [697, 136] on input "Nazwa projektu:" at bounding box center [784, 130] width 260 height 26
click at [698, 130] on input "Nazwa projektu:" at bounding box center [784, 130] width 260 height 26
click at [761, 126] on input "BELIGHED- TRU" at bounding box center [784, 130] width 260 height 26
click at [801, 138] on input "BELIGHED- TRU" at bounding box center [784, 130] width 260 height 26
type input "BELIGHED- TRU 337/342 U"
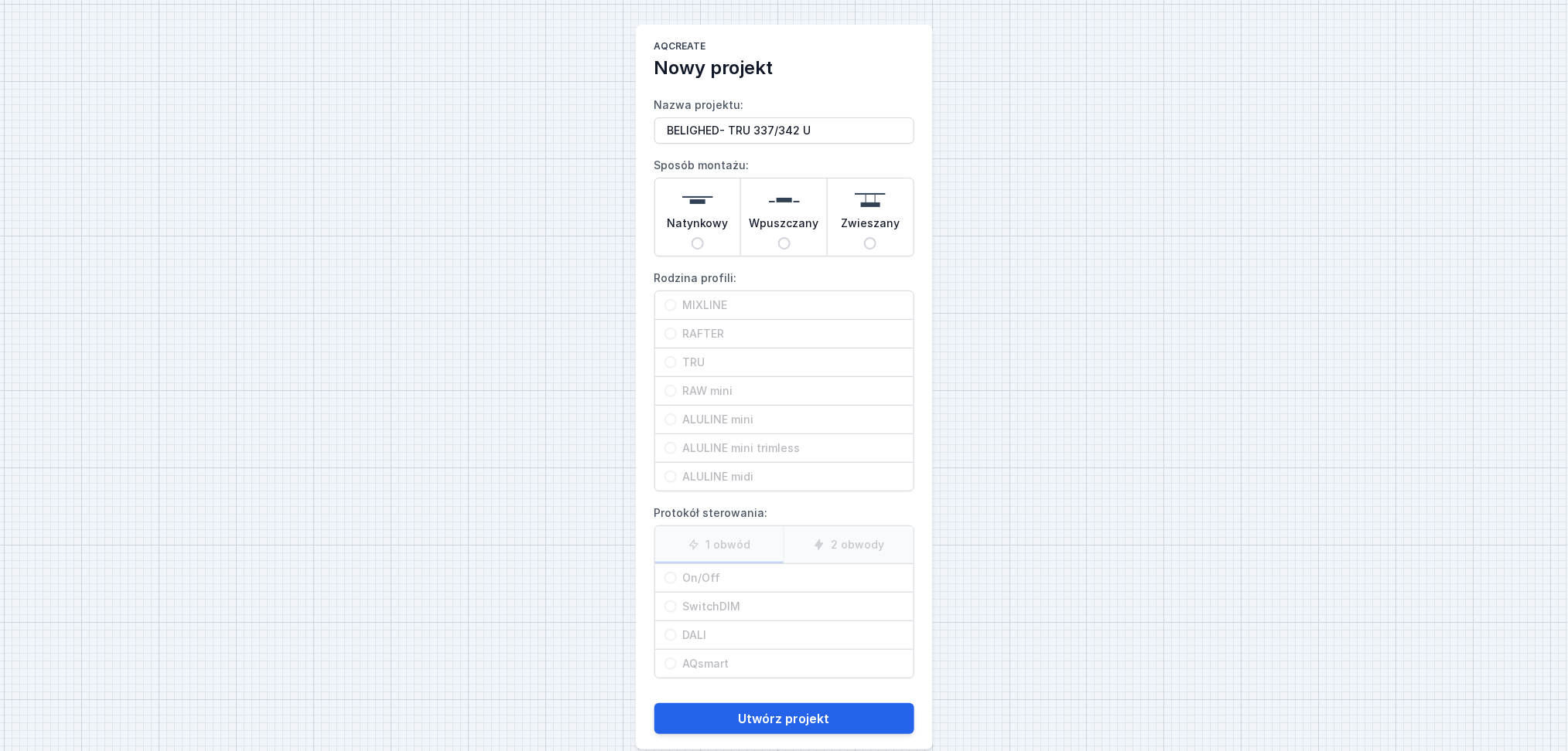
click at [704, 217] on span "Natynkowy" at bounding box center [698, 226] width 62 height 22
click at [704, 237] on input "Natynkowy" at bounding box center [697, 243] width 12 height 12
radio input "true"
click at [671, 362] on input "TRU" at bounding box center [670, 362] width 12 height 12
radio input "true"
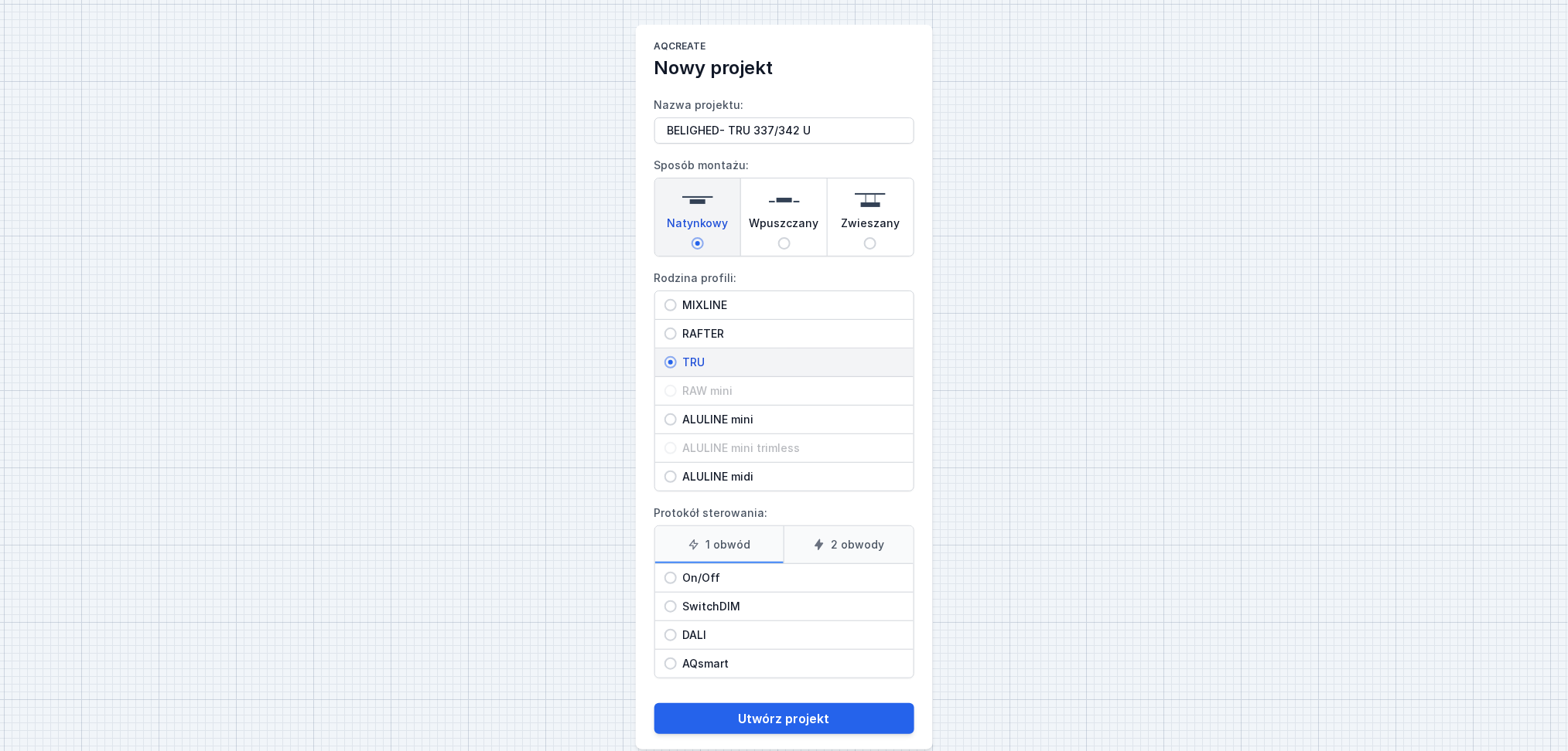
scroll to position [23, 0]
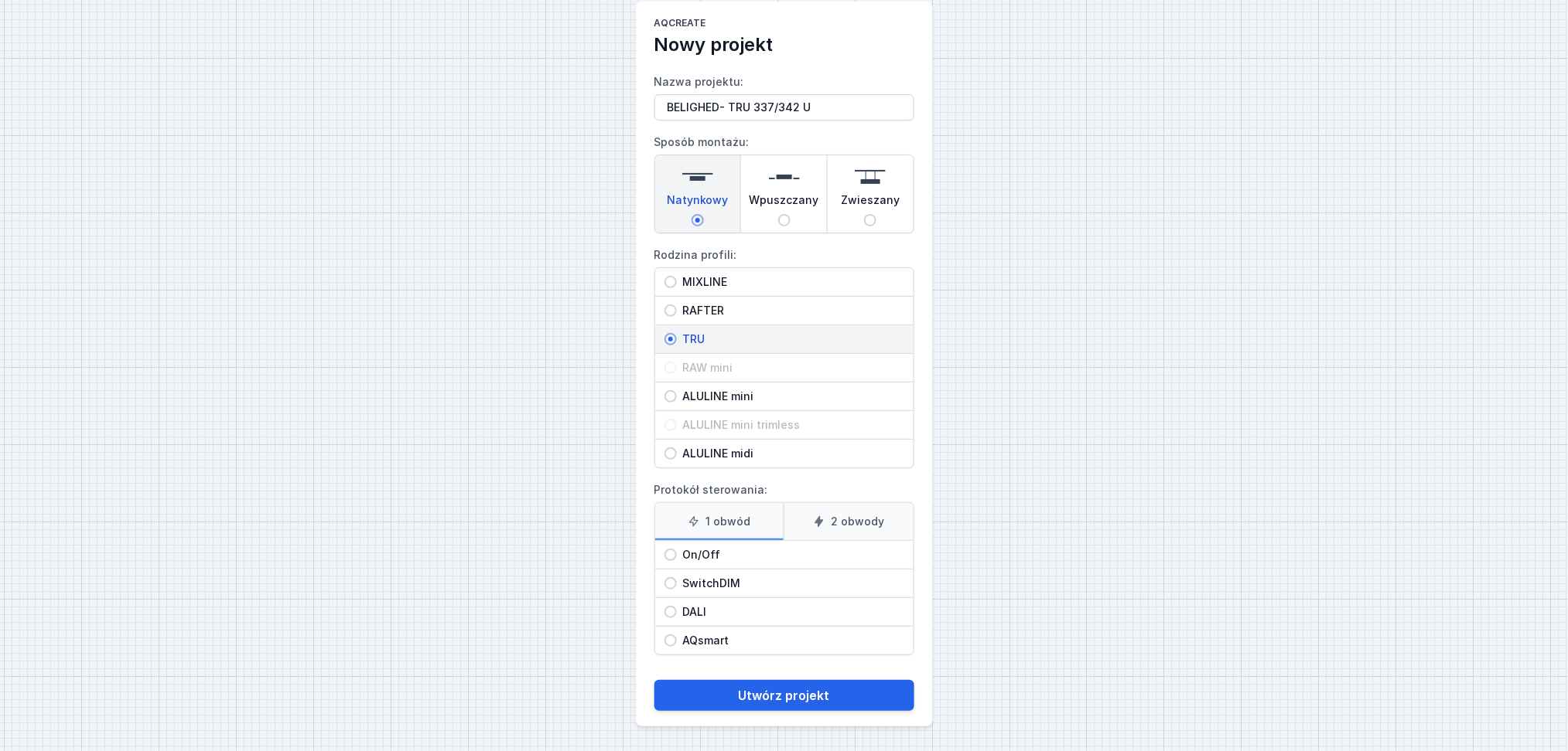
click at [667, 537] on input "On/Off" at bounding box center [670, 555] width 12 height 12
radio input "true"
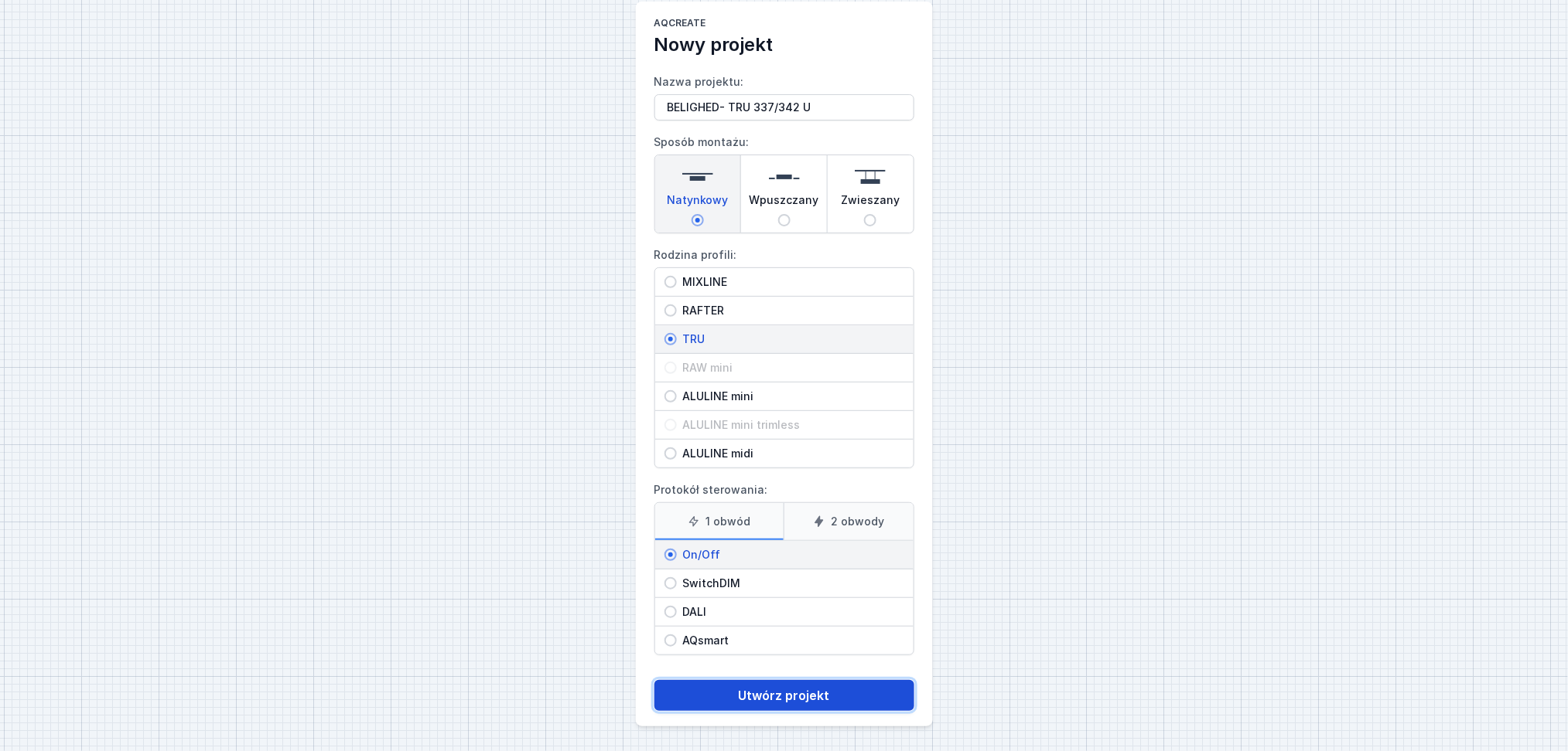
click at [788, 537] on button "Utwórz projekt" at bounding box center [784, 696] width 260 height 31
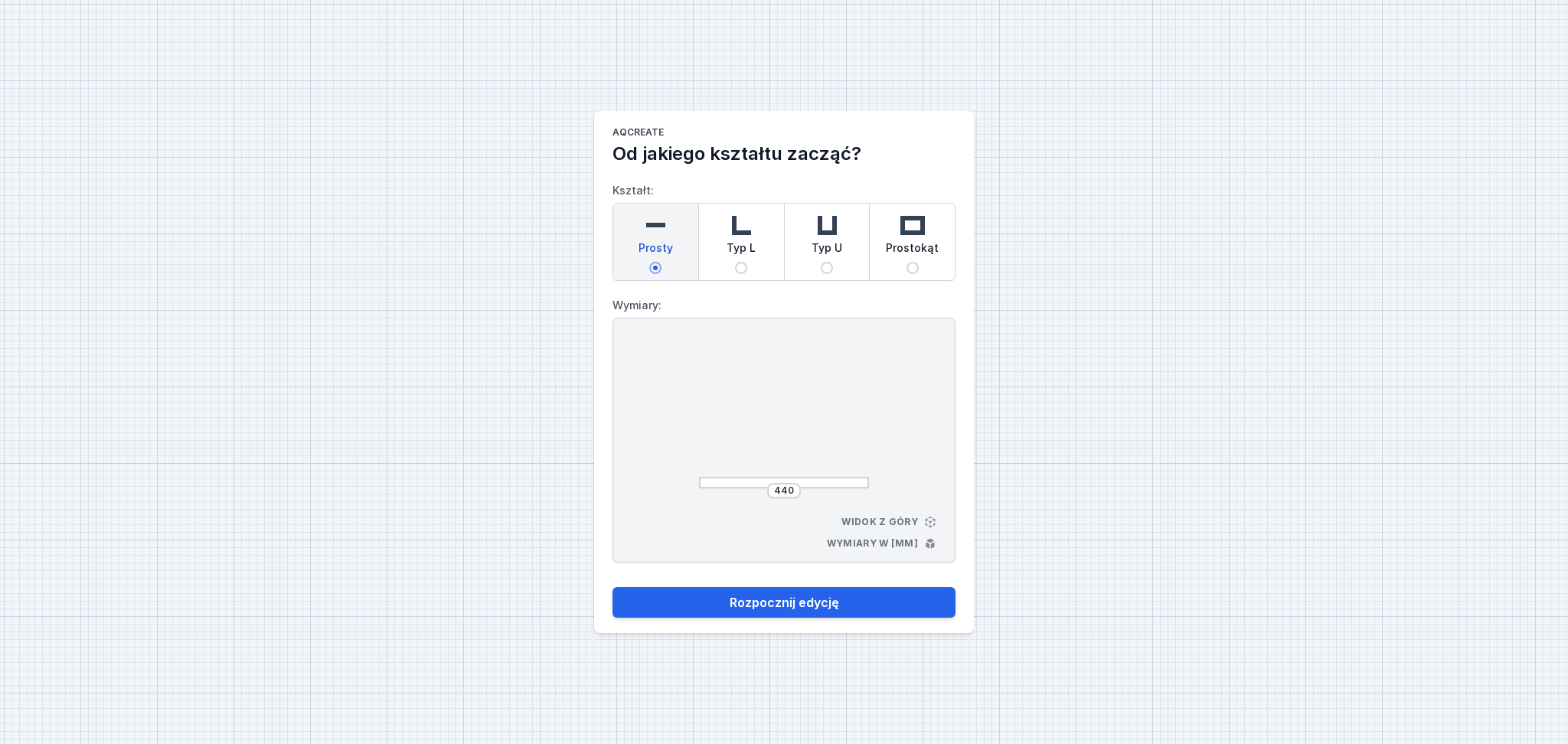
click at [831, 248] on span "Typ U" at bounding box center [827, 251] width 31 height 22
click at [831, 262] on input "Typ U" at bounding box center [826, 268] width 12 height 12
radio input "true"
click at [729, 417] on input "475" at bounding box center [722, 416] width 24 height 12
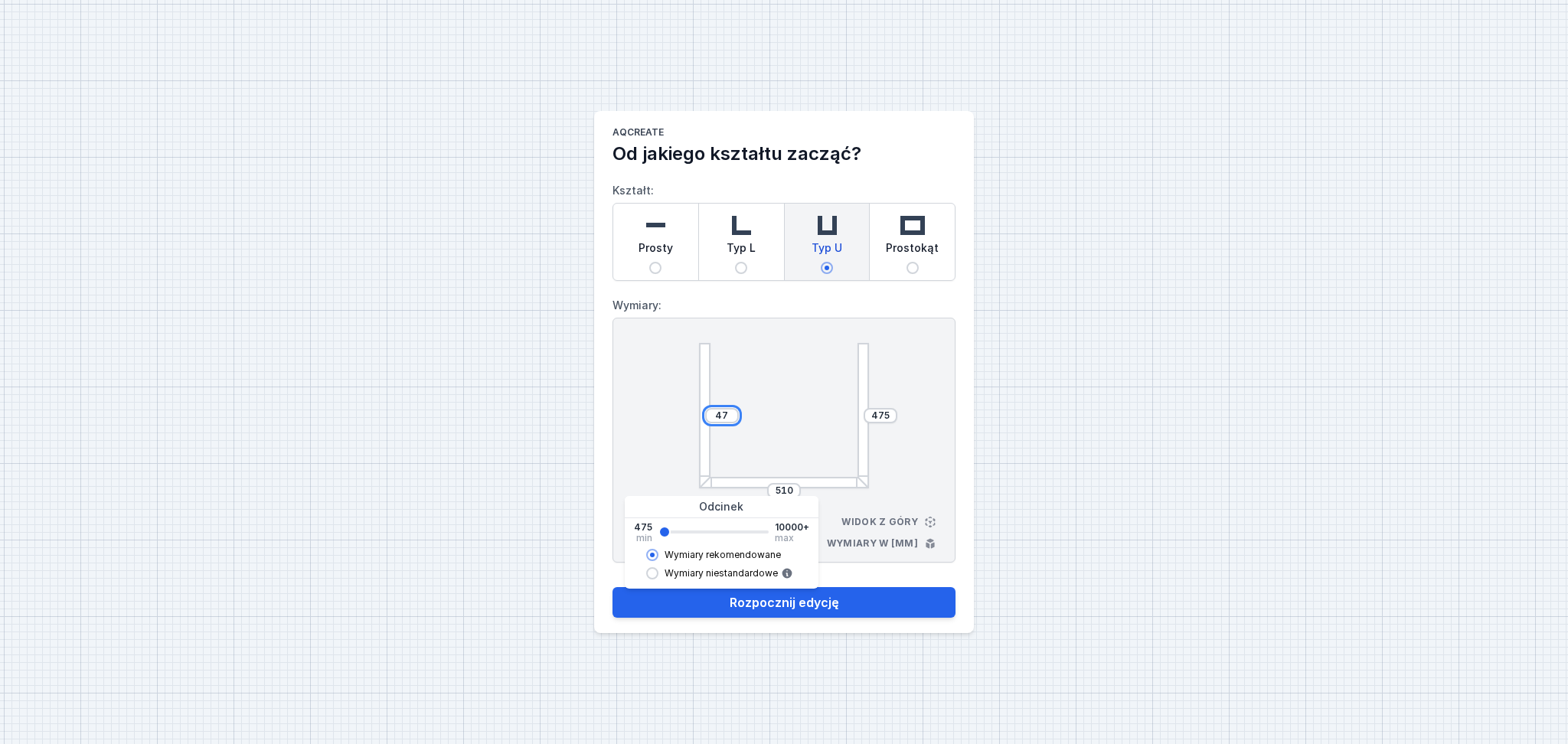
type input "4"
type input "3417"
click at [892, 416] on div "475" at bounding box center [880, 416] width 34 height 15
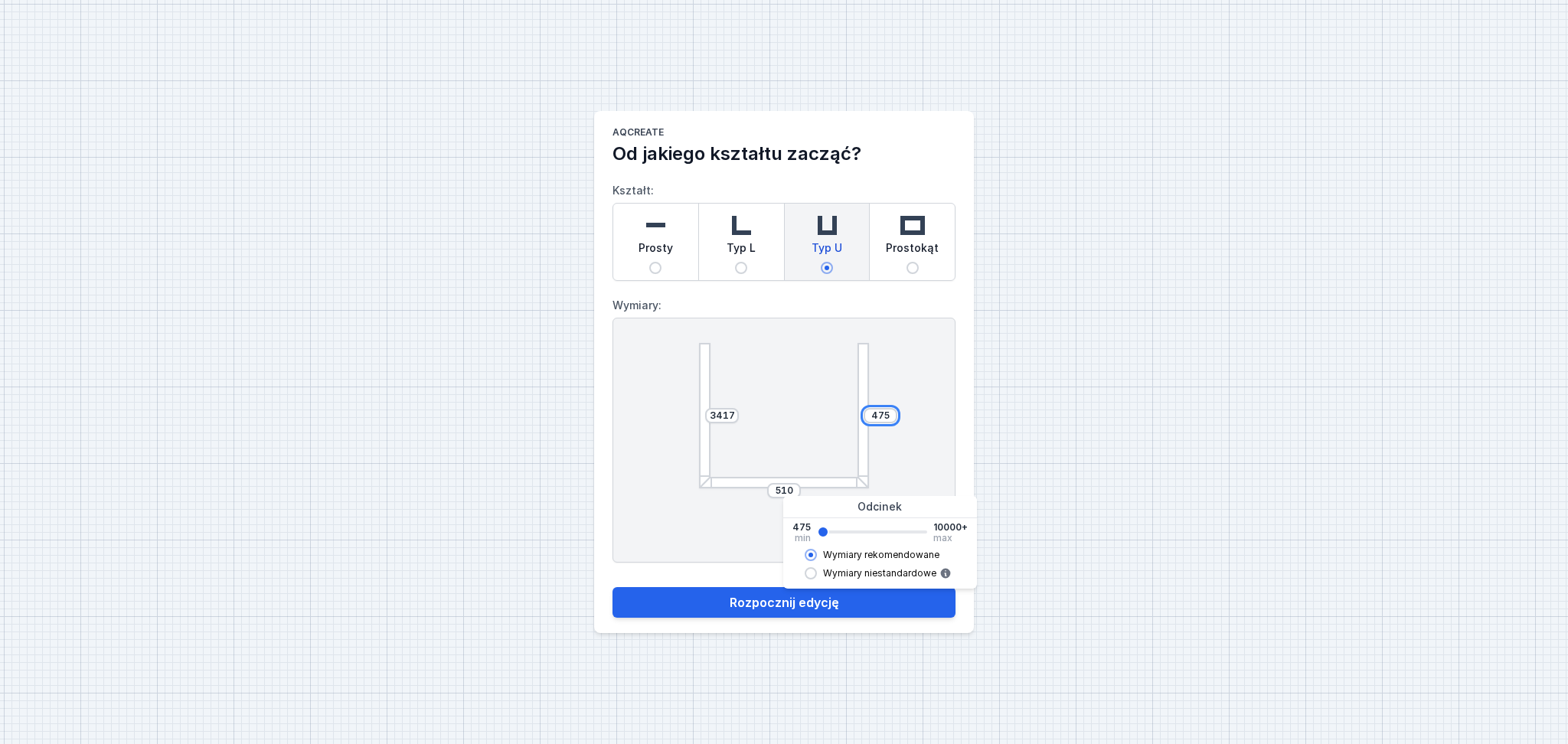
click at [887, 413] on input "475" at bounding box center [880, 416] width 24 height 12
type input "4"
type input "3417"
click at [792, 489] on input "510" at bounding box center [784, 491] width 24 height 12
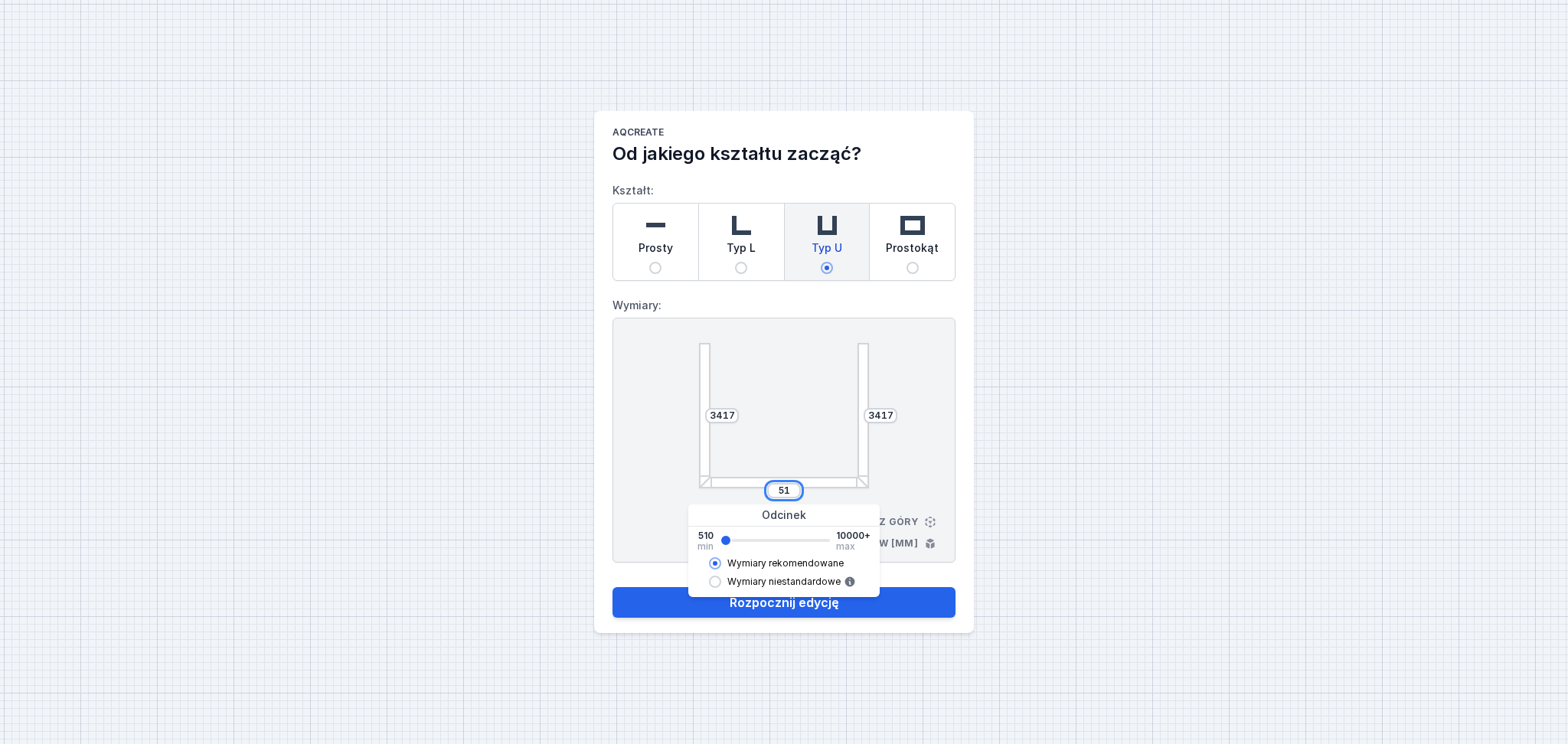
type input "5"
type input "3312"
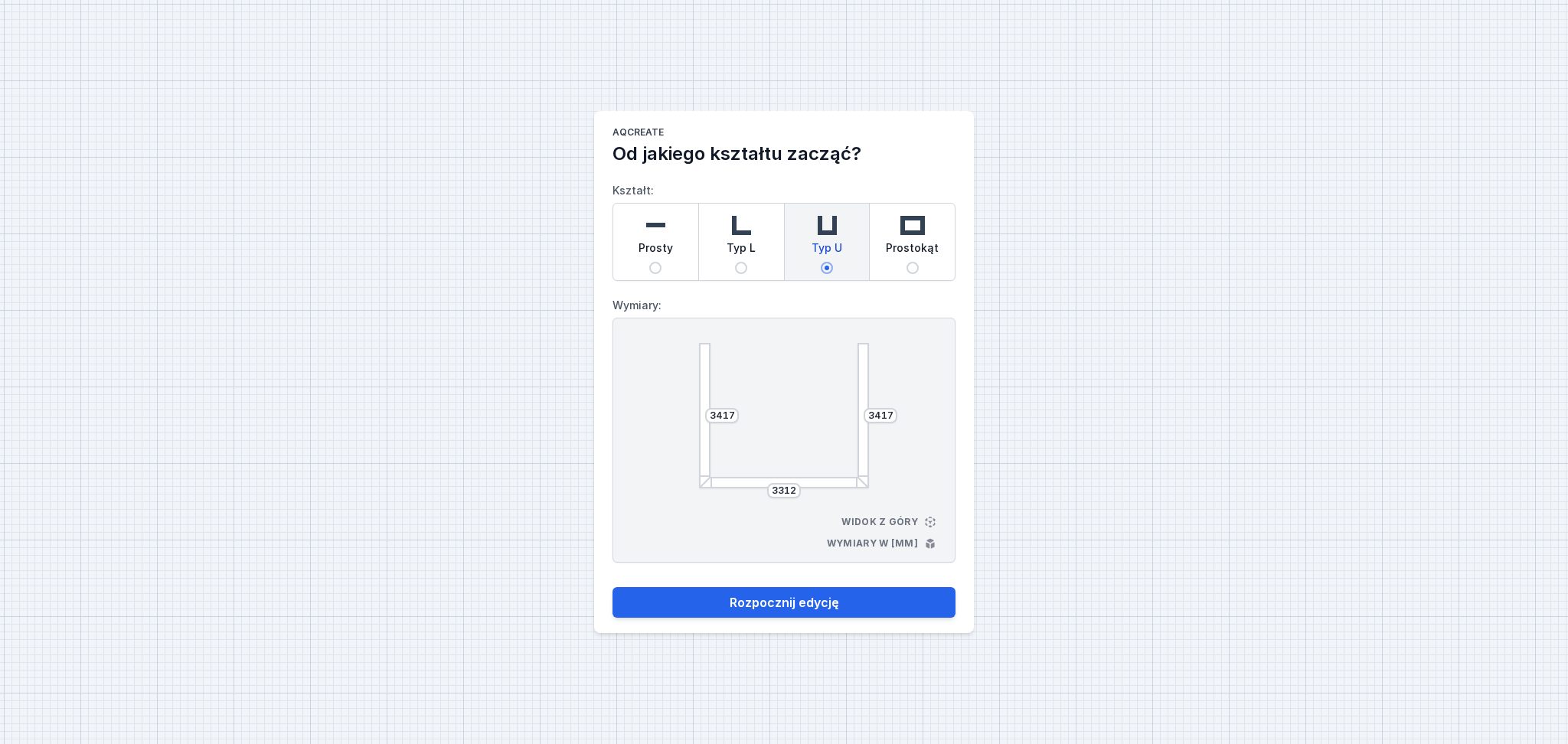
click at [938, 428] on div "3417 3417 3312 Widok z góry Wymiary w [mm]" at bounding box center [783, 441] width 343 height 245
click at [768, 532] on button "Rozpocznij edycję" at bounding box center [783, 603] width 343 height 31
select select "M"
select select "3000"
select select "opal"
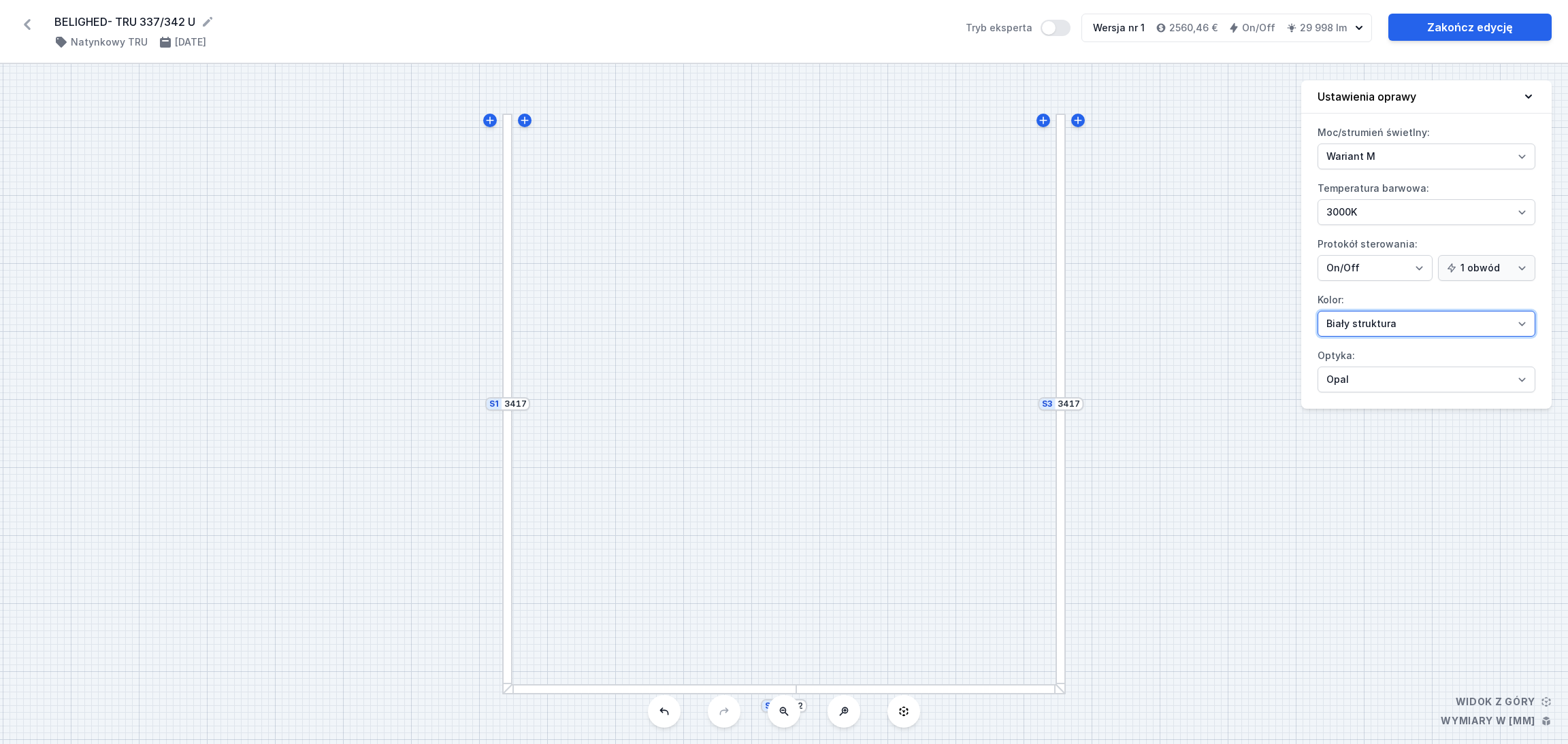
click at [1035, 322] on select "Biały struktura Czarny struktura Złoty struktura Miedziany Szary Inny (z palety…" at bounding box center [1426, 324] width 218 height 26
select select "2"
click at [1035, 312] on select "Biały struktura Czarny struktura Złoty struktura Miedziany Szary Inny (z palety…" at bounding box center [1426, 324] width 218 height 26
click at [1035, 384] on select "Mikropryzma Opal" at bounding box center [1426, 380] width 218 height 26
click at [1035, 348] on div "S3 3417 S2 3312 S1 3417" at bounding box center [784, 404] width 1568 height 680
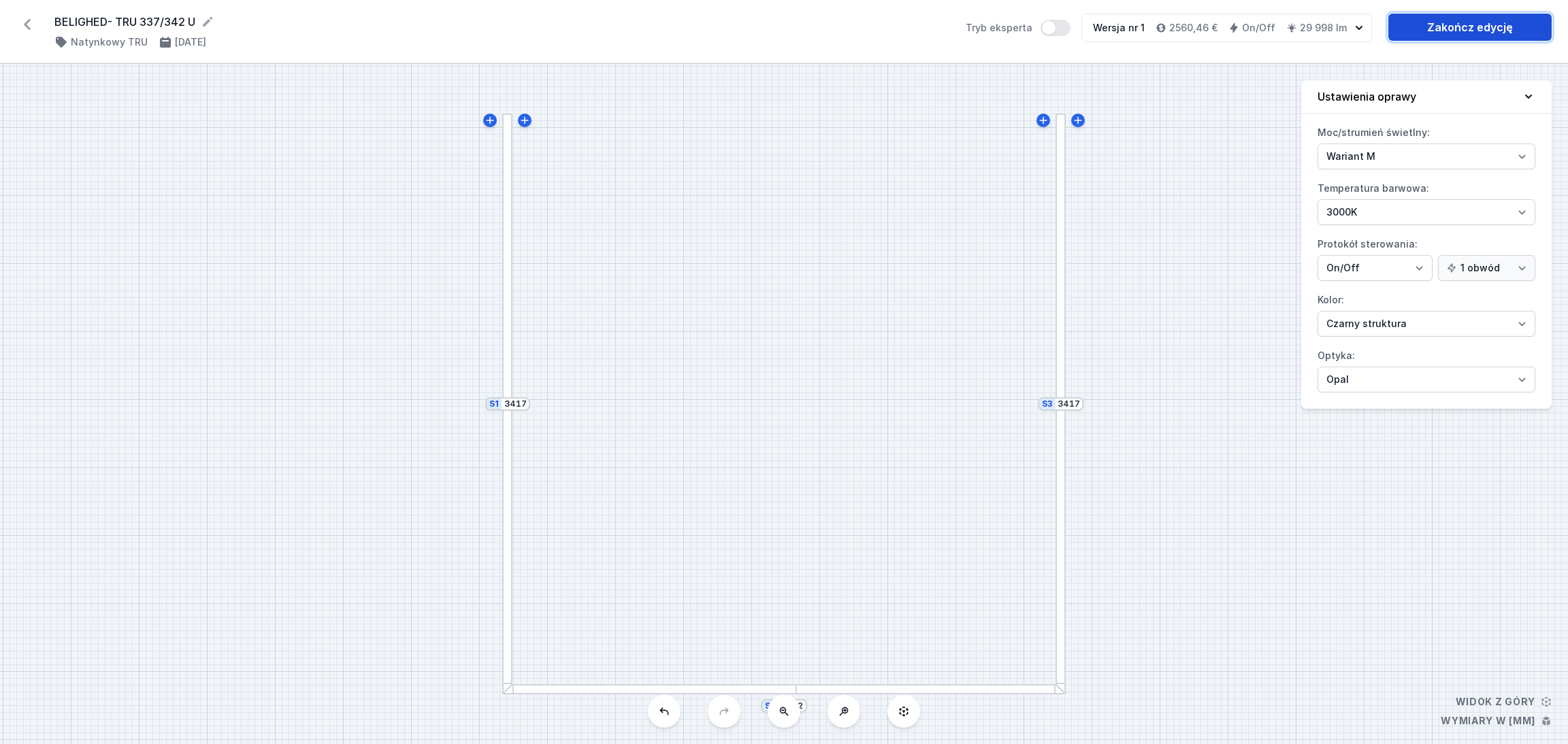
click at [1035, 24] on link "Zakończ edycję" at bounding box center [1470, 27] width 163 height 27
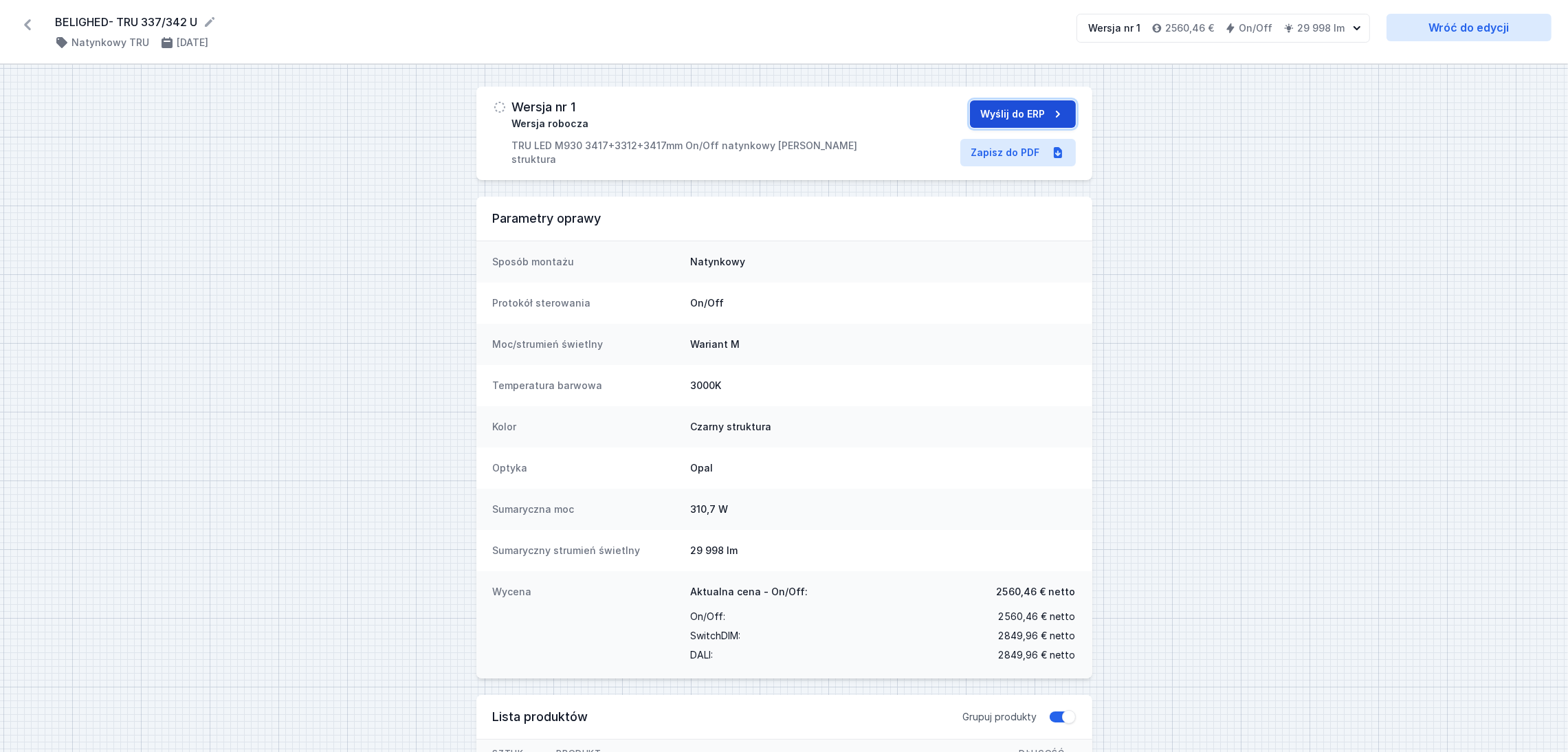
click at [1020, 113] on button "Wyślij do ERP" at bounding box center [1023, 114] width 106 height 28
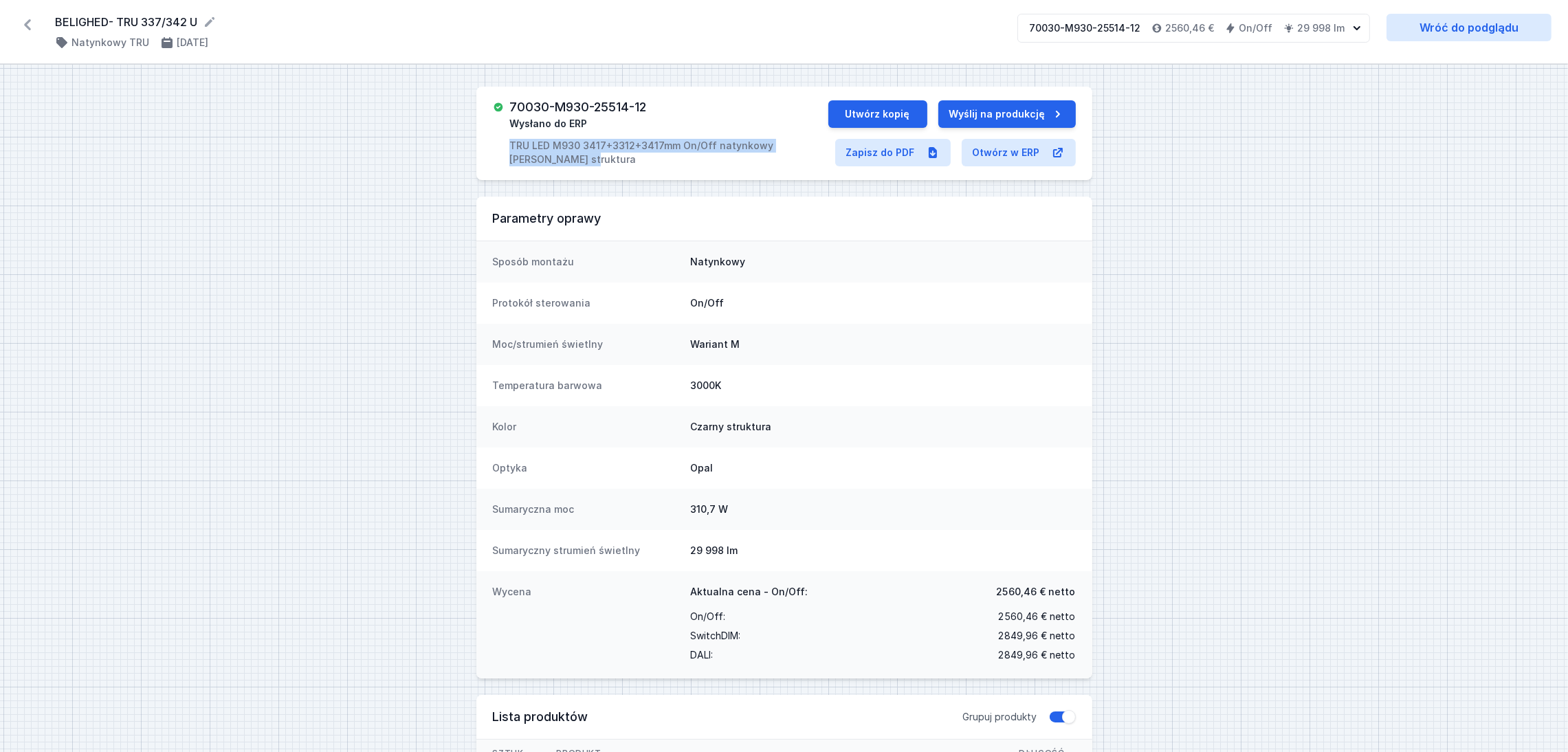
drag, startPoint x: 555, startPoint y: 158, endPoint x: 490, endPoint y: 143, distance: 66.7
click at [490, 143] on div "70030-M930-25514-12 Wysłano do ERP TRU LED M930 3417+3312+3417mm On/Off natynko…" at bounding box center [784, 133] width 616 height 93
copy p "TRU LED M930 3417+3312+3417mm On/Off natynkowy czarny struktura"
click at [892, 154] on link "Zapisz do PDF" at bounding box center [892, 153] width 115 height 28
click at [26, 24] on icon at bounding box center [27, 25] width 7 height 11
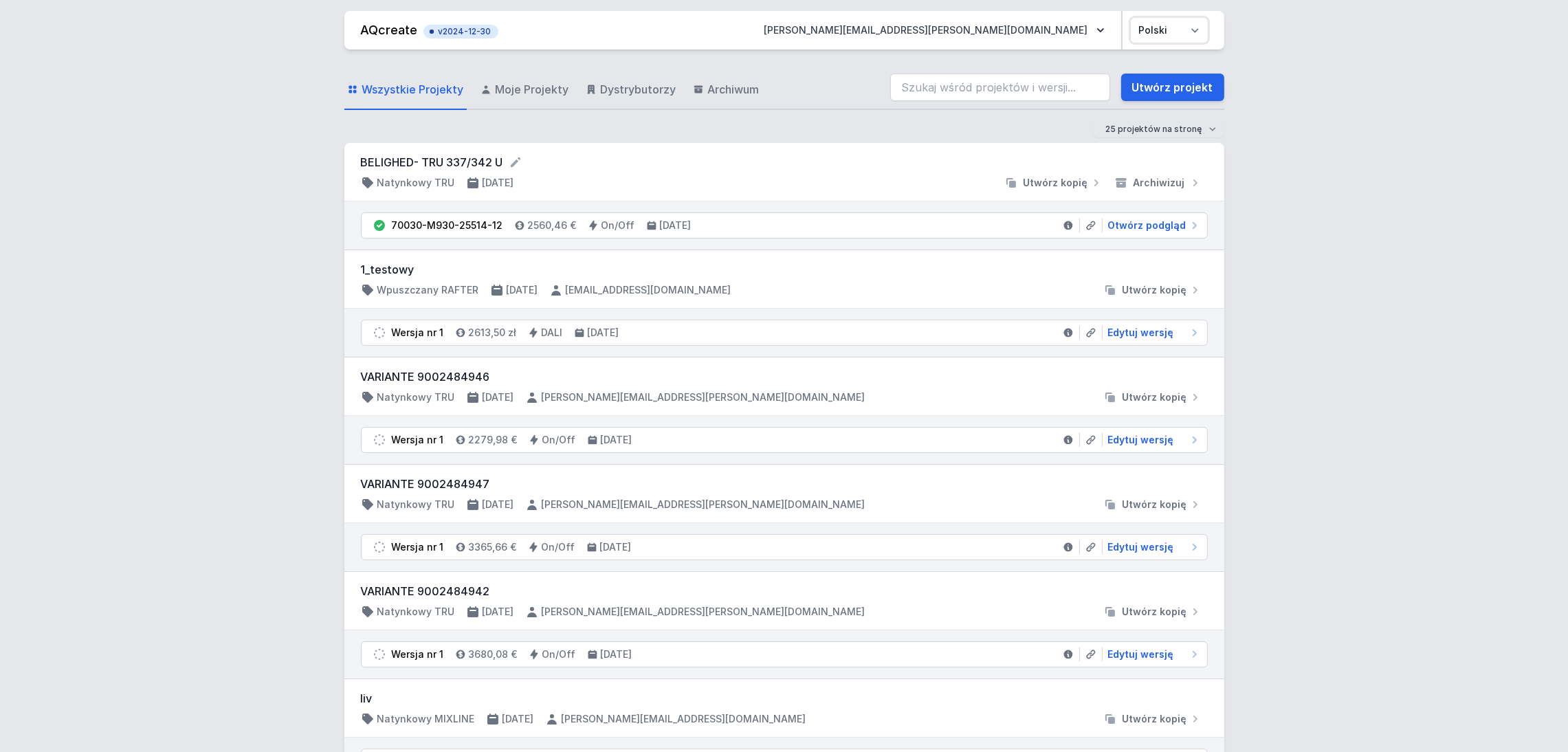
click at [1045, 25] on select "Polski English" at bounding box center [1169, 30] width 77 height 25
click at [1045, 18] on select "Polski English" at bounding box center [1169, 30] width 77 height 25
click at [1045, 31] on select "Polski English" at bounding box center [1169, 30] width 77 height 25
click at [1045, 18] on select "Polski English" at bounding box center [1169, 30] width 77 height 25
click at [1045, 30] on select "Polski English" at bounding box center [1169, 30] width 77 height 25
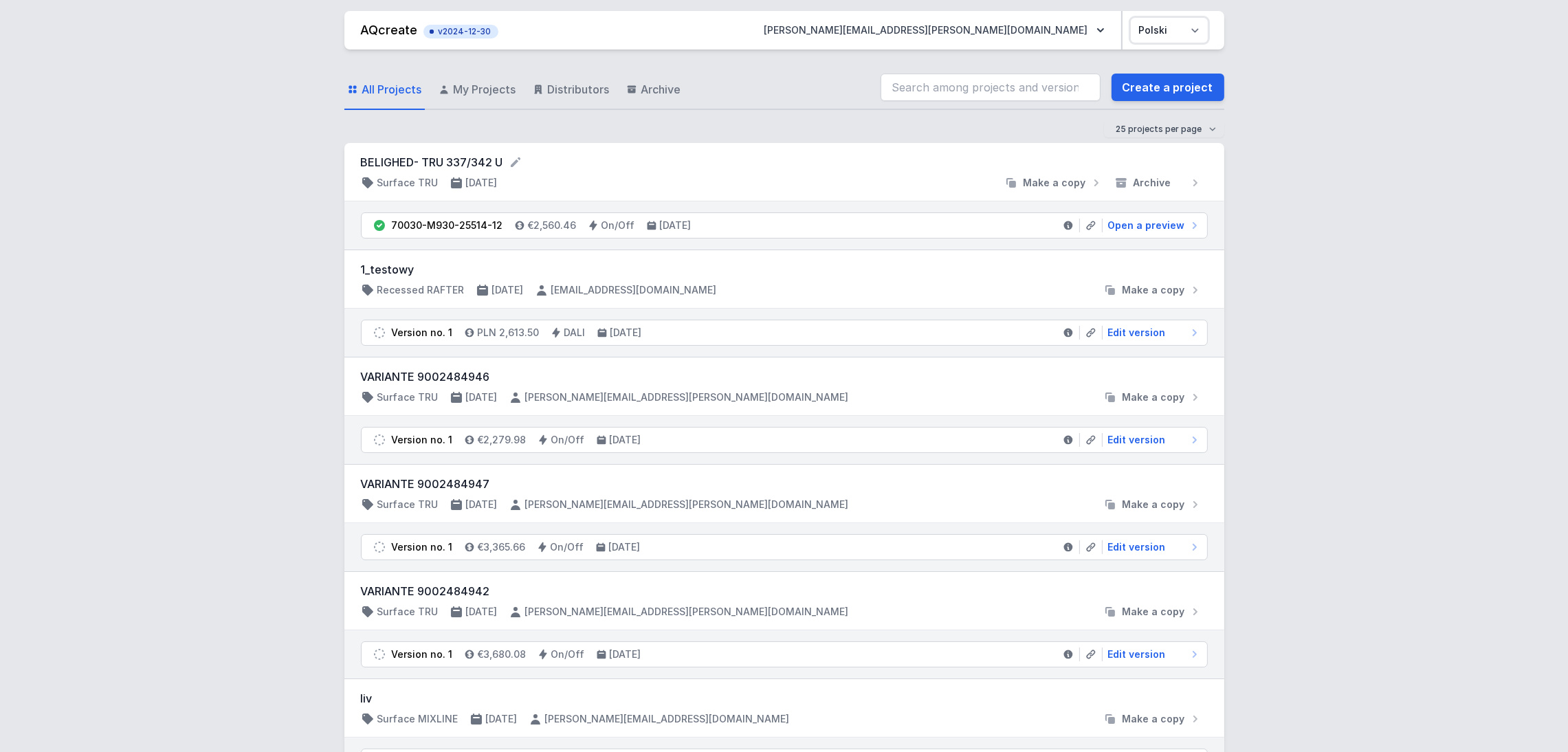
select select "en"
click at [1045, 18] on select "Polski English" at bounding box center [1169, 30] width 77 height 25
click at [929, 180] on div at bounding box center [753, 183] width 490 height 14
click at [513, 161] on icon at bounding box center [515, 162] width 14 height 14
click at [533, 185] on div at bounding box center [753, 184] width 490 height 14
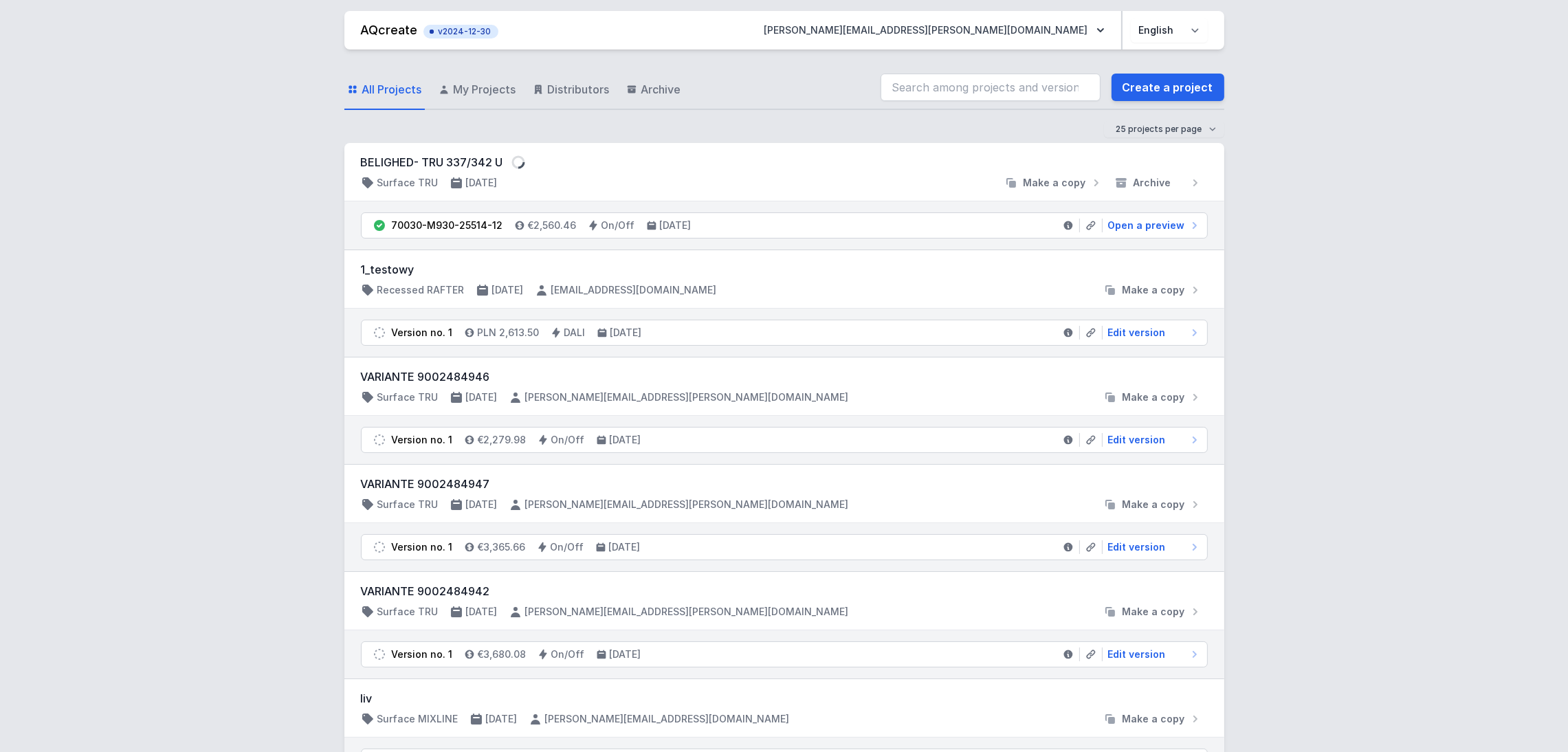
click at [771, 171] on div "BELIGHED- TRU 337/342 U Surface TRU 14/08/2025 Make a copy Archive" at bounding box center [784, 172] width 847 height 35
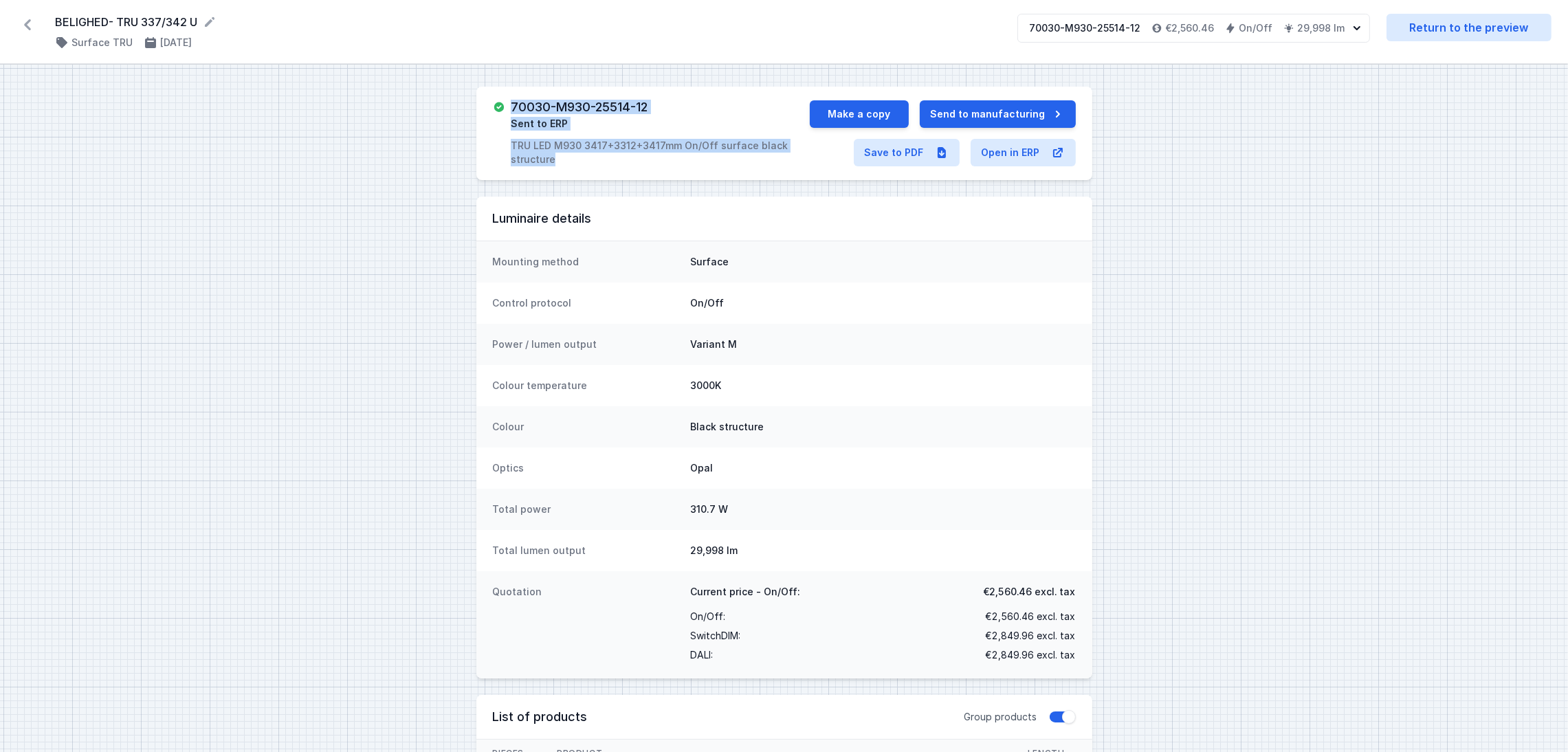
drag, startPoint x: 575, startPoint y: 161, endPoint x: 479, endPoint y: 134, distance: 99.7
click at [479, 134] on div "70030-M930-25514-12 Sent to ERP TRU LED M930 3417+3312+3417mm On/Off surface bl…" at bounding box center [784, 133] width 616 height 93
click at [563, 175] on div "70030-M930-25514-12 Sent to ERP TRU LED M930 3417+3312+3417mm On/Off surface bl…" at bounding box center [784, 133] width 616 height 93
drag, startPoint x: 561, startPoint y: 161, endPoint x: 496, endPoint y: 150, distance: 65.9
click at [496, 150] on div "70030-M930-25514-12 Sent to ERP TRU LED M930 3417+3312+3417mm On/Off surface bl…" at bounding box center [650, 133] width 316 height 66
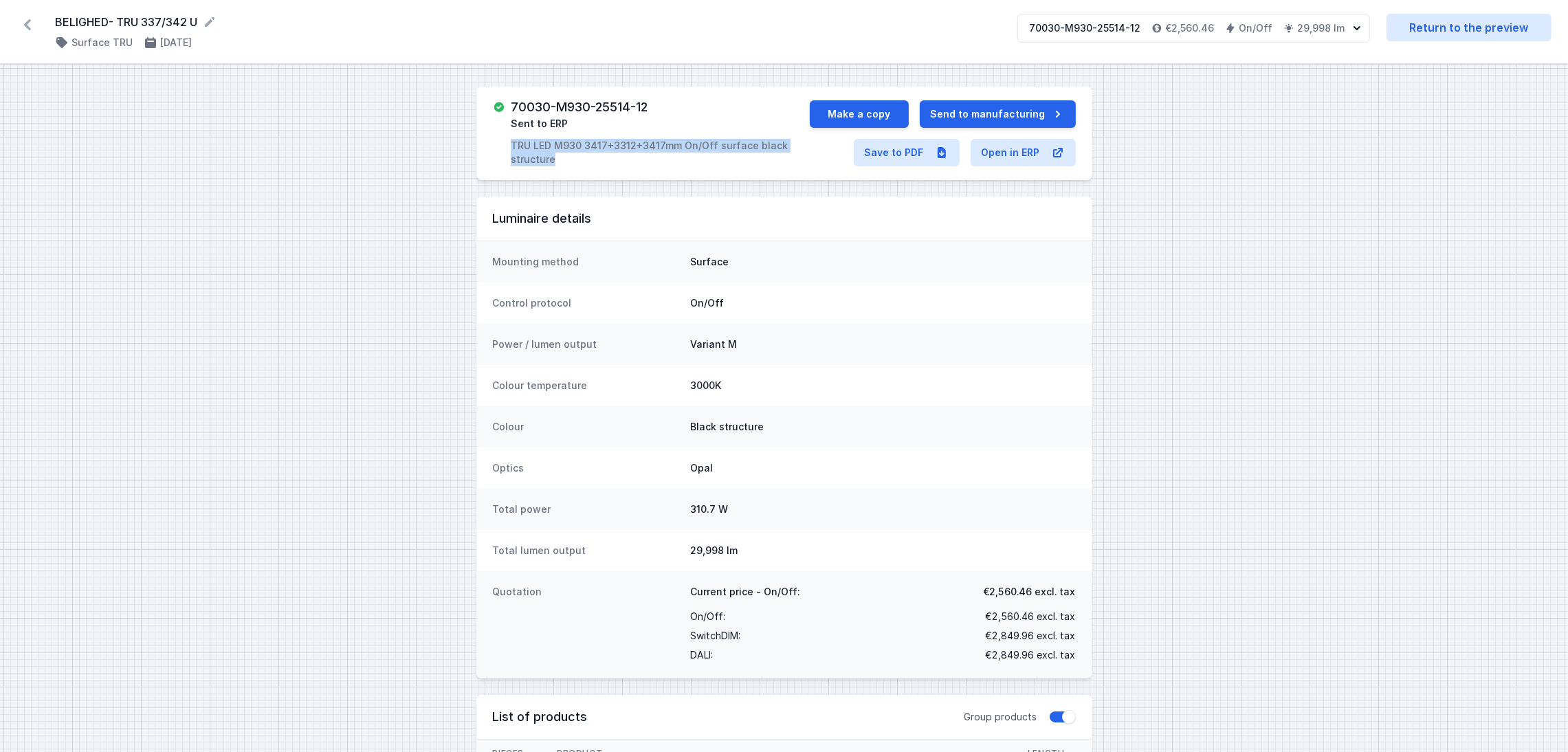
copy p "TRU LED M930 3417+3312+3417mm On/Off surface black structure"
click at [914, 153] on link "Save to PDF" at bounding box center [907, 153] width 106 height 28
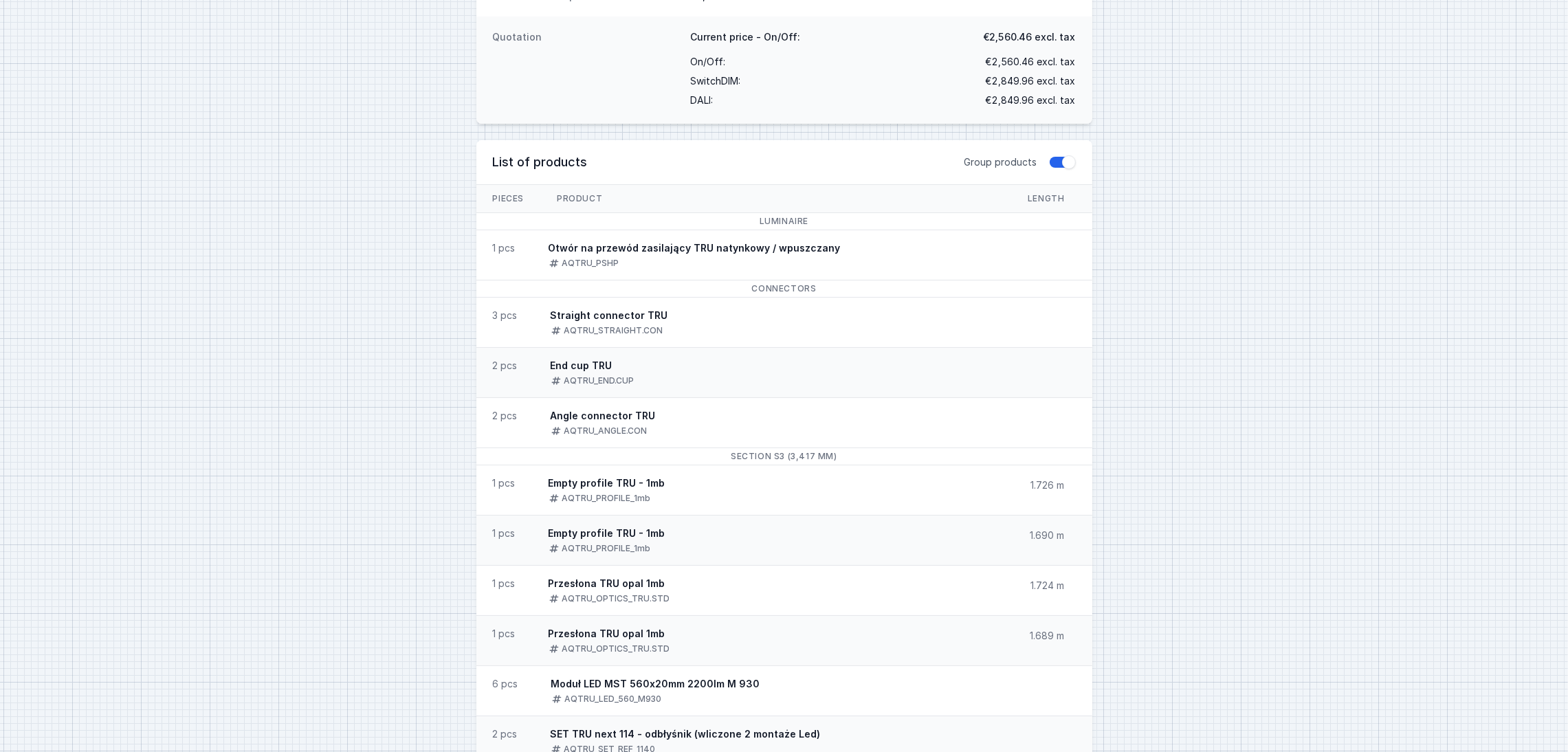
scroll to position [291, 0]
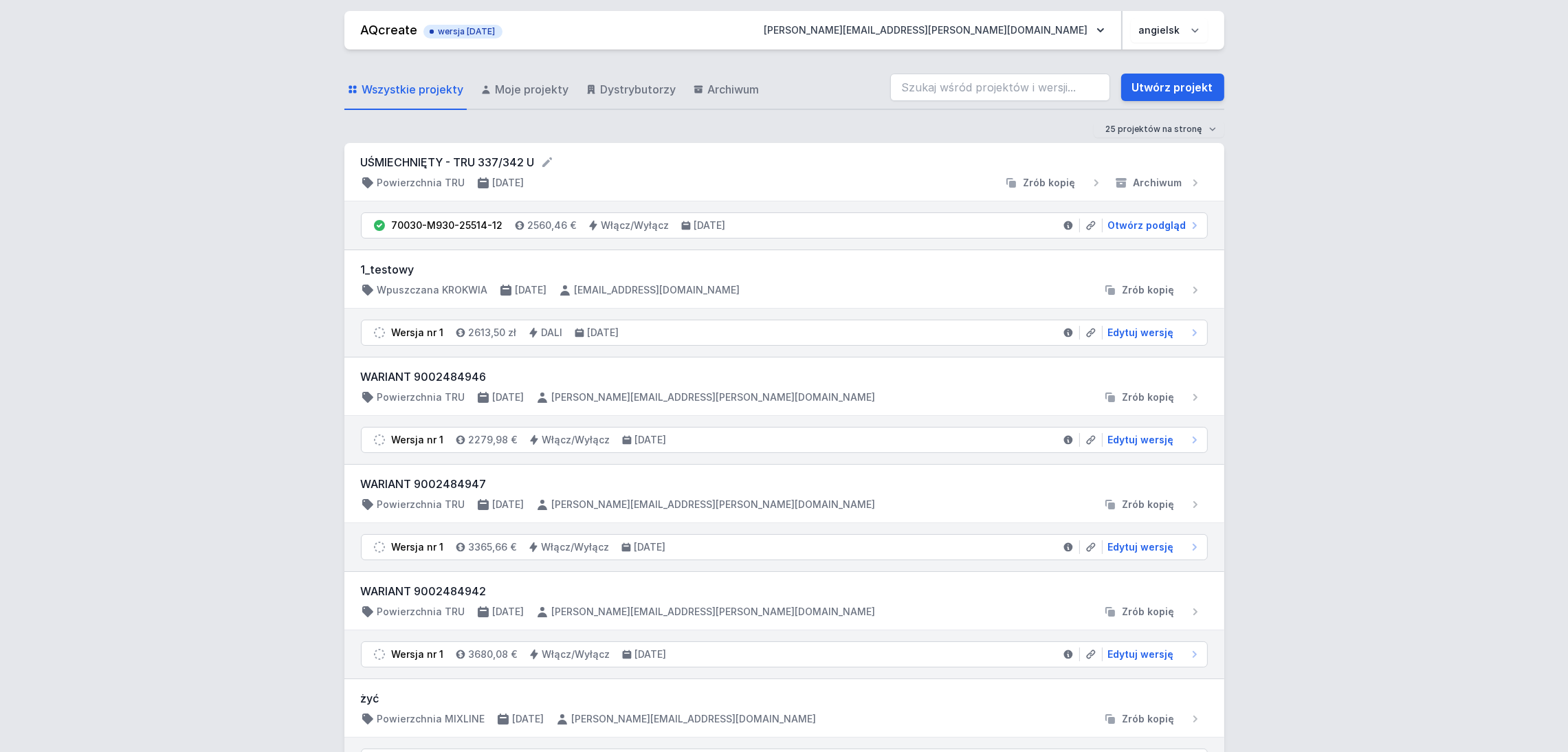
click at [1195, 182] on icon "submit" at bounding box center [1198, 183] width 14 height 14
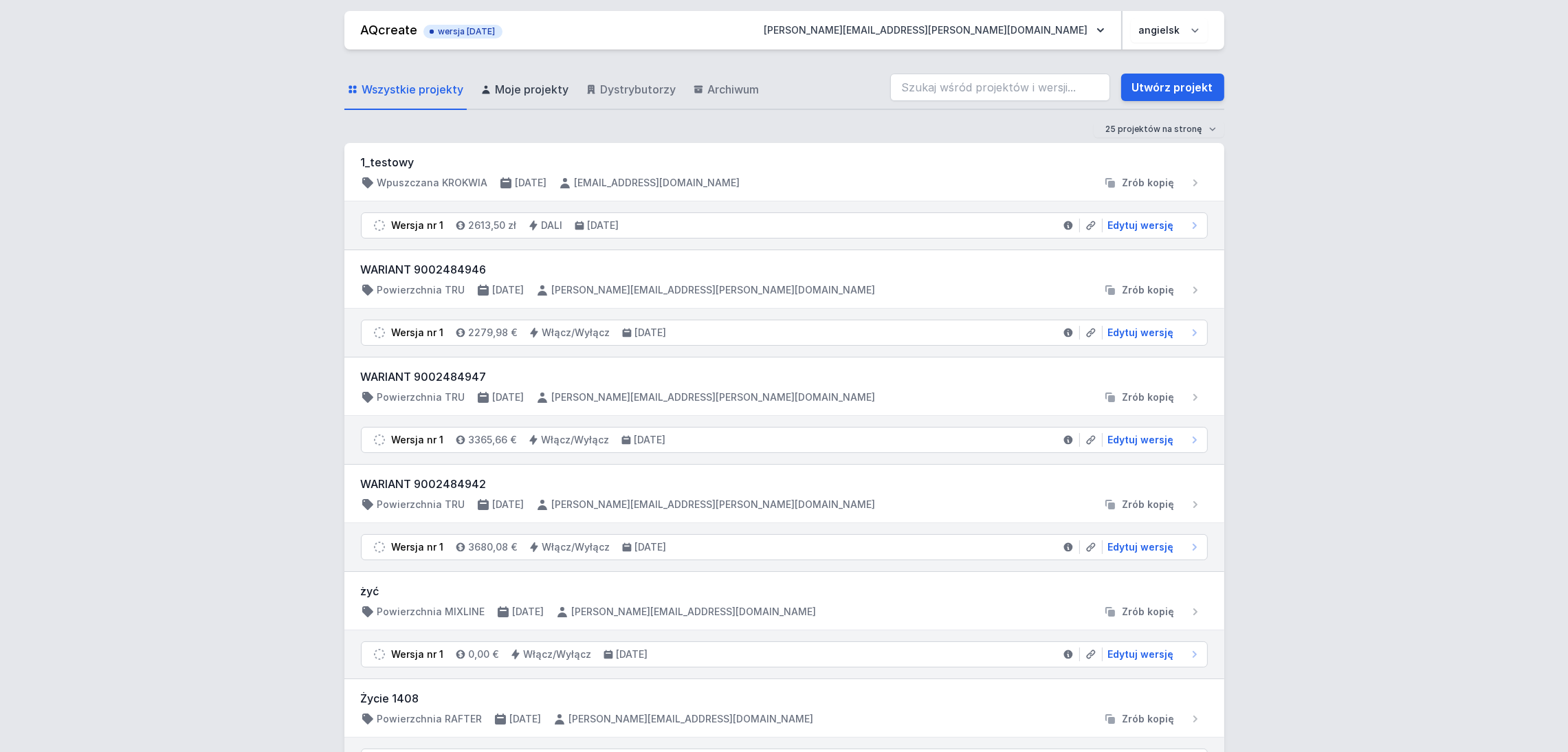
click at [537, 88] on font "Moje projekty" at bounding box center [532, 89] width 74 height 14
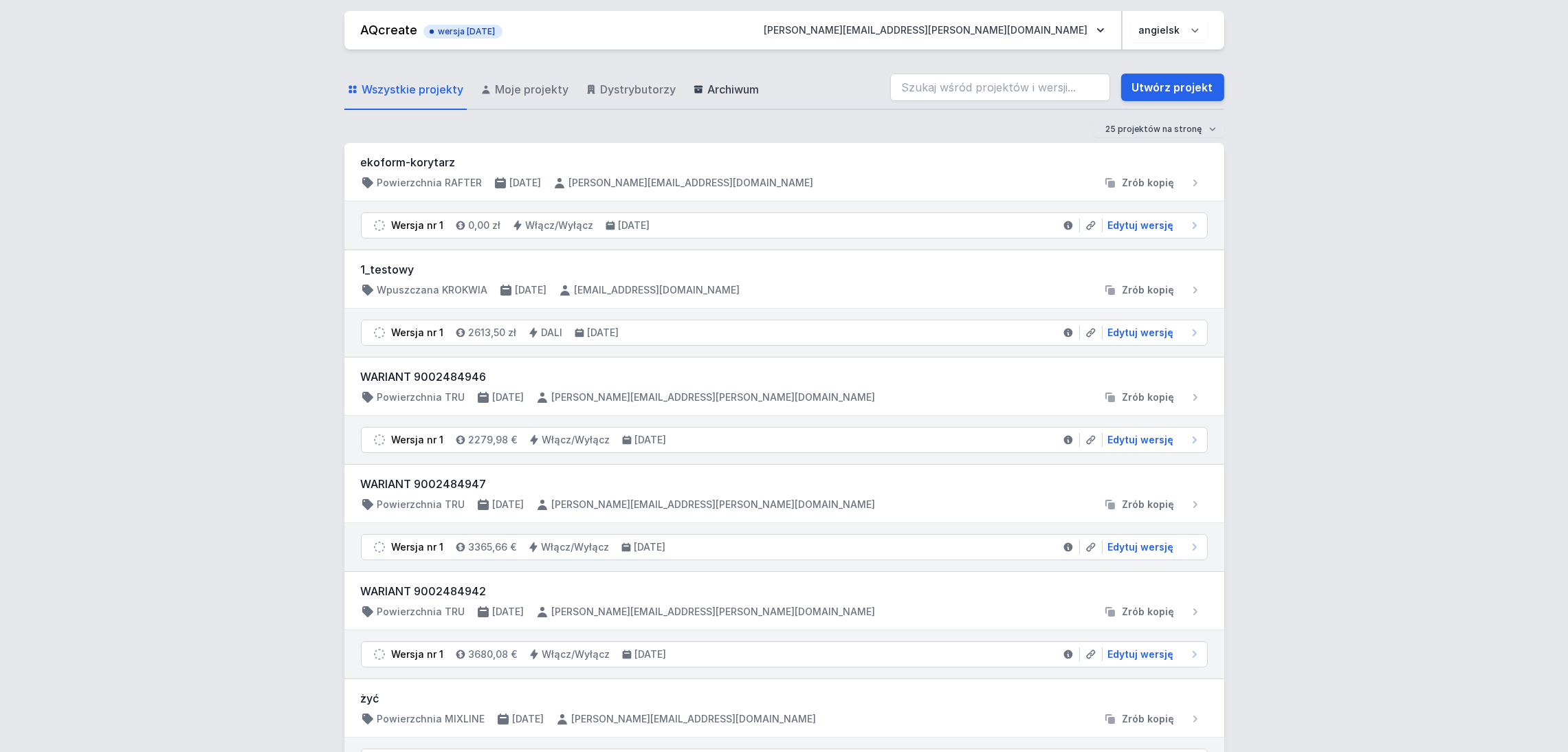
click at [724, 88] on font "Archiwum" at bounding box center [733, 89] width 51 height 14
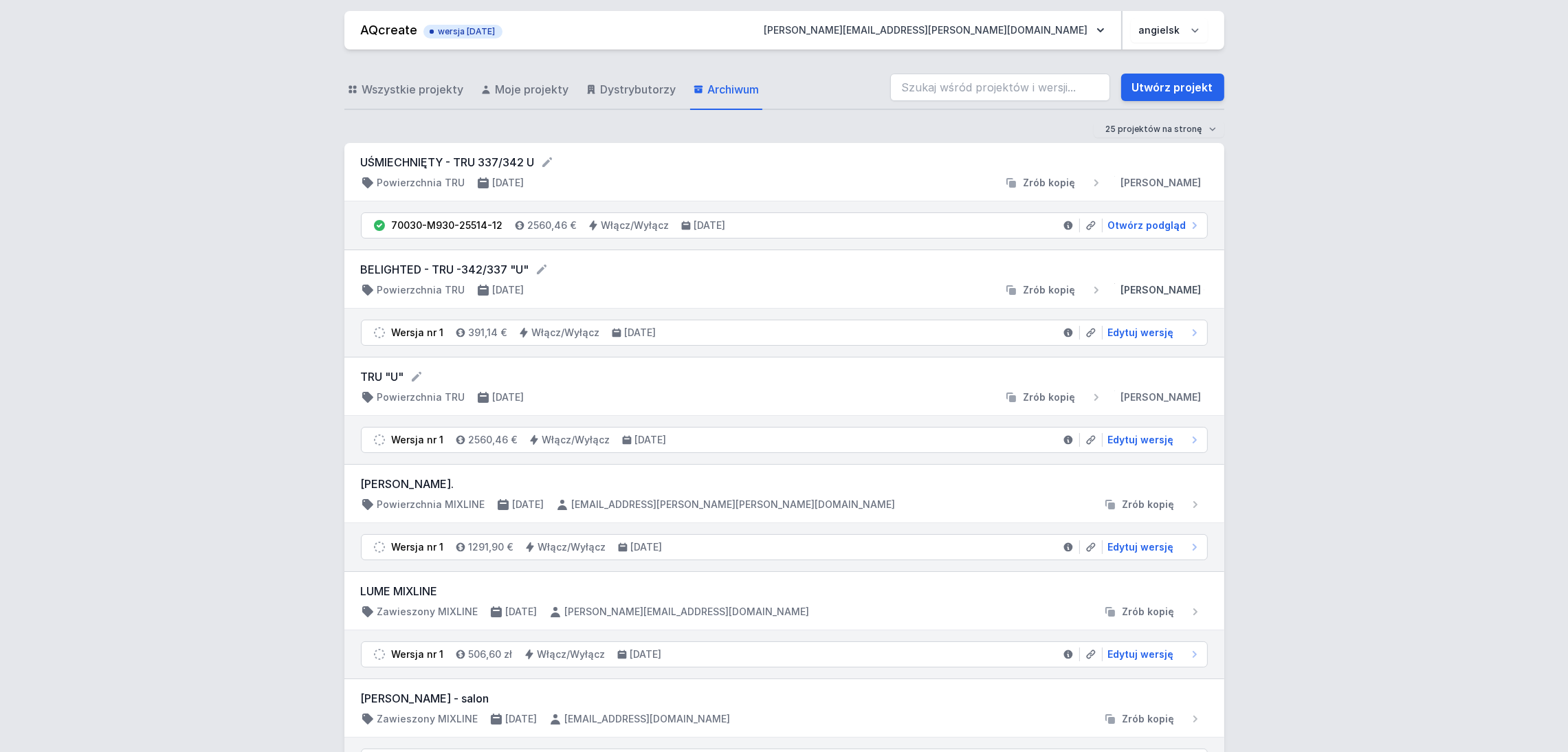
click at [1156, 291] on font "[PERSON_NAME]" at bounding box center [1160, 290] width 80 height 12
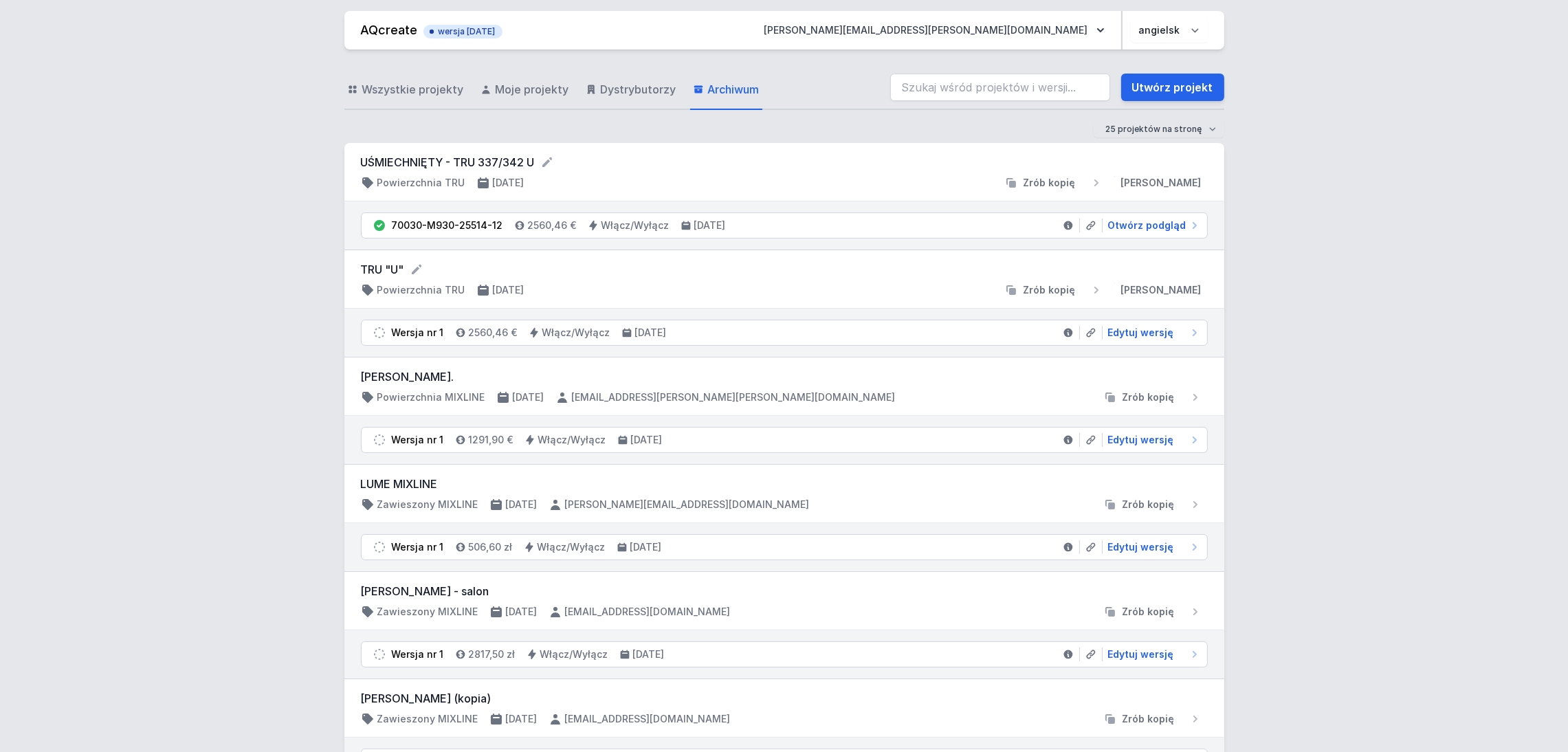
drag, startPoint x: 390, startPoint y: 87, endPoint x: 243, endPoint y: 217, distance: 196.2
click at [390, 87] on font "Wszystkie projekty" at bounding box center [413, 89] width 101 height 14
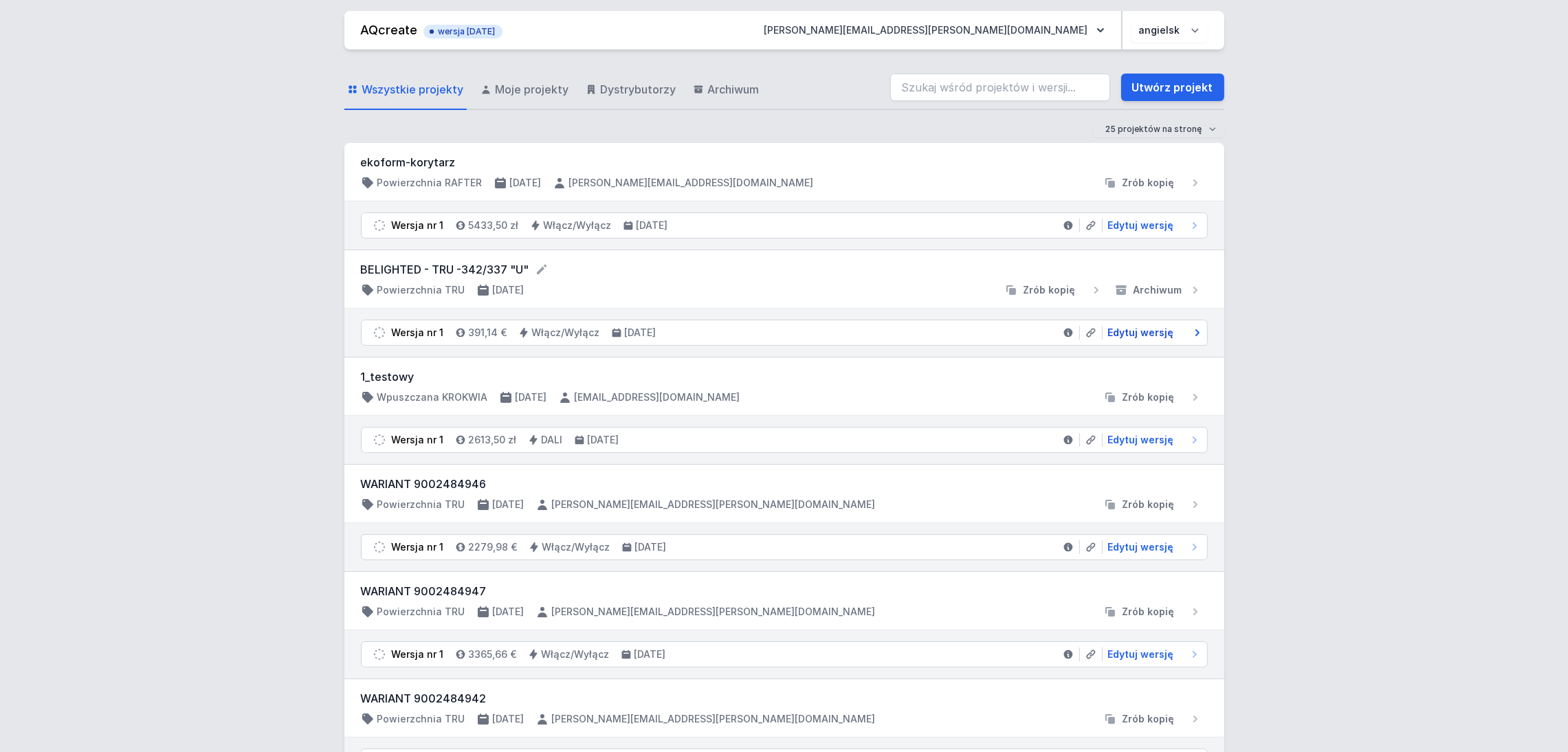
click at [1143, 330] on font "Edytuj wersję" at bounding box center [1141, 333] width 66 height 12
select select "M"
select select "3000"
select select "opal"
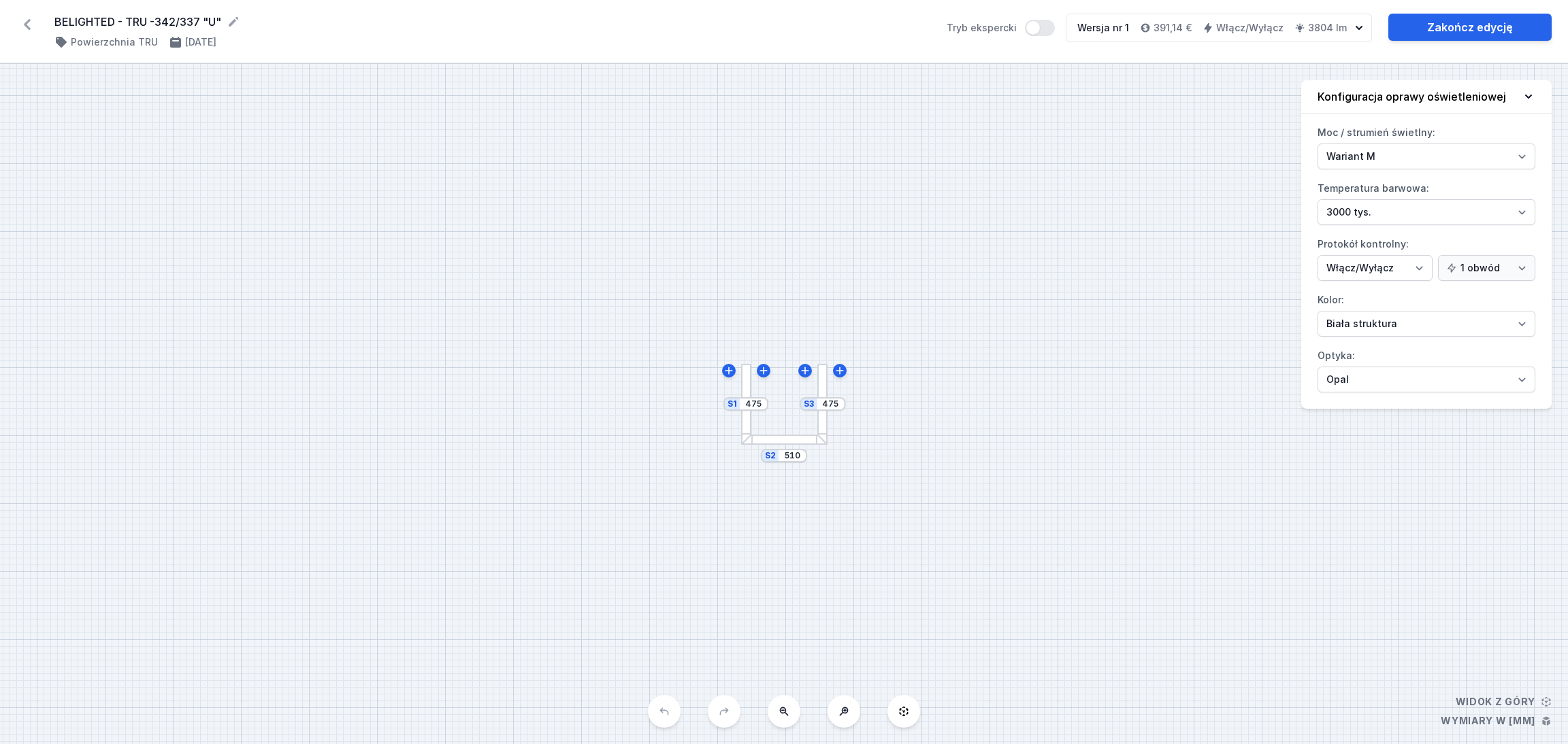
click at [27, 24] on icon at bounding box center [27, 24] width 22 height 22
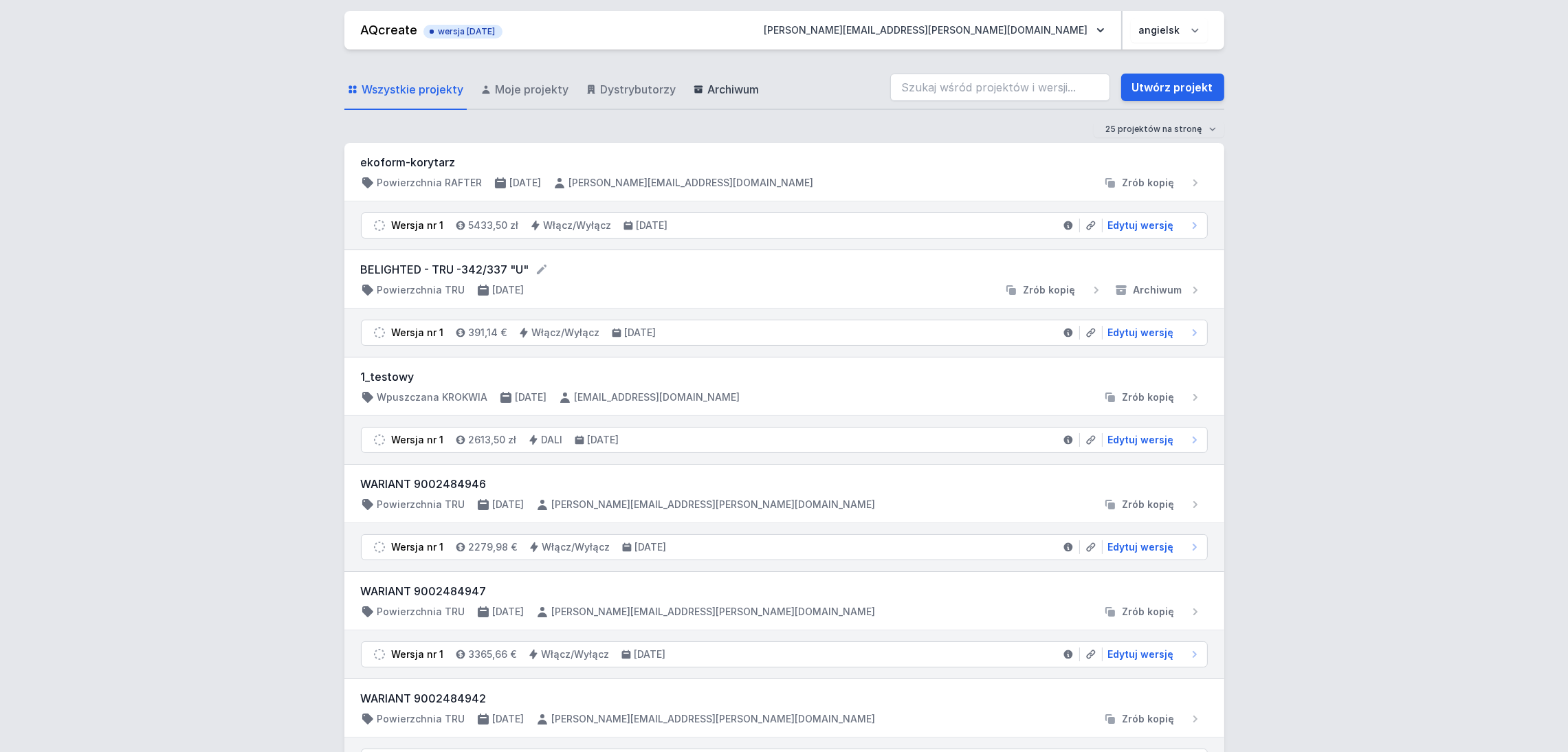
click at [719, 90] on font "Archiwum" at bounding box center [733, 89] width 51 height 14
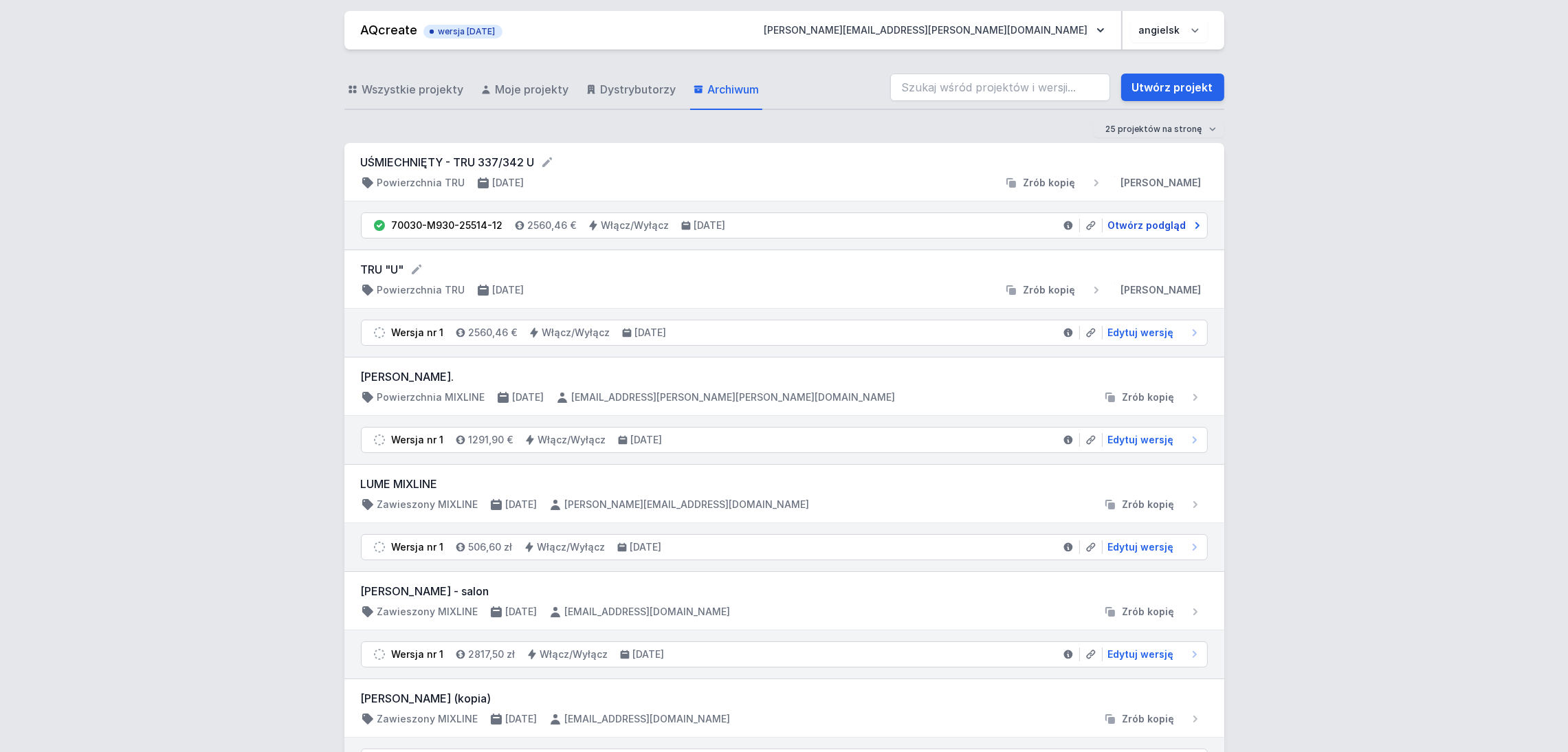
click at [1139, 227] on font "Otwórz podgląd" at bounding box center [1147, 225] width 78 height 12
select select "M"
select select "3000"
select select "2"
select select "opal"
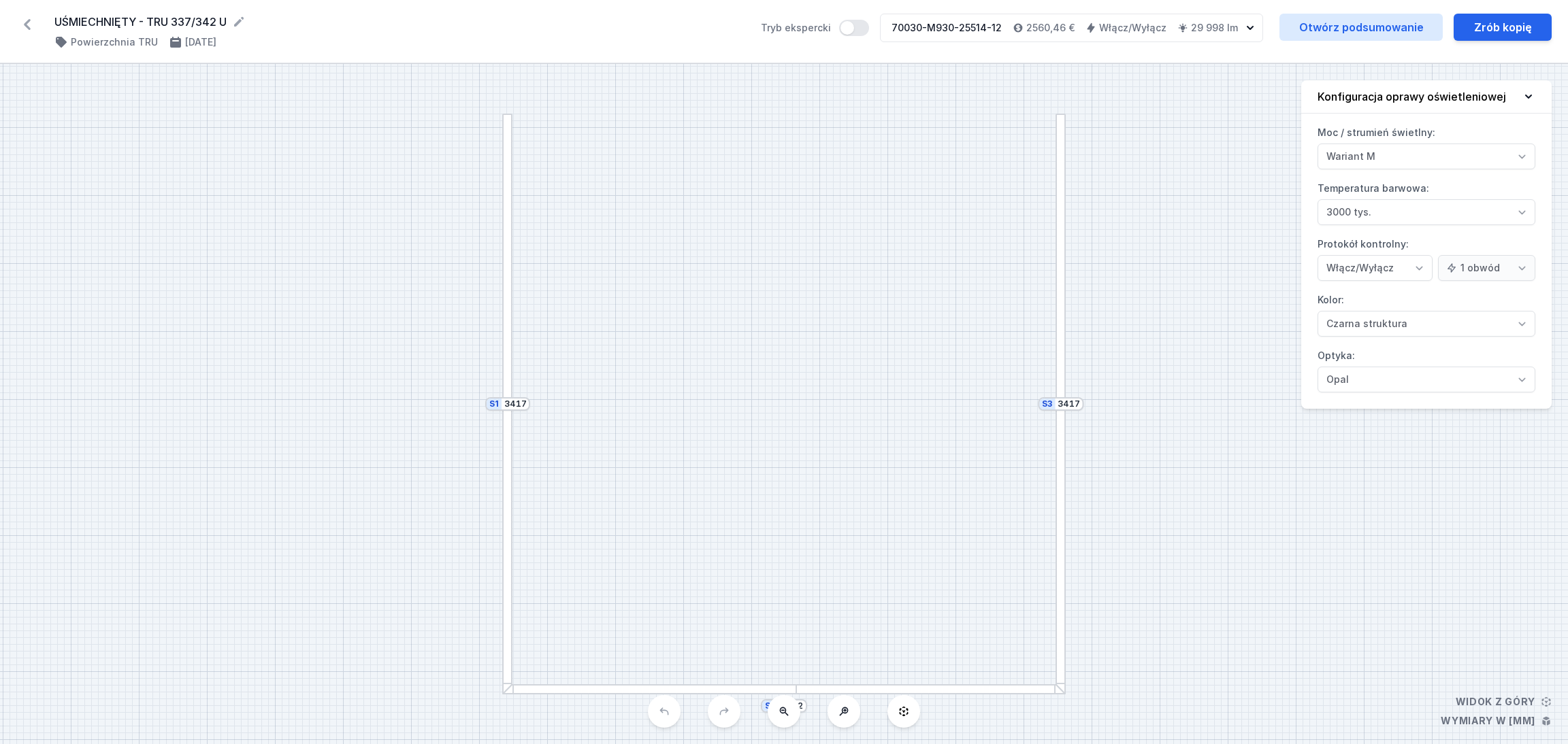
click at [22, 16] on icon at bounding box center [27, 24] width 22 height 22
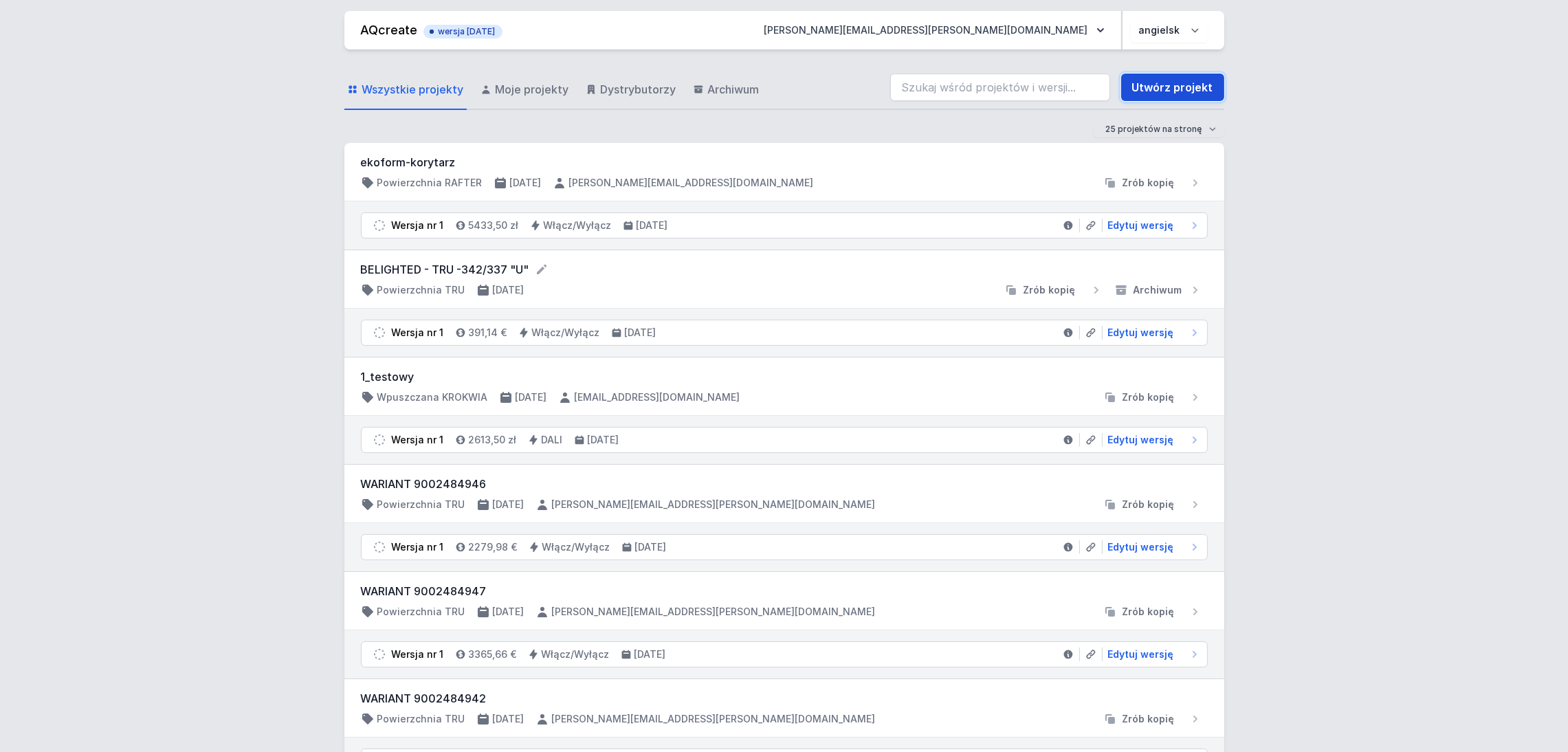
click at [1181, 92] on font "Utwórz projekt" at bounding box center [1173, 87] width 81 height 14
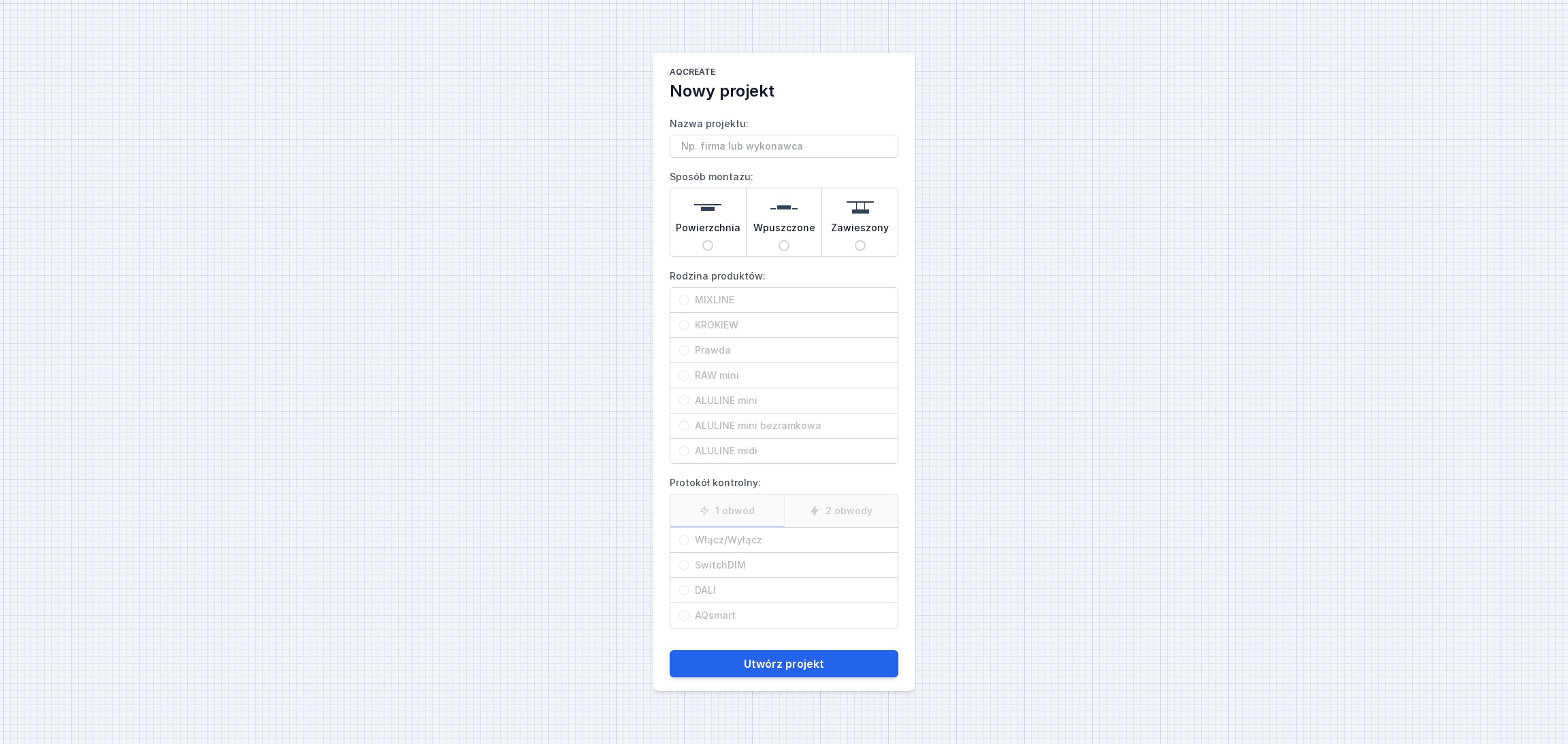
click at [715, 146] on input "Nazwa projektu:" at bounding box center [784, 146] width 229 height 23
type input "Belighted - 3417+3312+3417"
click at [708, 234] on span "Powierzchnia" at bounding box center [708, 230] width 65 height 19
click at [708, 240] on input "Powierzchnia" at bounding box center [707, 245] width 11 height 11
radio input "true"
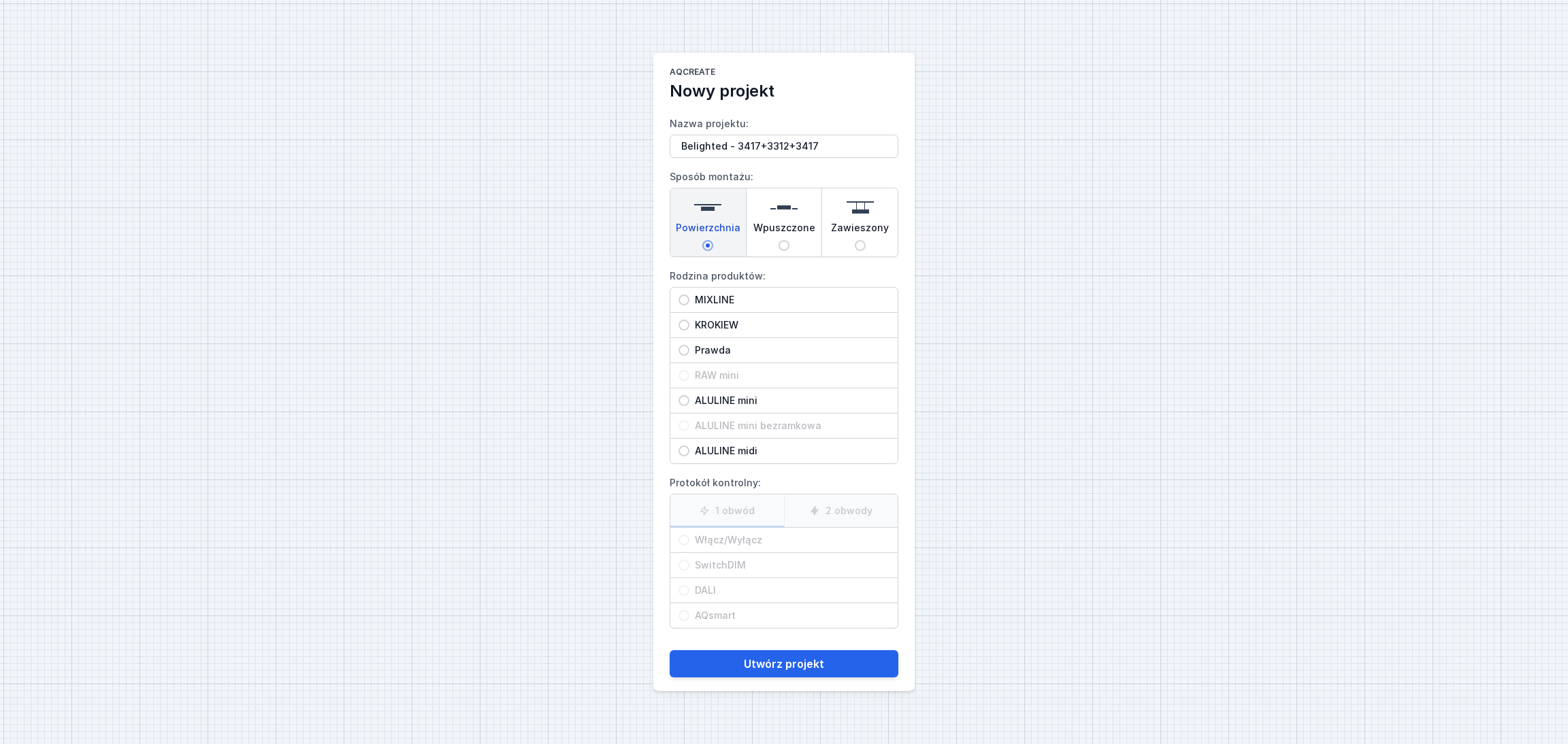
click at [689, 344] on span "Prawda" at bounding box center [789, 350] width 200 height 14
click at [688, 345] on input "Prawda" at bounding box center [683, 350] width 11 height 11
radio input "true"
click at [685, 537] on input "Włącz/Wyłącz" at bounding box center [683, 540] width 11 height 11
radio input "true"
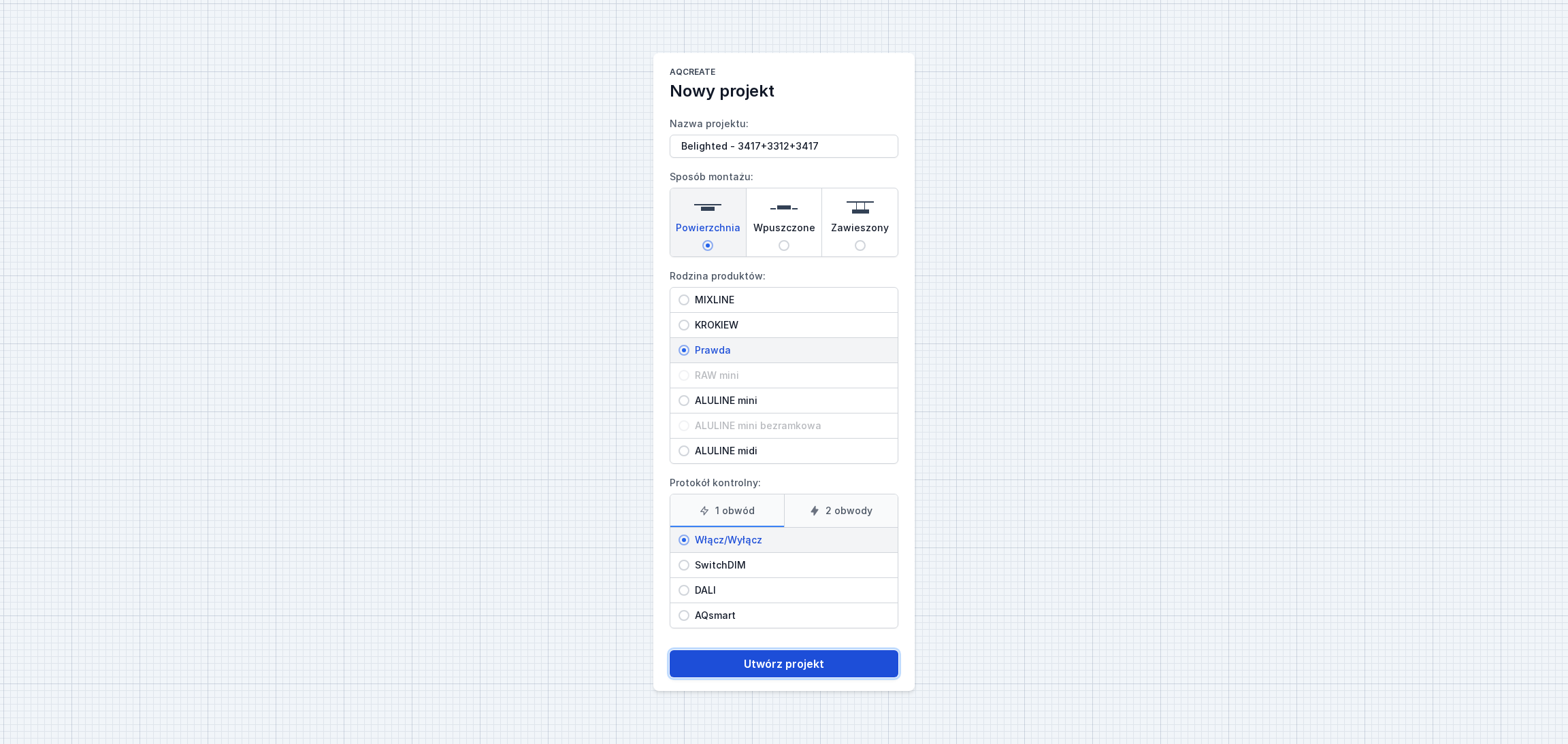
click at [761, 666] on font "Utwórz projekt" at bounding box center [784, 664] width 80 height 14
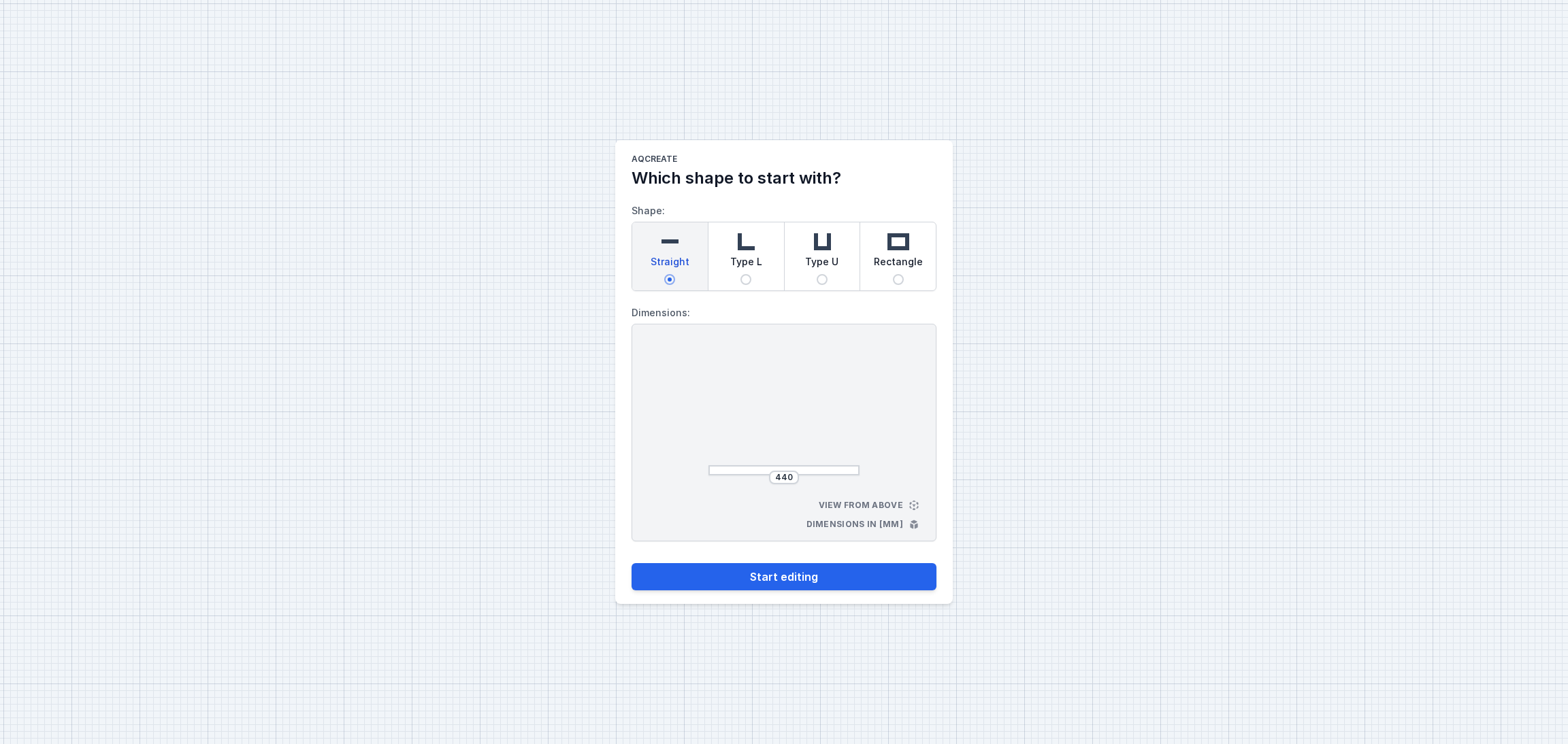
click at [819, 259] on span "Type U" at bounding box center [822, 264] width 34 height 19
click at [819, 274] on input "Type U" at bounding box center [822, 279] width 11 height 11
radio input "true"
click at [736, 412] on input "475" at bounding box center [728, 411] width 22 height 11
click at [736, 409] on input "475" at bounding box center [728, 411] width 22 height 11
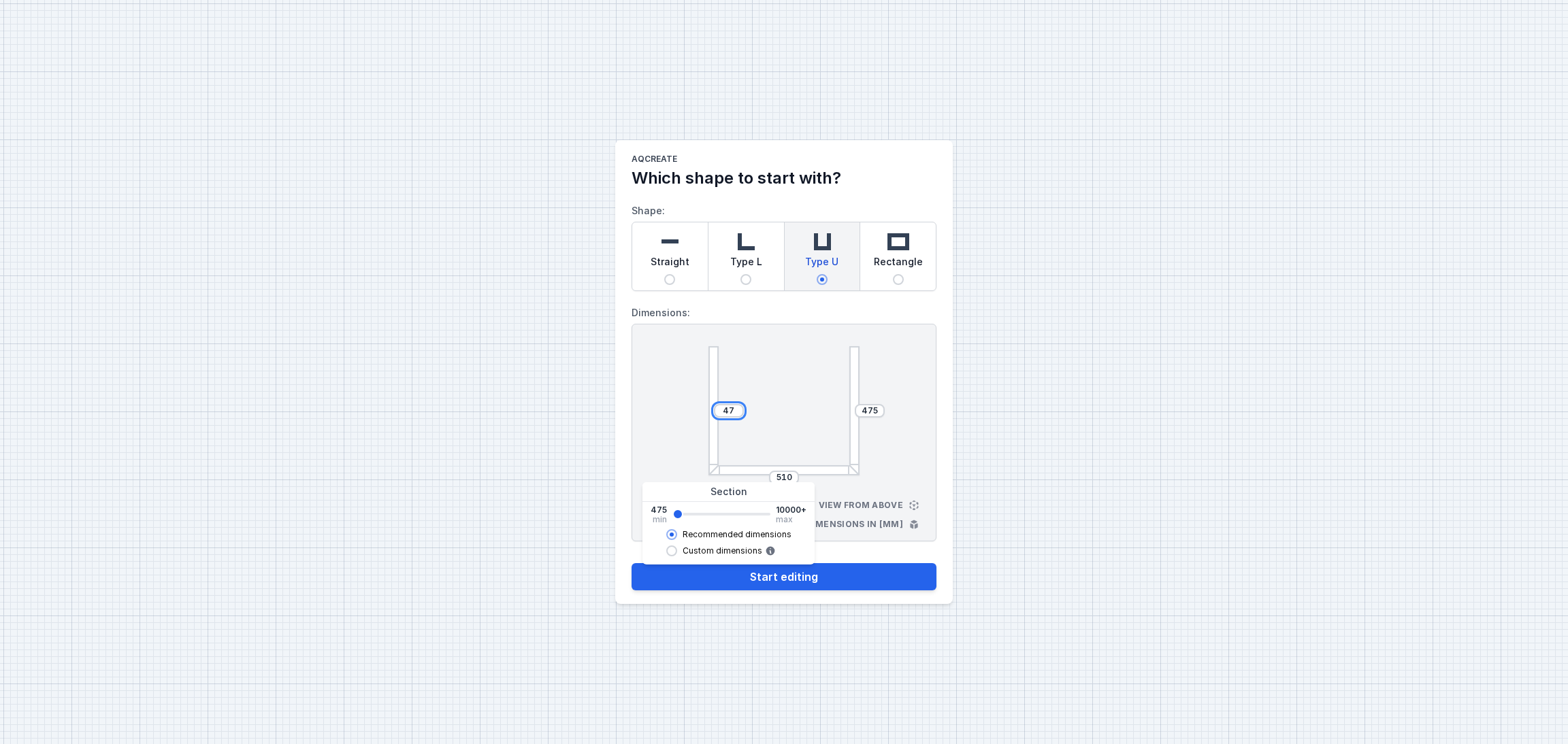
type input "4"
type input "3417"
click at [879, 408] on div "475" at bounding box center [870, 411] width 30 height 14
click at [877, 408] on input "475" at bounding box center [870, 411] width 22 height 11
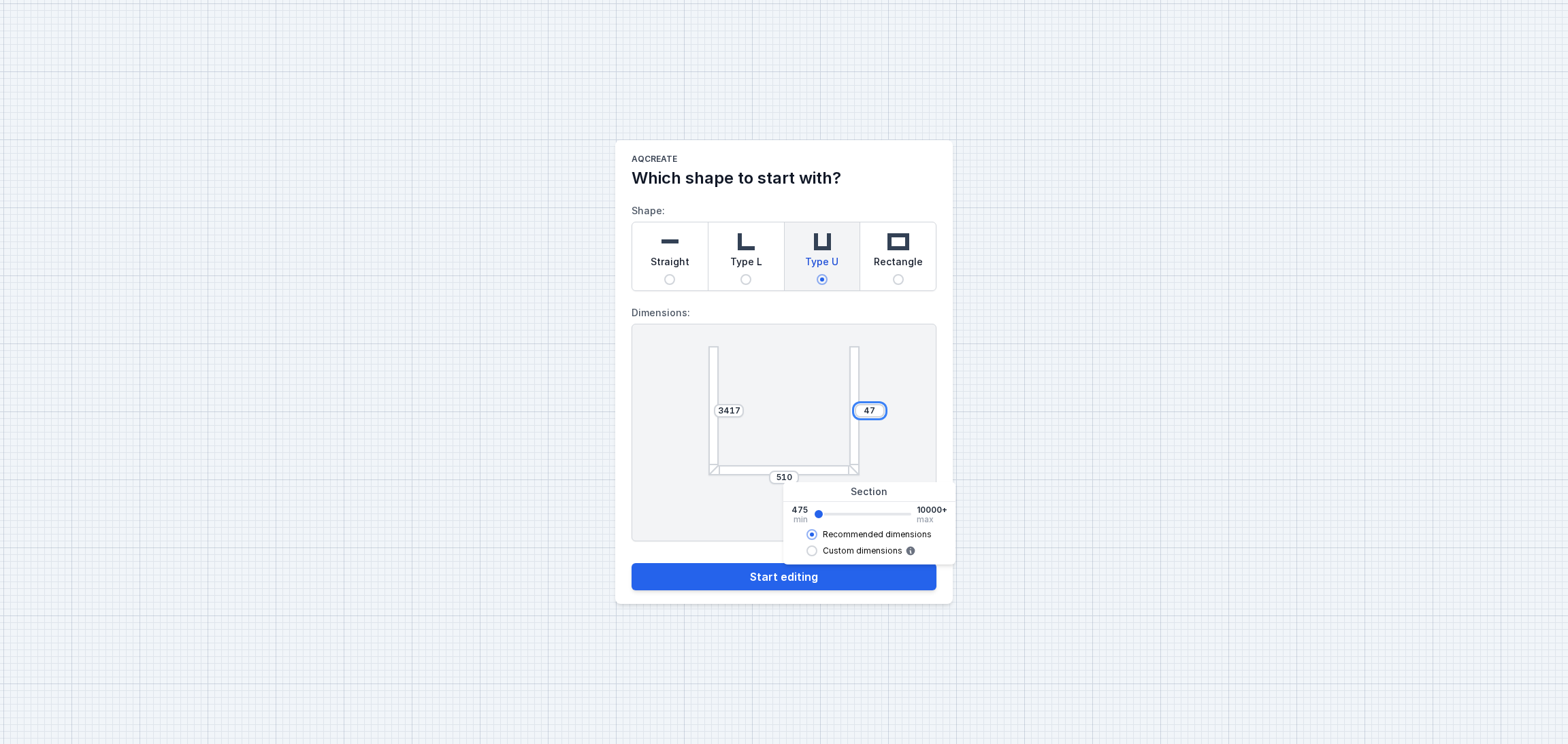
type input "4"
type input "3417"
click at [793, 477] on input "510" at bounding box center [784, 477] width 22 height 11
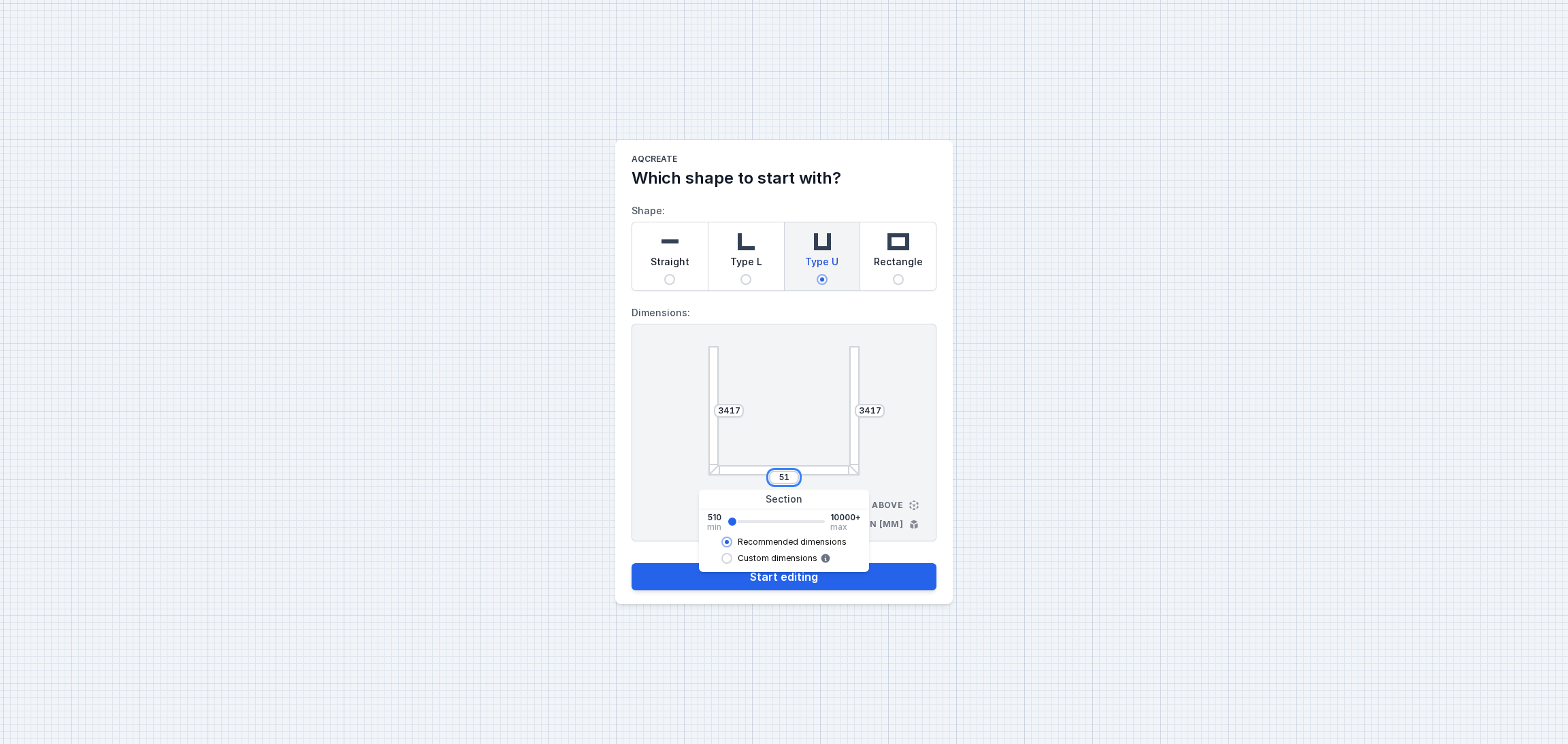
type input "5"
type input "3452"
click at [923, 367] on div "3417 3417 3452 View from above Dimensions in [mm]" at bounding box center [784, 433] width 305 height 218
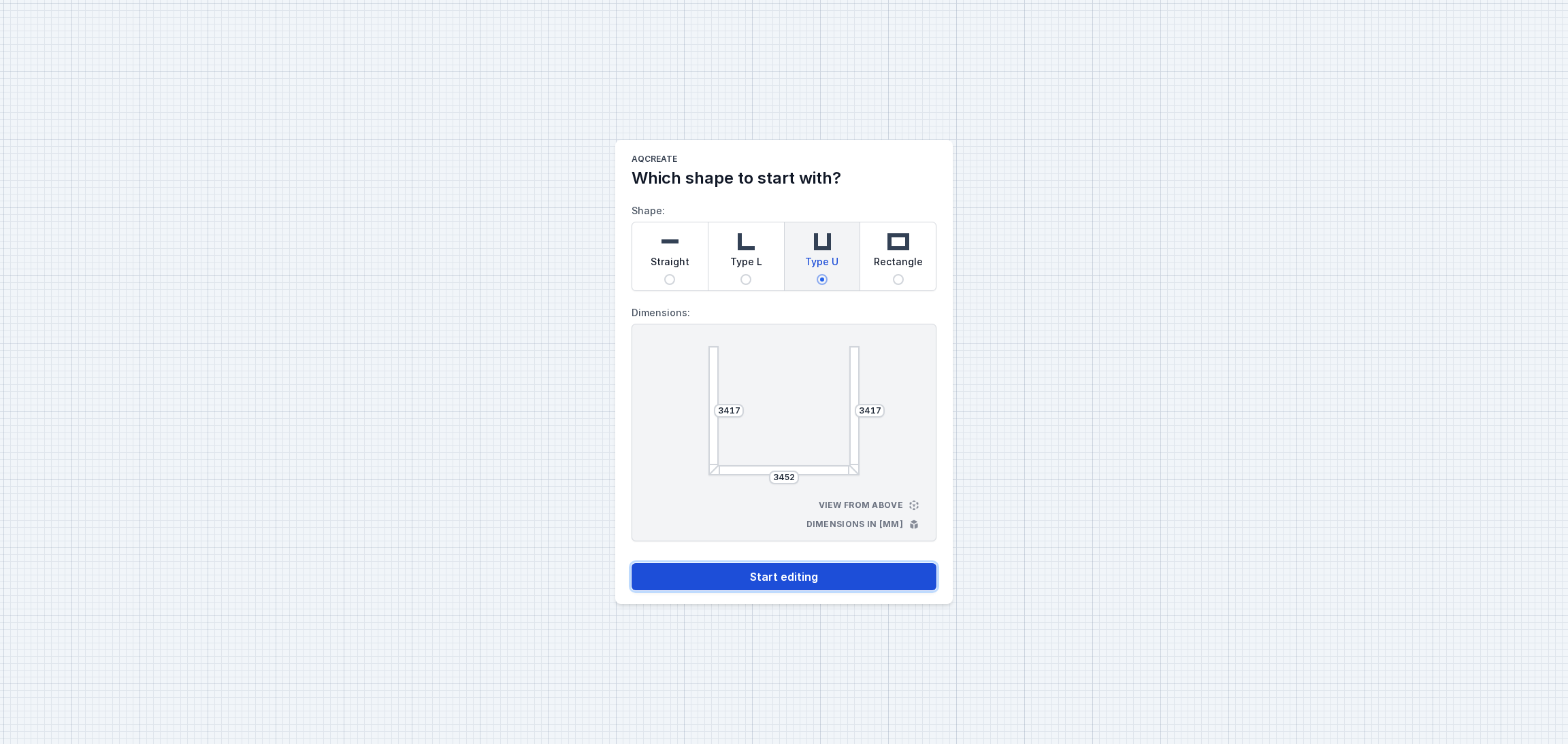
click at [821, 567] on button "Start editing" at bounding box center [784, 577] width 305 height 27
select select "M"
select select "3000"
select select "opal"
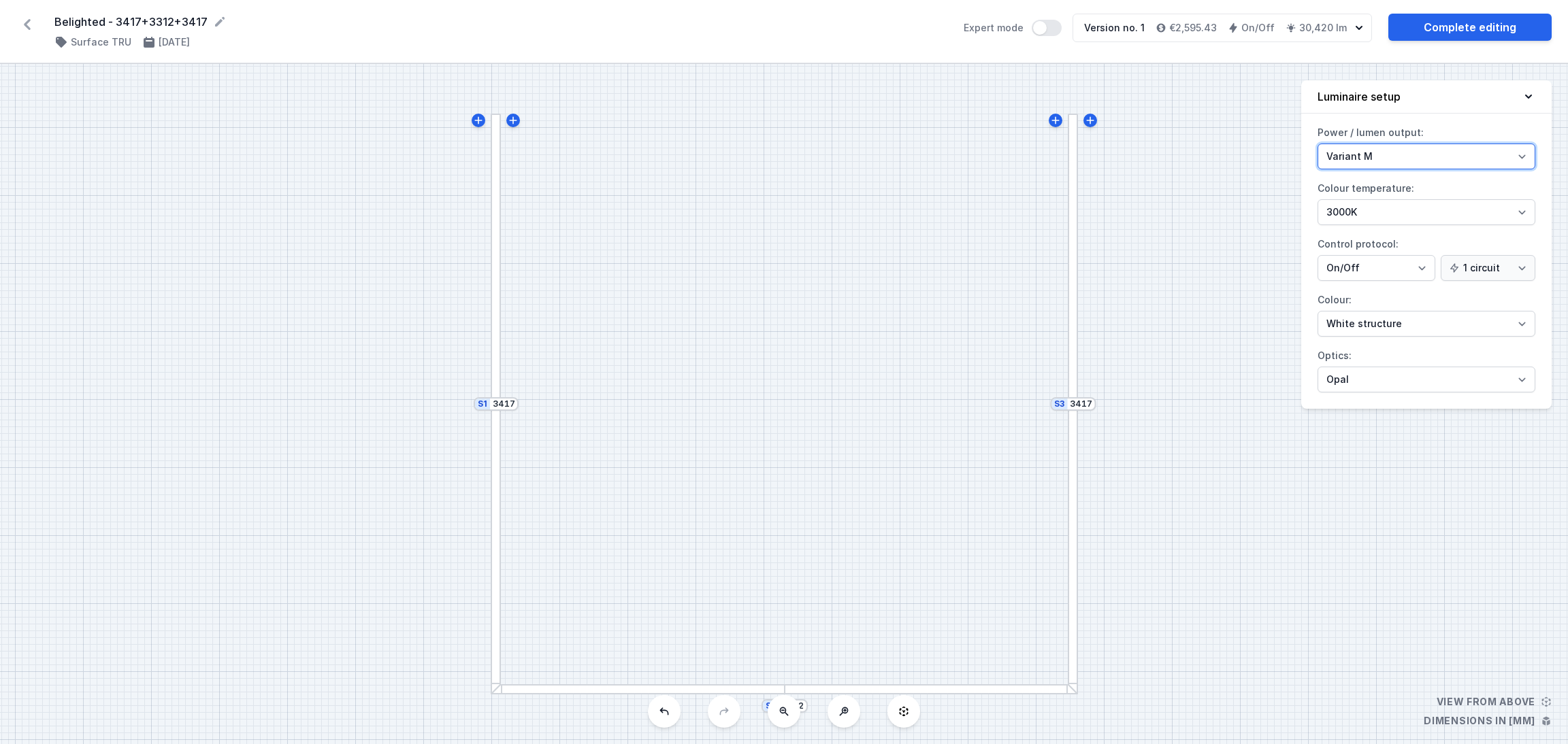
click at [1521, 155] on select "Variant L Variant M" at bounding box center [1426, 156] width 218 height 26
select select "L"
click at [1317, 143] on select "Variant L Variant M" at bounding box center [1426, 156] width 218 height 26
click at [1219, 169] on div "S3 3417 S2 3452 S1 3417" at bounding box center [784, 404] width 1568 height 680
click at [1467, 17] on link "Complete editing" at bounding box center [1470, 27] width 163 height 27
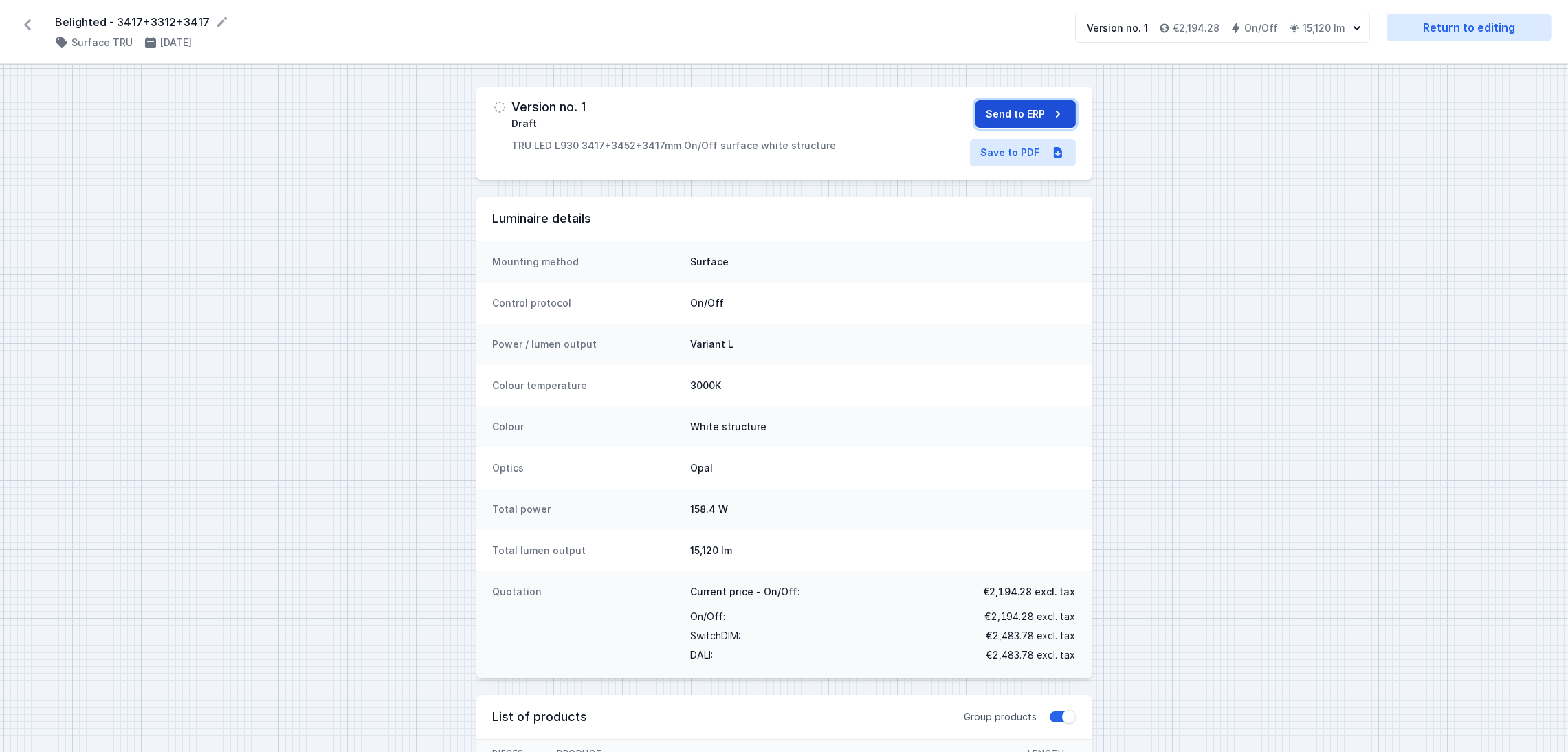
click at [1025, 111] on button "Send to ERP" at bounding box center [1026, 114] width 101 height 28
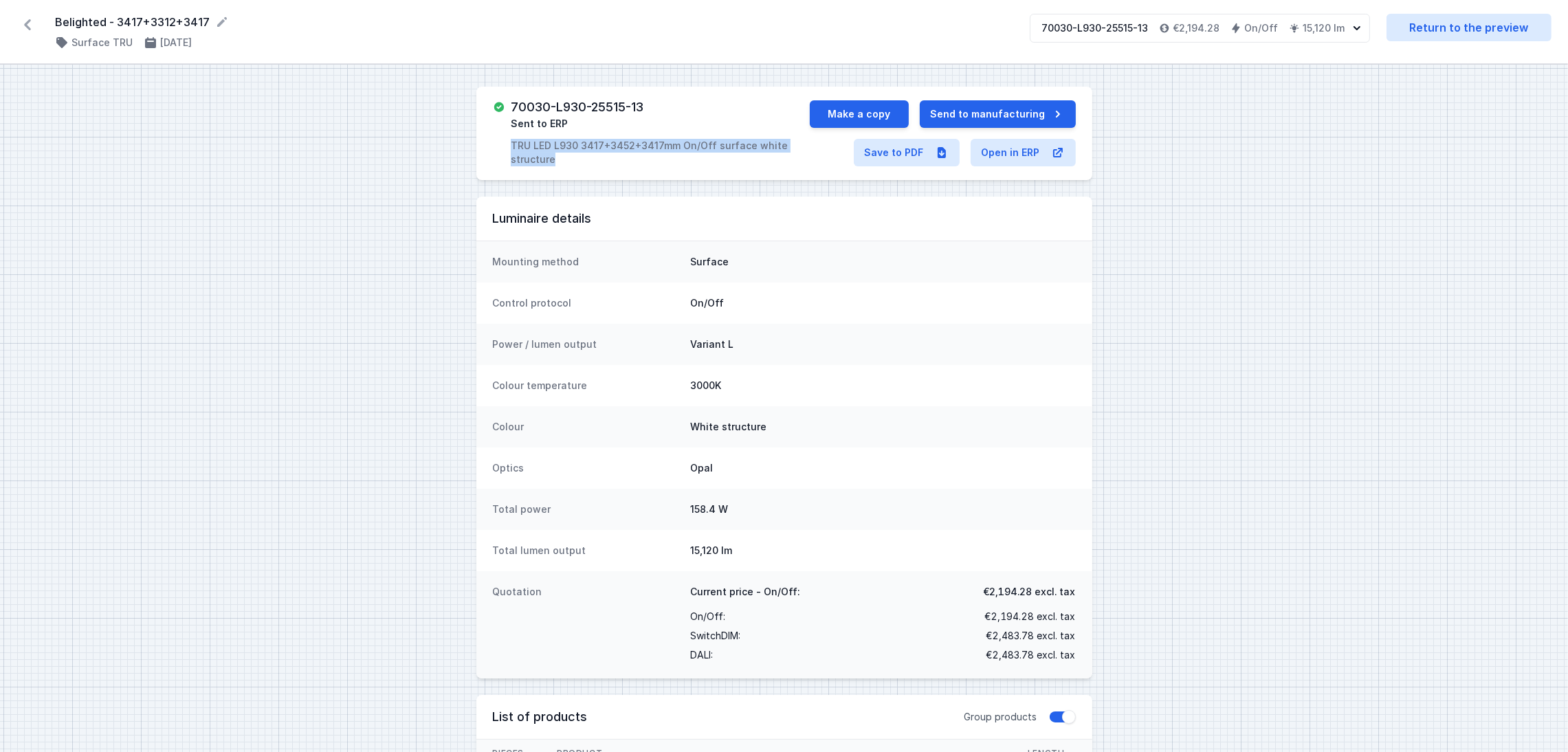
drag, startPoint x: 568, startPoint y: 163, endPoint x: 498, endPoint y: 149, distance: 71.4
click at [498, 149] on div "70030-L930-25515-13 Sent to ERP TRU LED L930 3417+3452+3417mm On/Off surface wh…" at bounding box center [650, 133] width 316 height 66
copy p "TRU LED L930 3417+3452+3417mm On/Off surface white structure"
click at [897, 157] on link "Save to PDF" at bounding box center [907, 153] width 106 height 28
